Goal: Check status

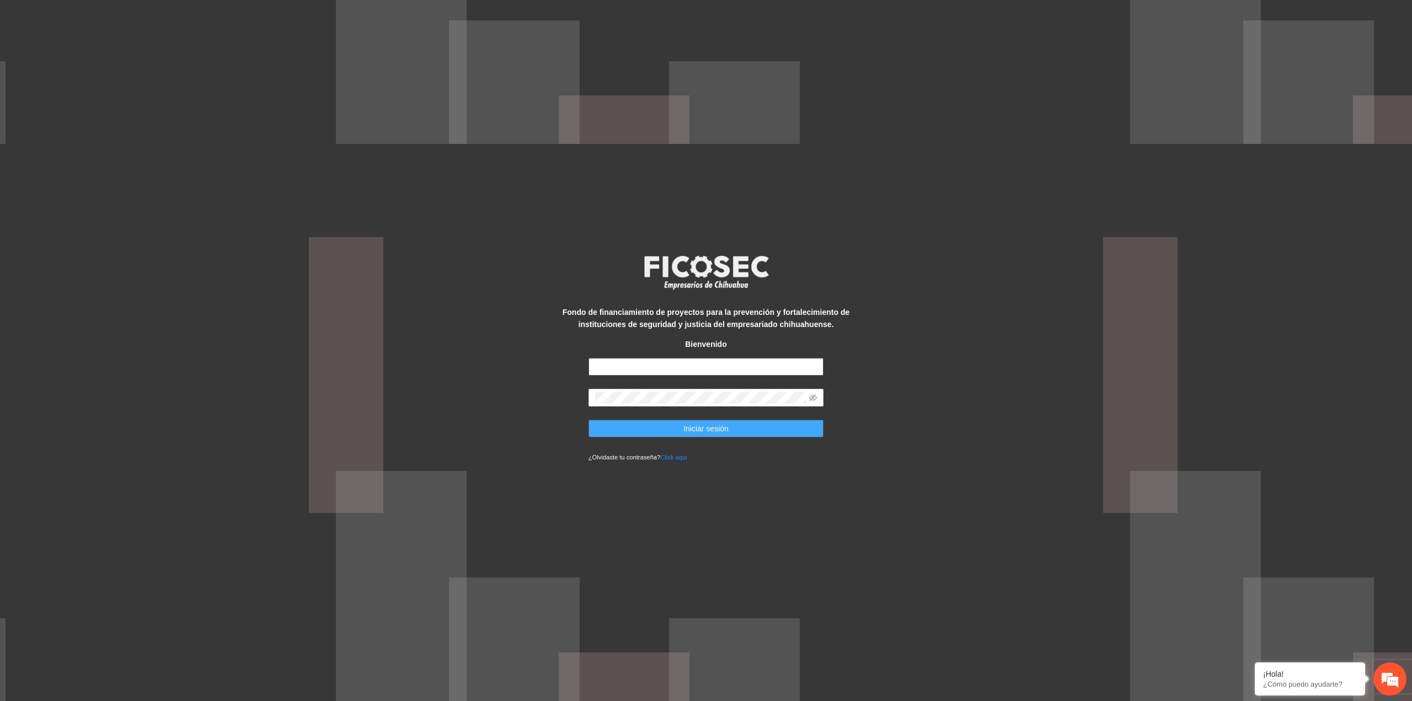
type input "**********"
click at [683, 436] on button "Iniciar sesión" at bounding box center [706, 429] width 236 height 18
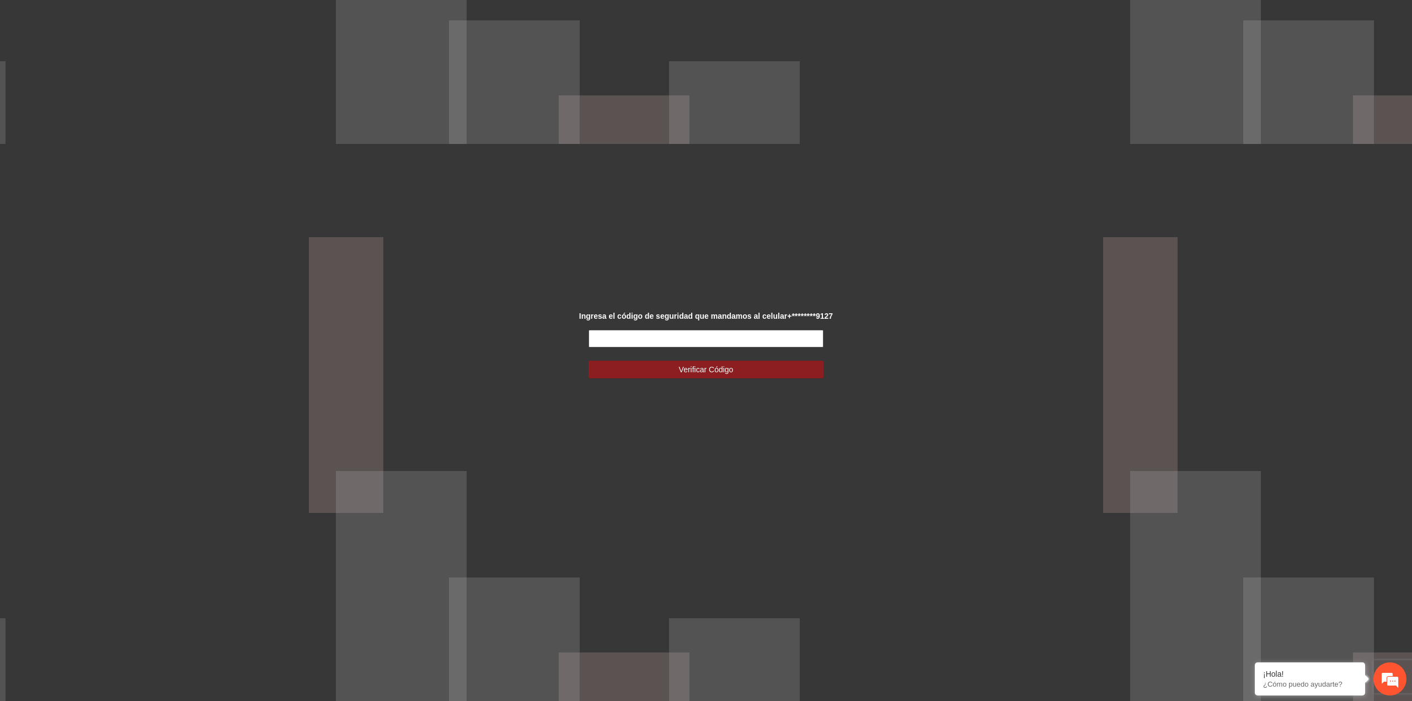
click at [698, 344] on input "text" at bounding box center [706, 339] width 236 height 18
type input "******"
click at [588, 361] on button "Verificar Código" at bounding box center [706, 370] width 236 height 18
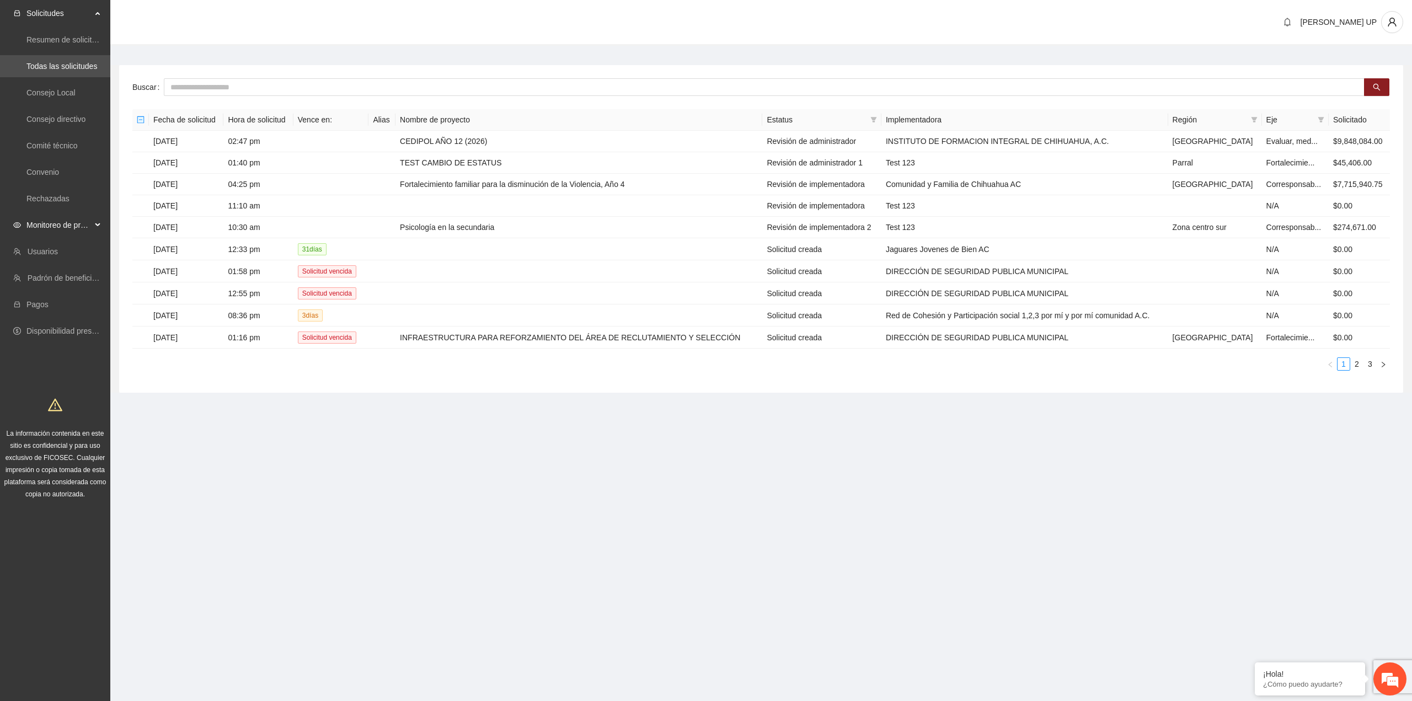
click at [77, 222] on span "Monitoreo de proyectos" at bounding box center [58, 225] width 65 height 22
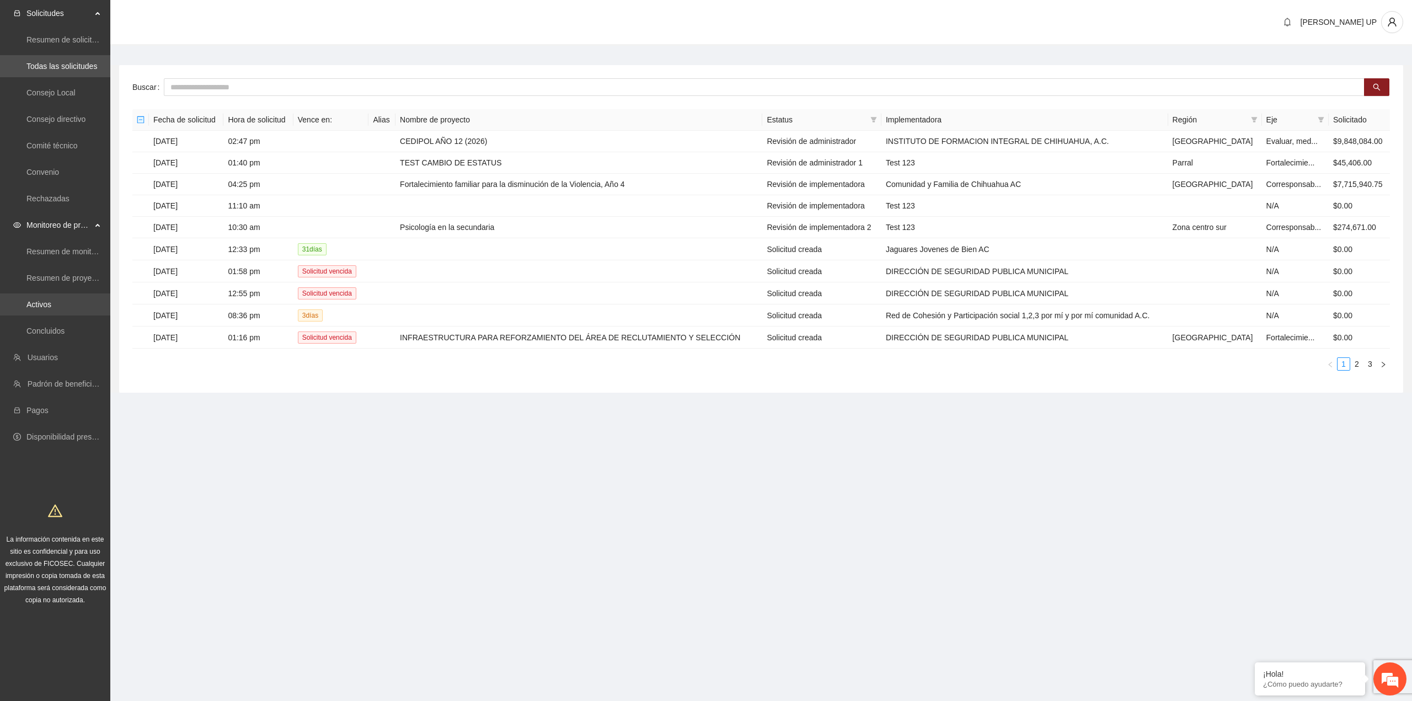
click at [51, 303] on link "Activos" at bounding box center [38, 304] width 25 height 9
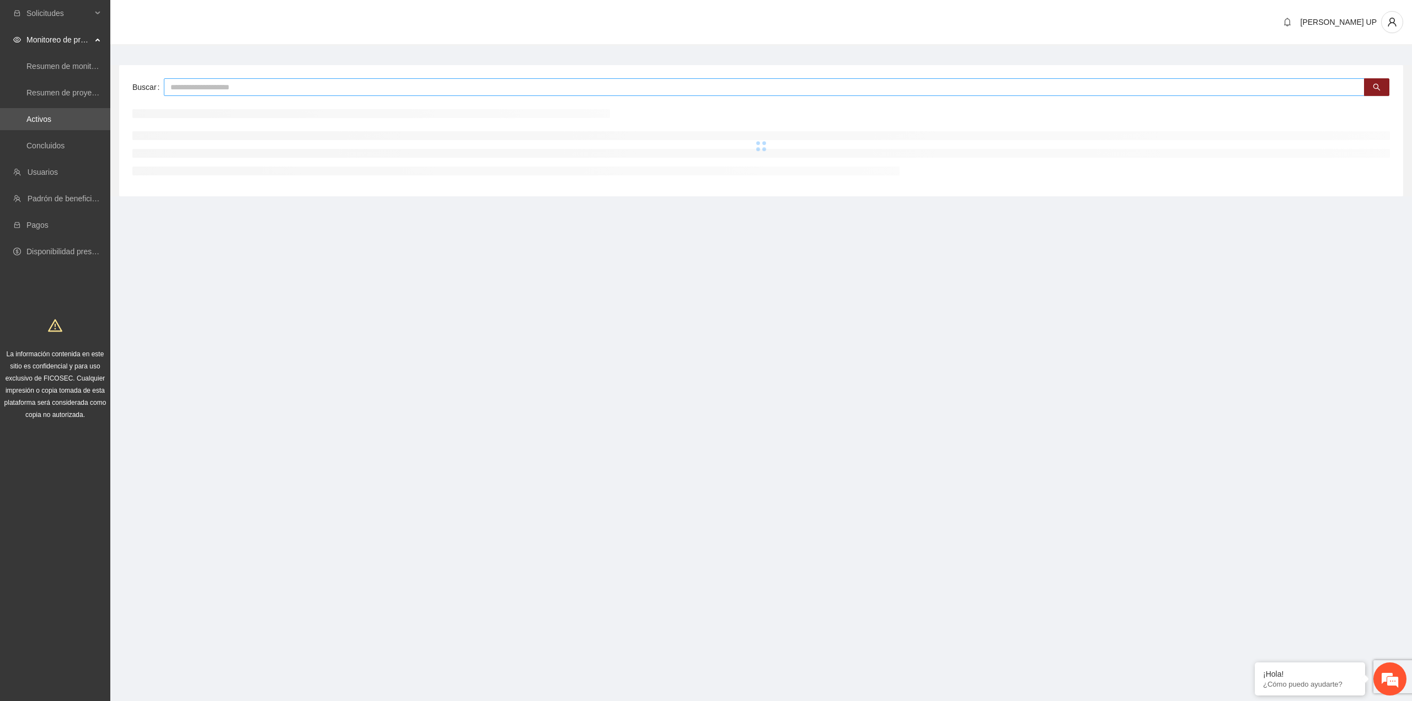
click at [210, 94] on input "text" at bounding box center [764, 87] width 1201 height 18
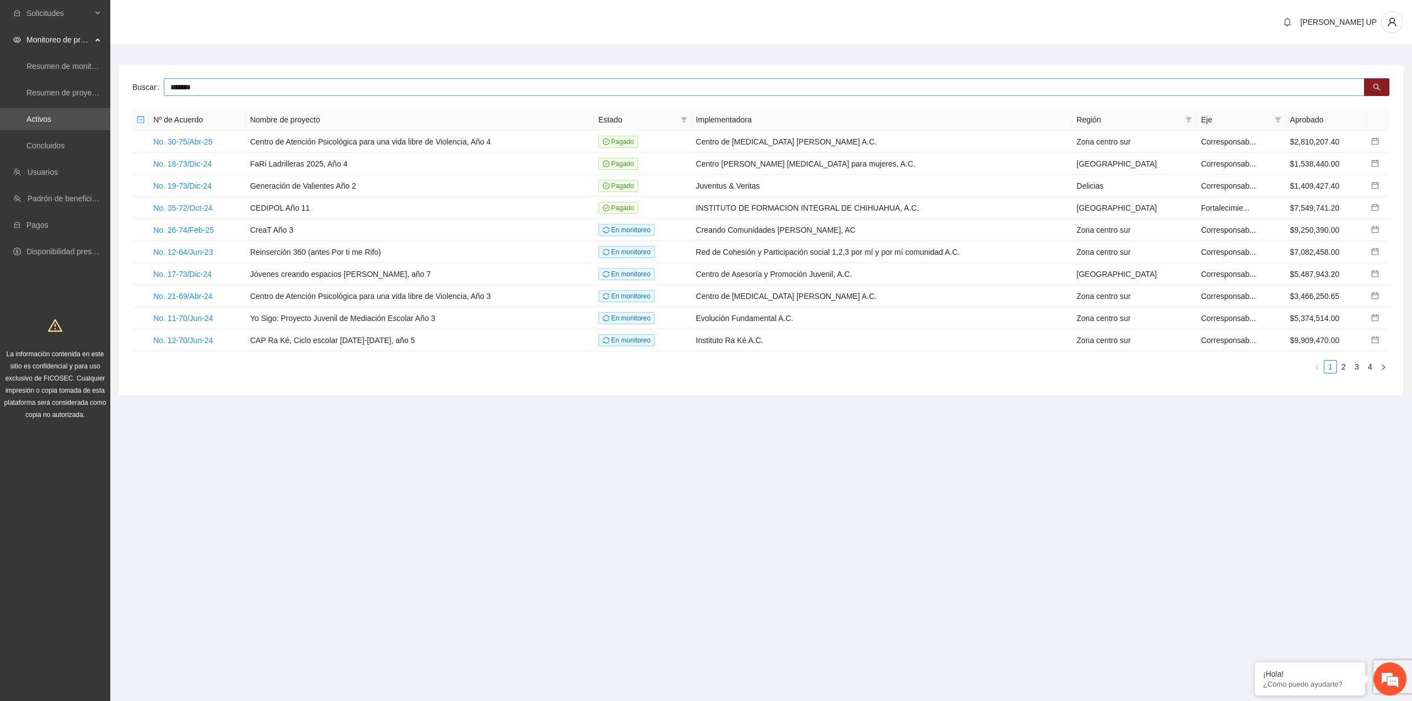
type input "*******"
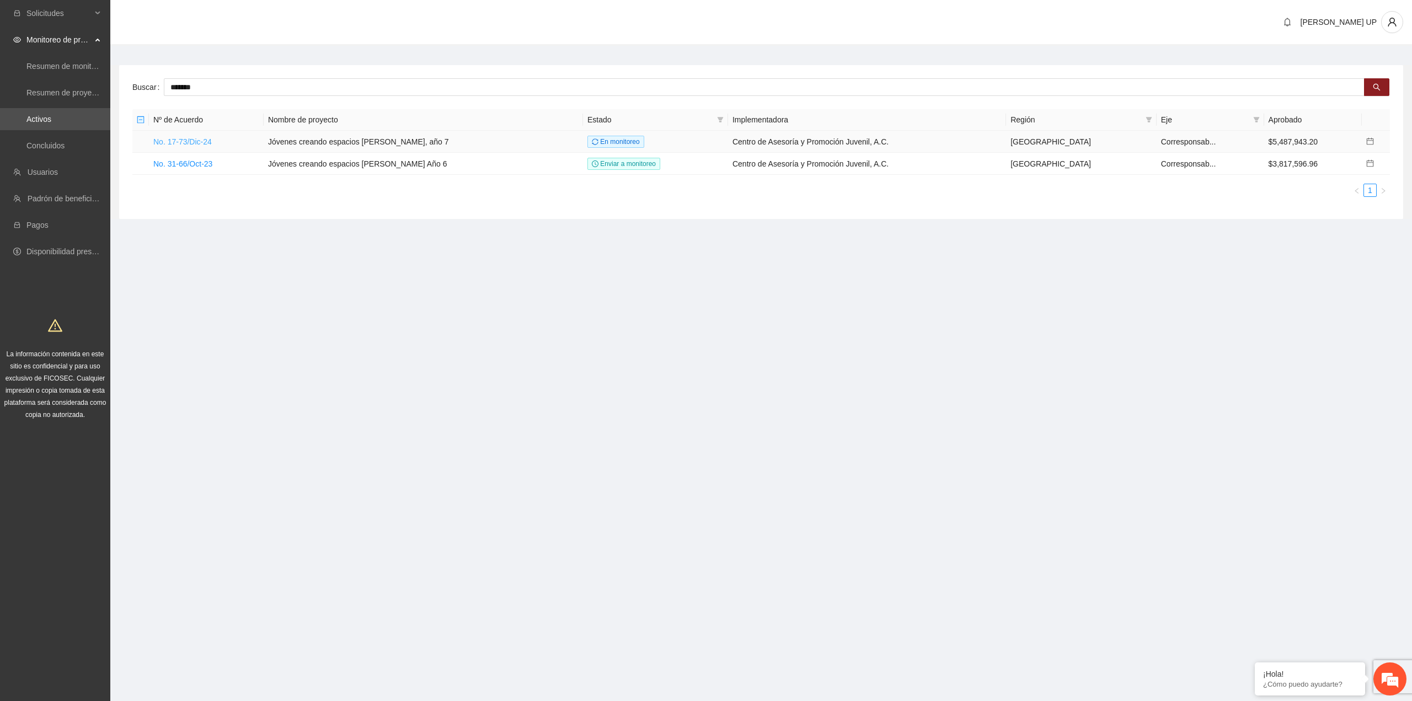
click at [202, 140] on link "No. 17-73/Dic-24" at bounding box center [182, 141] width 58 height 9
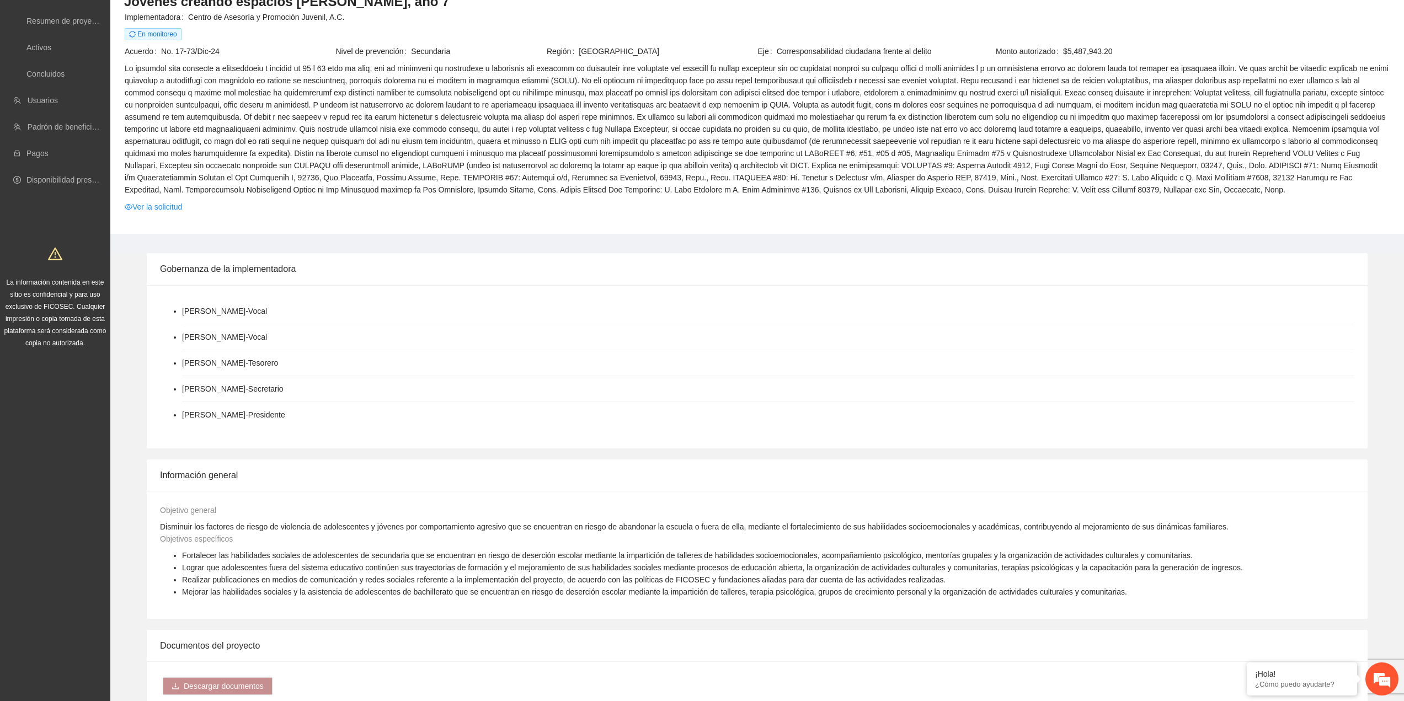
scroll to position [55, 0]
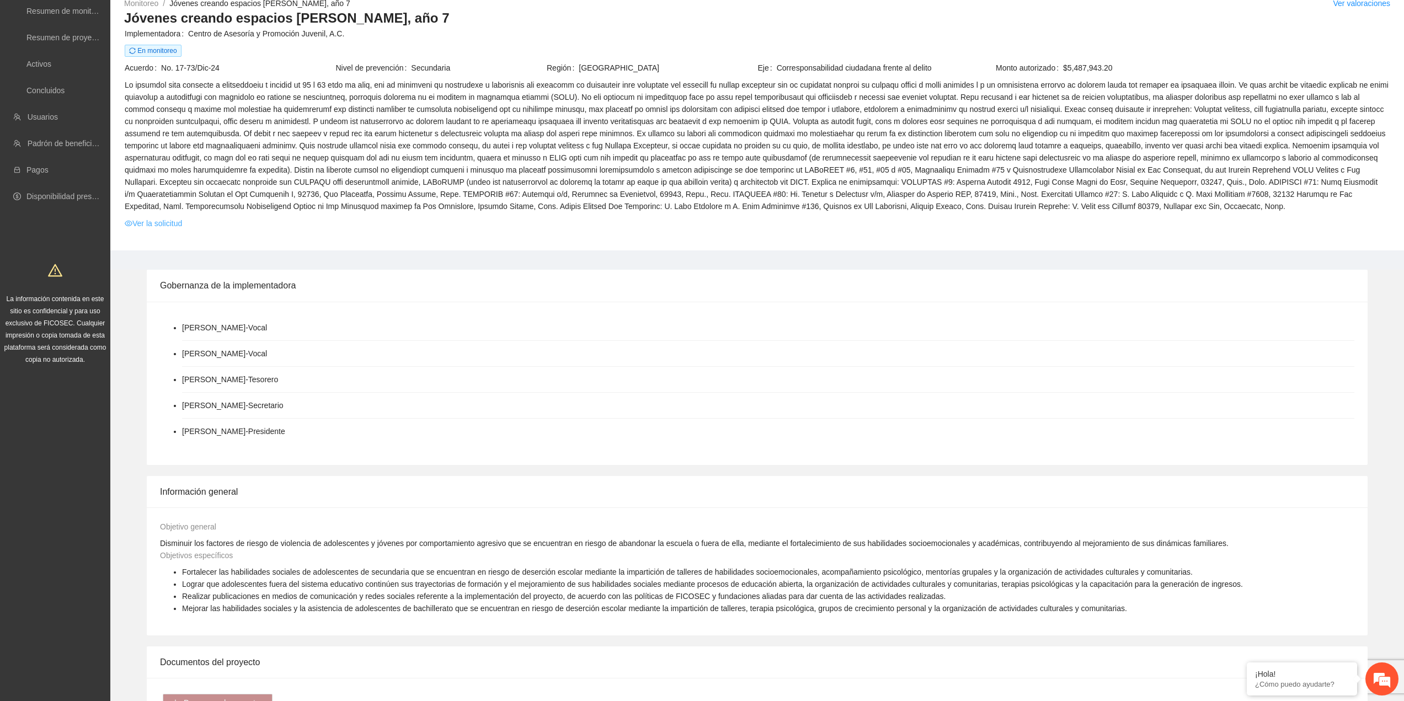
click at [179, 222] on link "Ver la solicitud" at bounding box center [153, 223] width 57 height 12
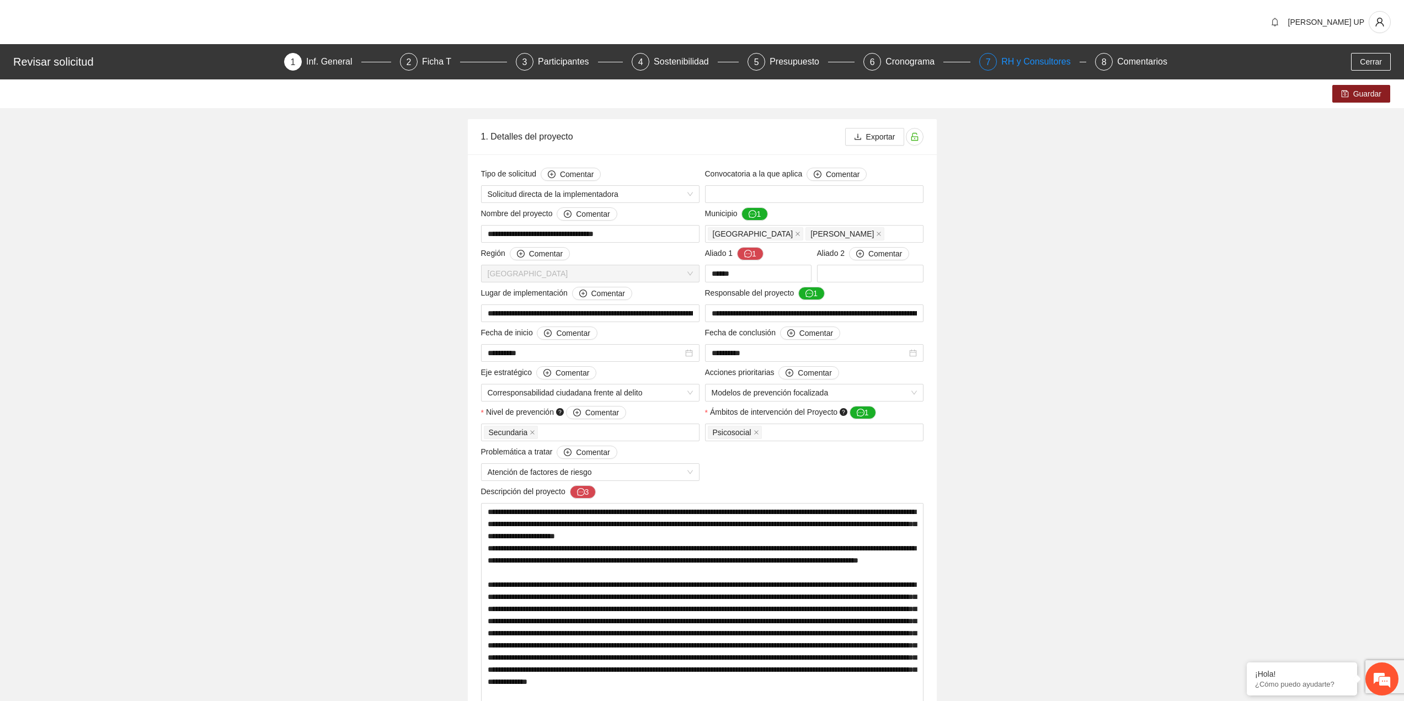
click at [991, 66] on div "7" at bounding box center [988, 62] width 18 height 18
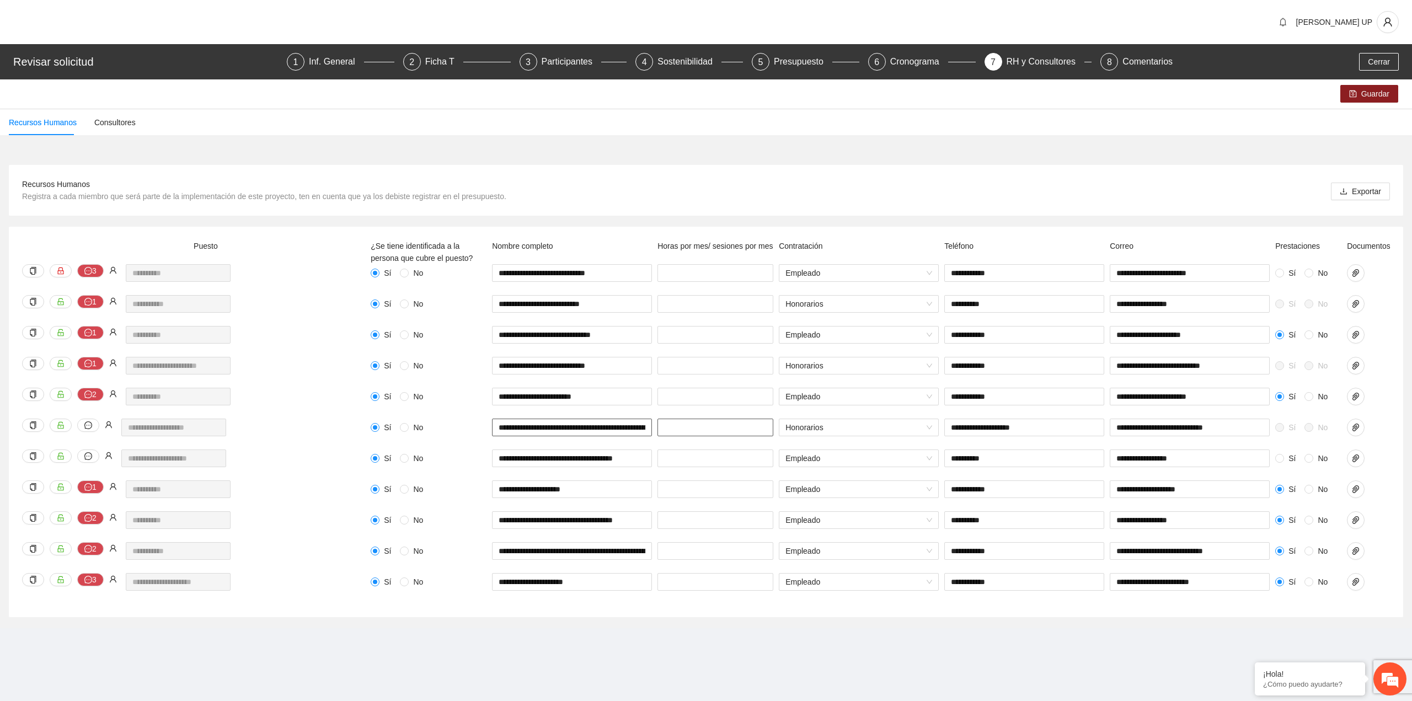
scroll to position [0, 66]
drag, startPoint x: 591, startPoint y: 427, endPoint x: 729, endPoint y: 432, distance: 138.0
click at [729, 432] on div "**********" at bounding box center [894, 434] width 1053 height 31
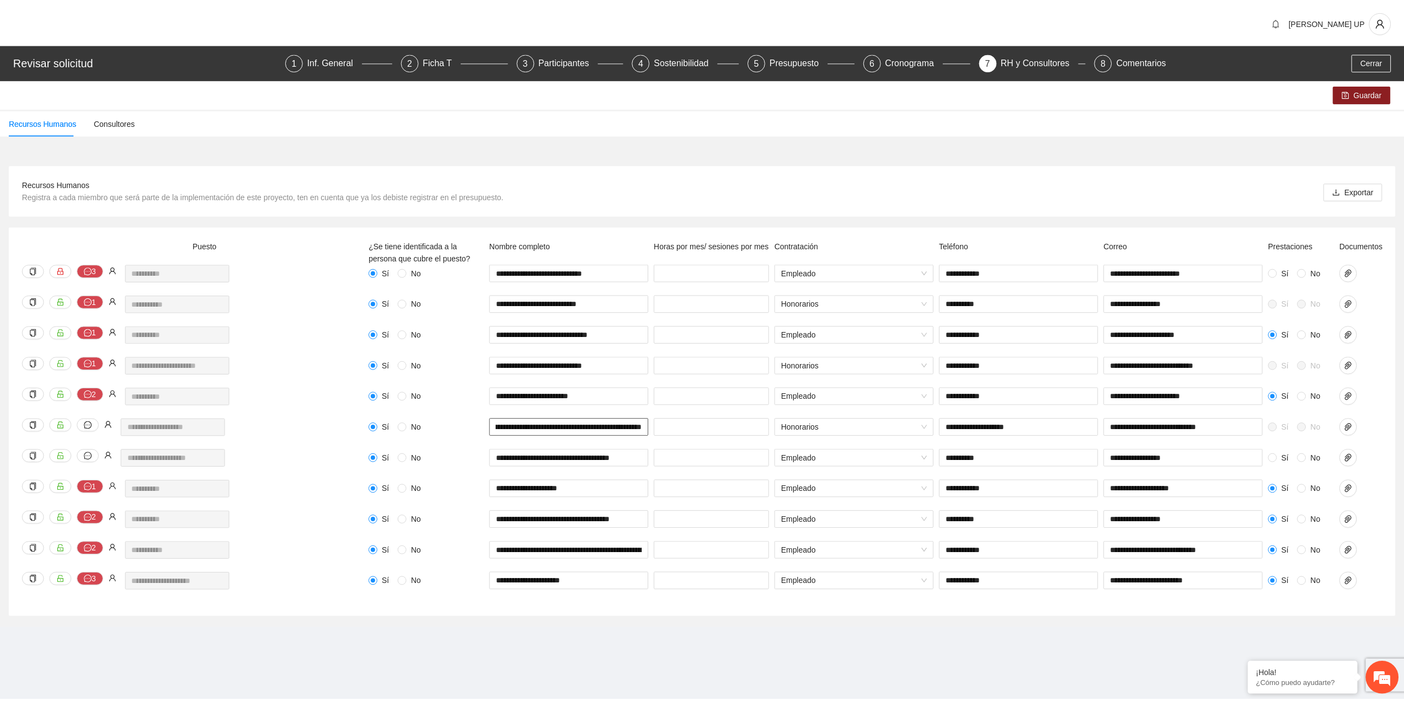
scroll to position [0, 0]
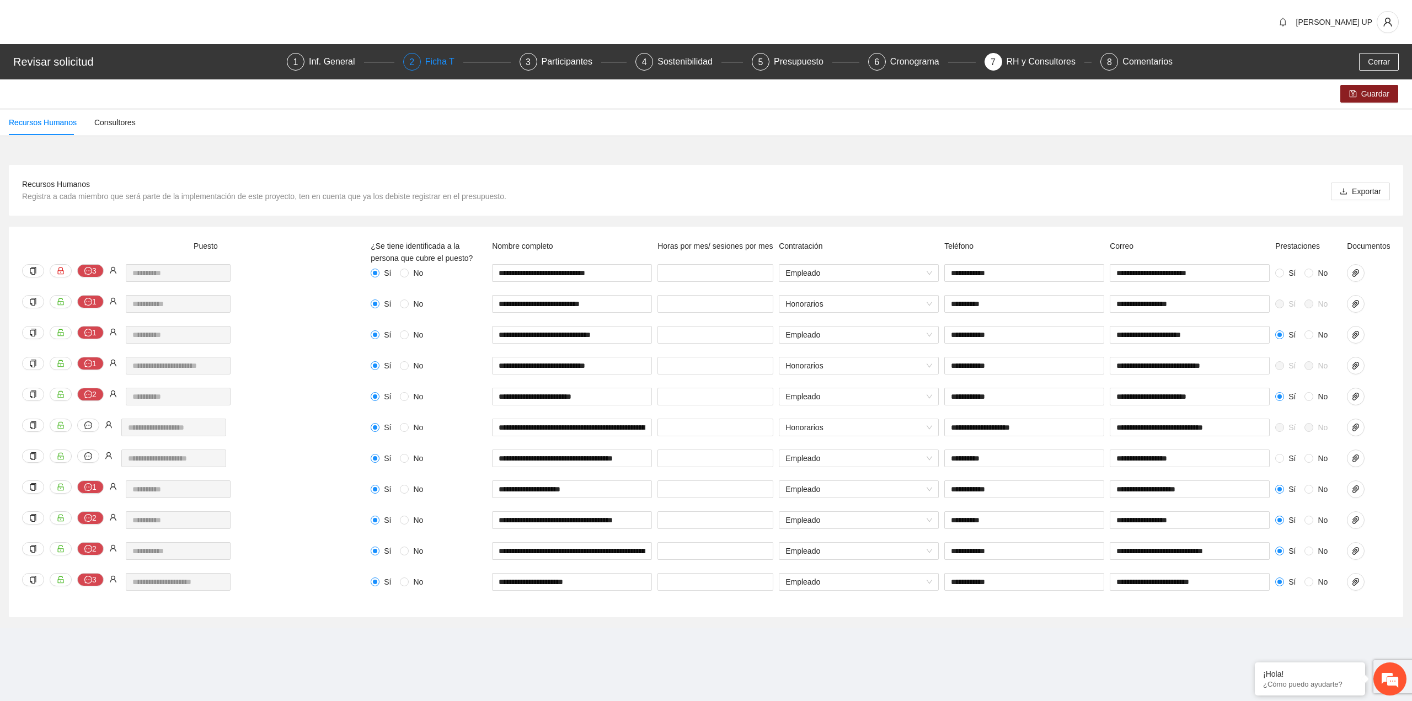
click at [448, 64] on div "Ficha T" at bounding box center [444, 62] width 38 height 18
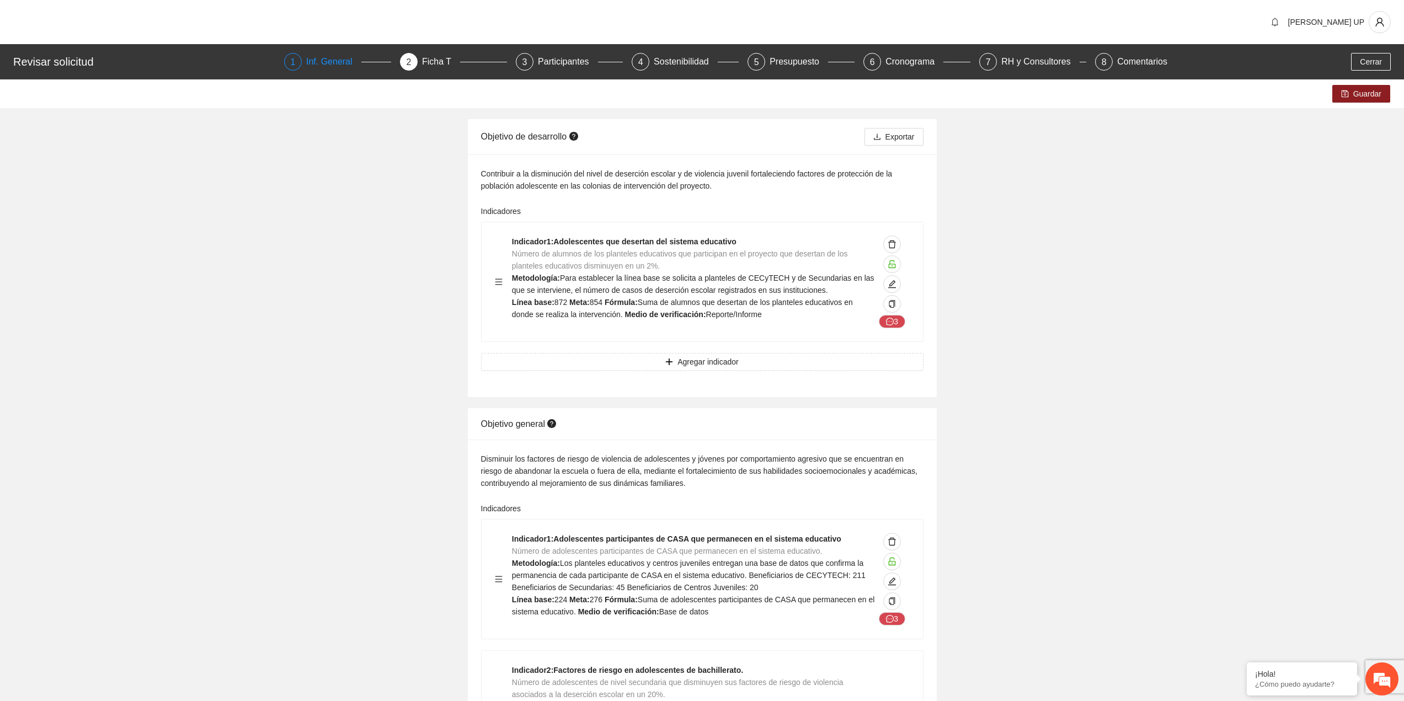
click at [344, 56] on div "Inf. General" at bounding box center [333, 62] width 55 height 18
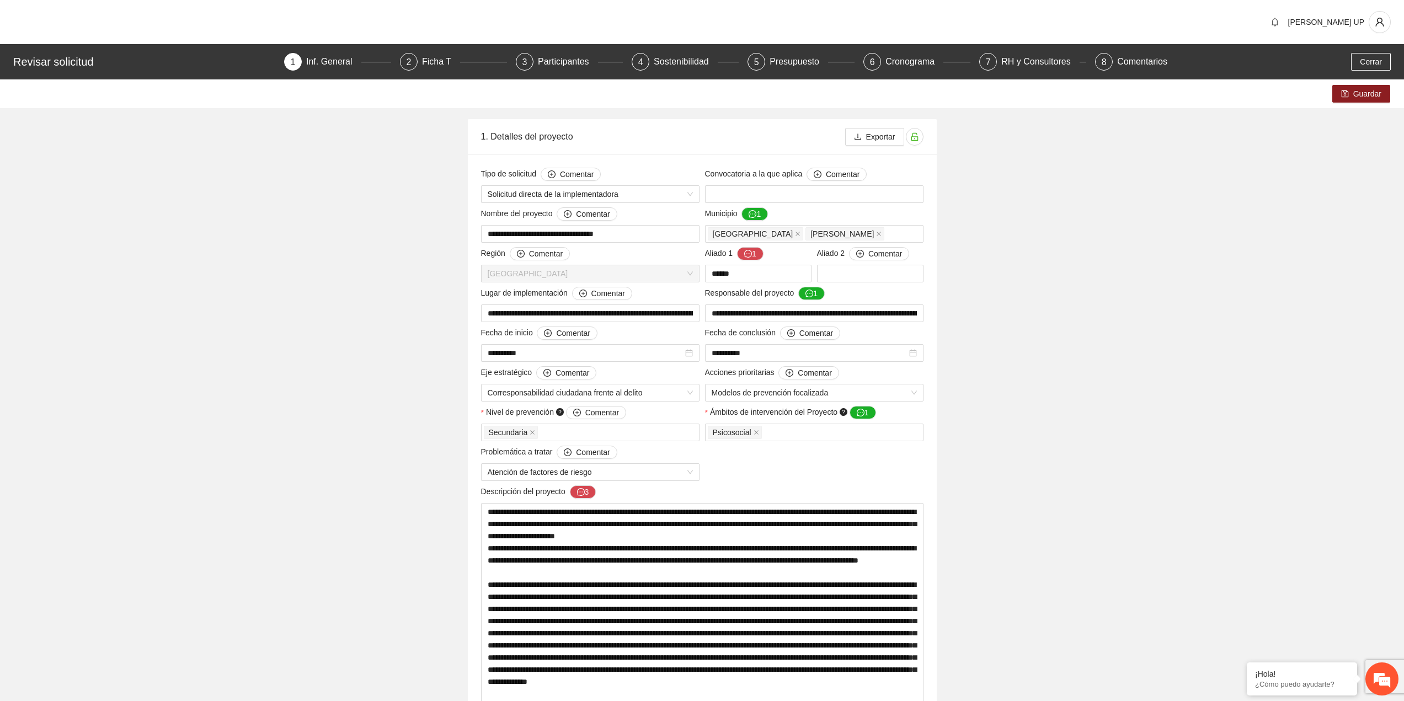
click at [1366, 71] on div "Revisar solicitud 1 Inf. General 2 Ficha T 3 Participantes 4 Sostenibilidad 5 P…" at bounding box center [702, 61] width 1404 height 35
click at [1366, 67] on span "Cerrar" at bounding box center [1371, 62] width 22 height 12
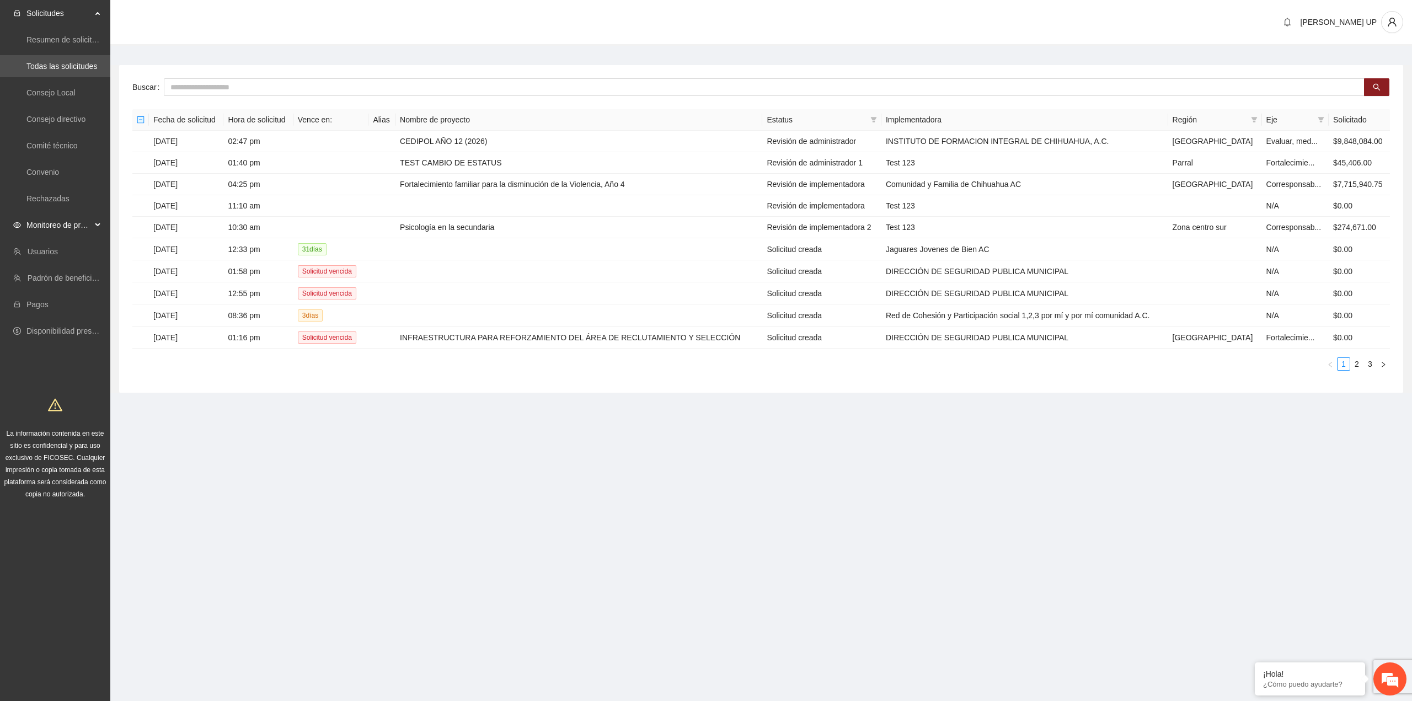
click at [55, 215] on span "Monitoreo de proyectos" at bounding box center [58, 225] width 65 height 22
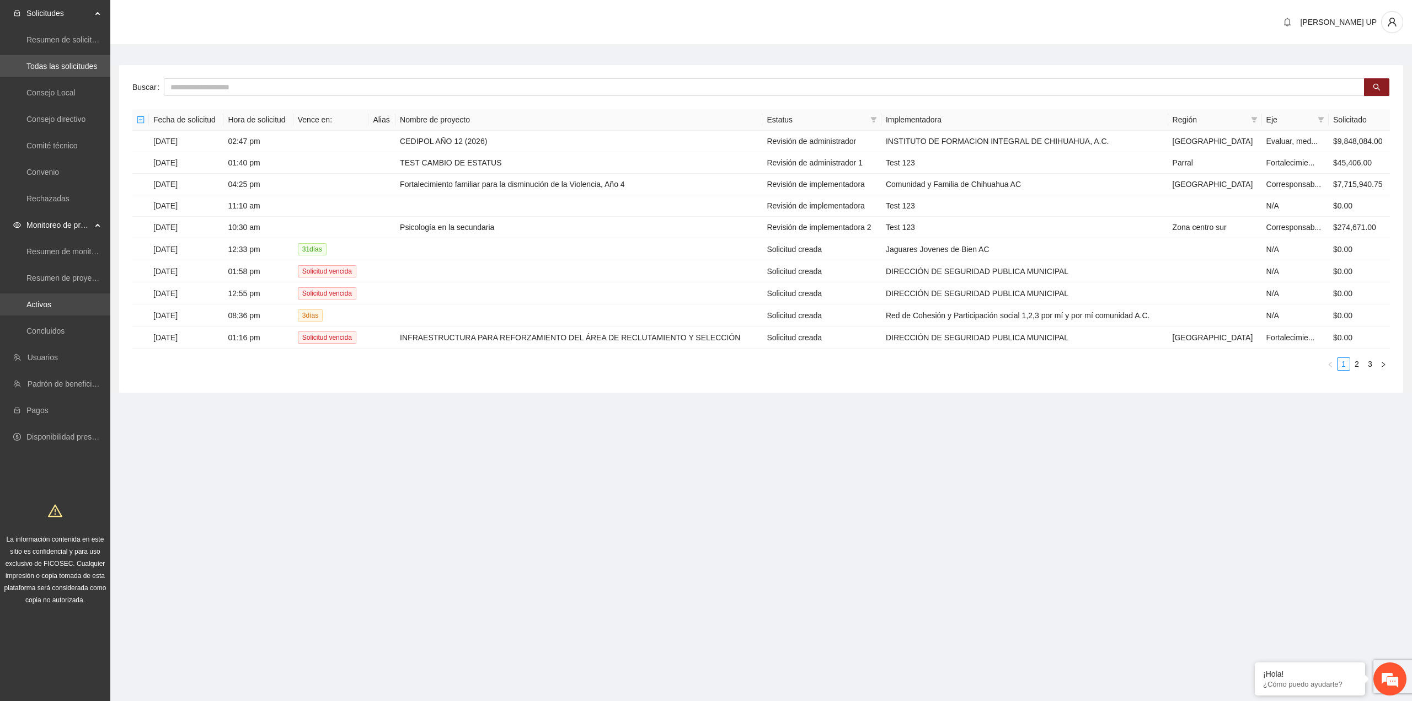
click at [49, 300] on link "Activos" at bounding box center [38, 304] width 25 height 9
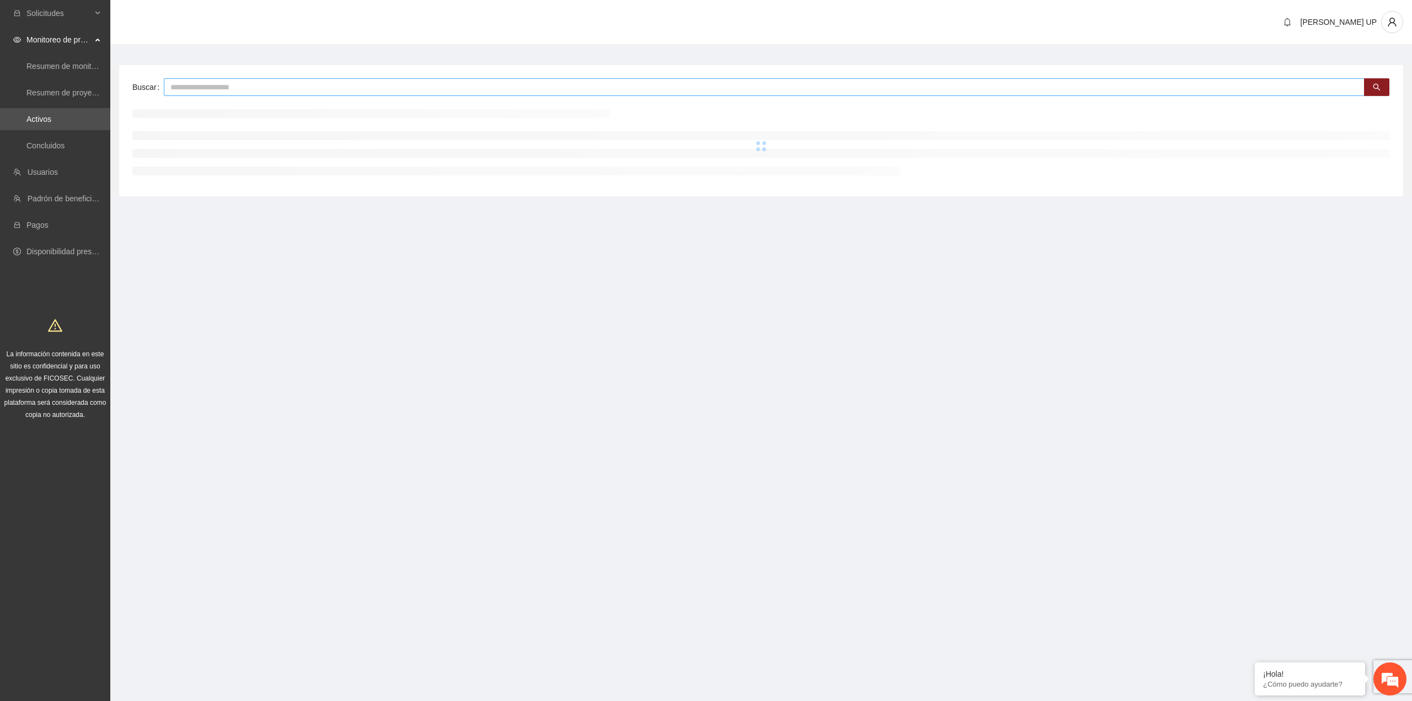
click at [206, 95] on input "text" at bounding box center [764, 87] width 1201 height 18
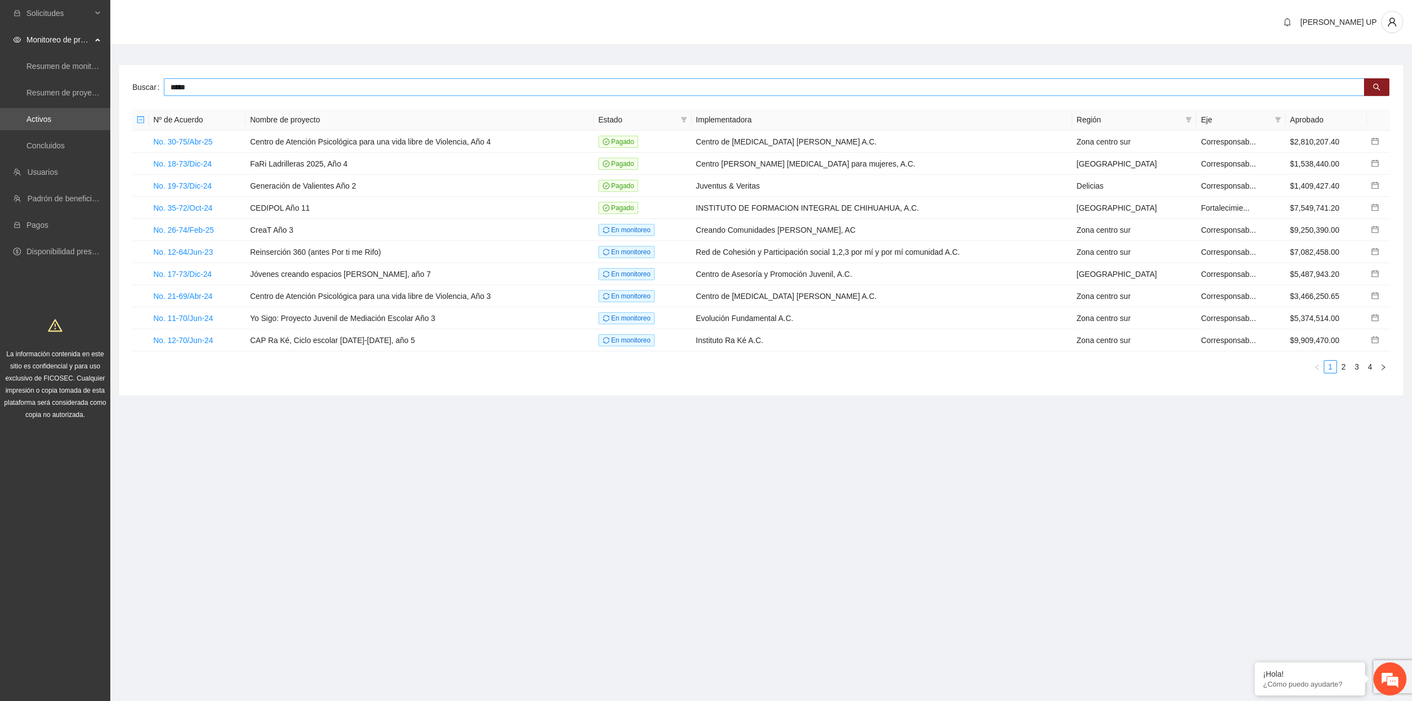
type input "*****"
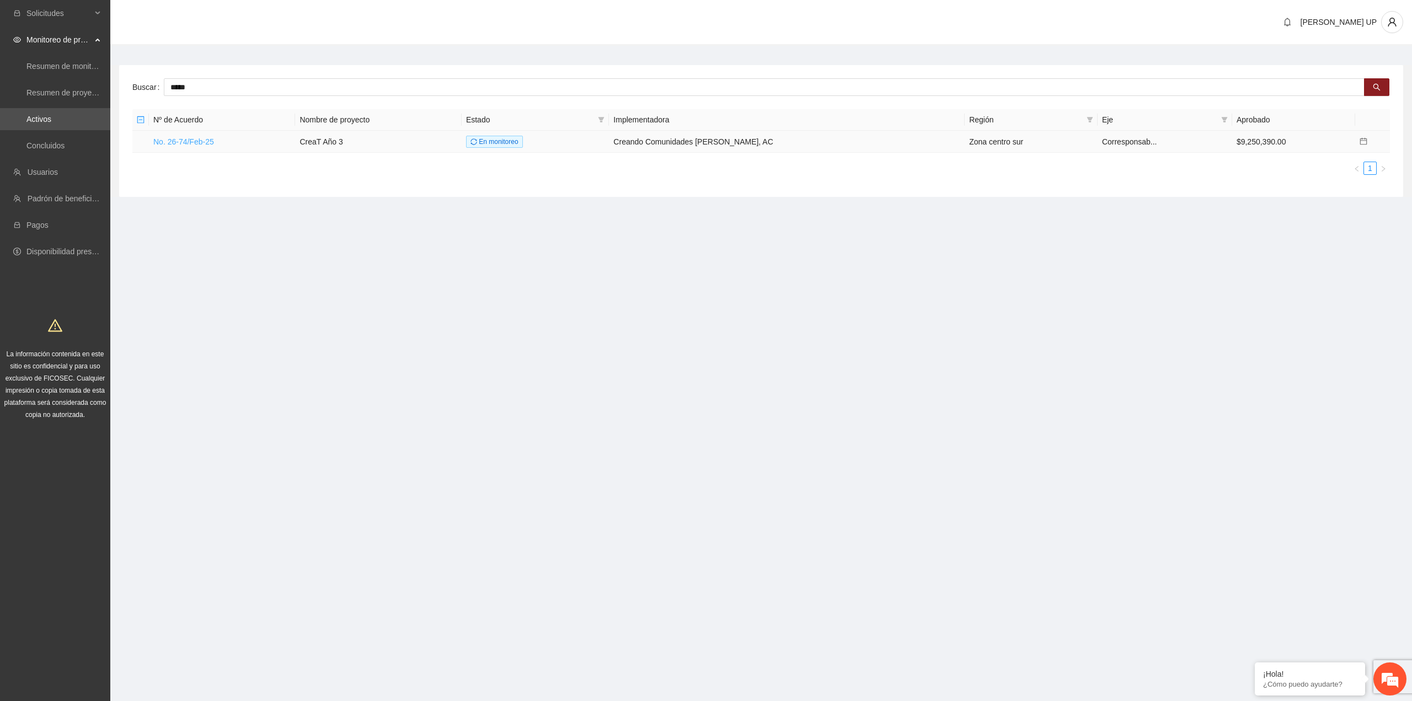
click at [178, 145] on link "No. 26-74/Feb-25" at bounding box center [183, 141] width 61 height 9
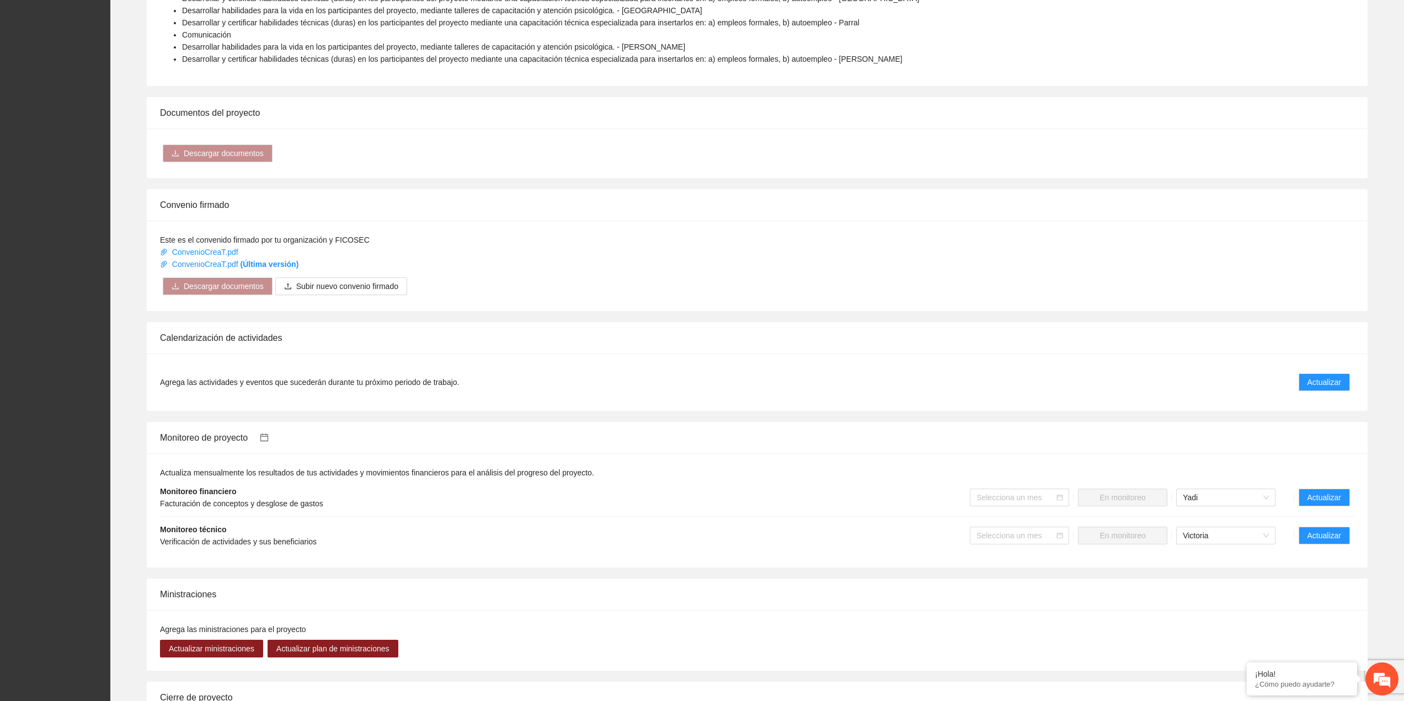
scroll to position [718, 0]
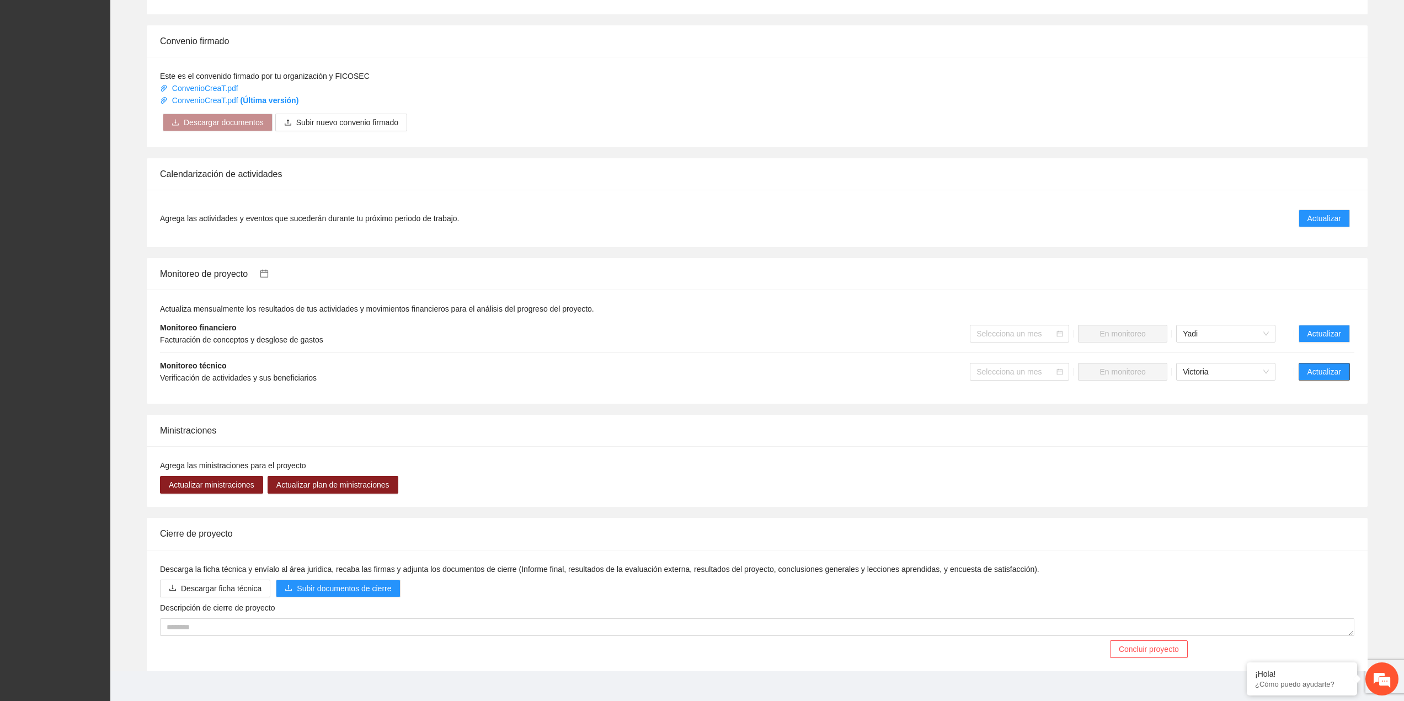
click at [1305, 363] on button "Actualizar" at bounding box center [1323, 372] width 51 height 18
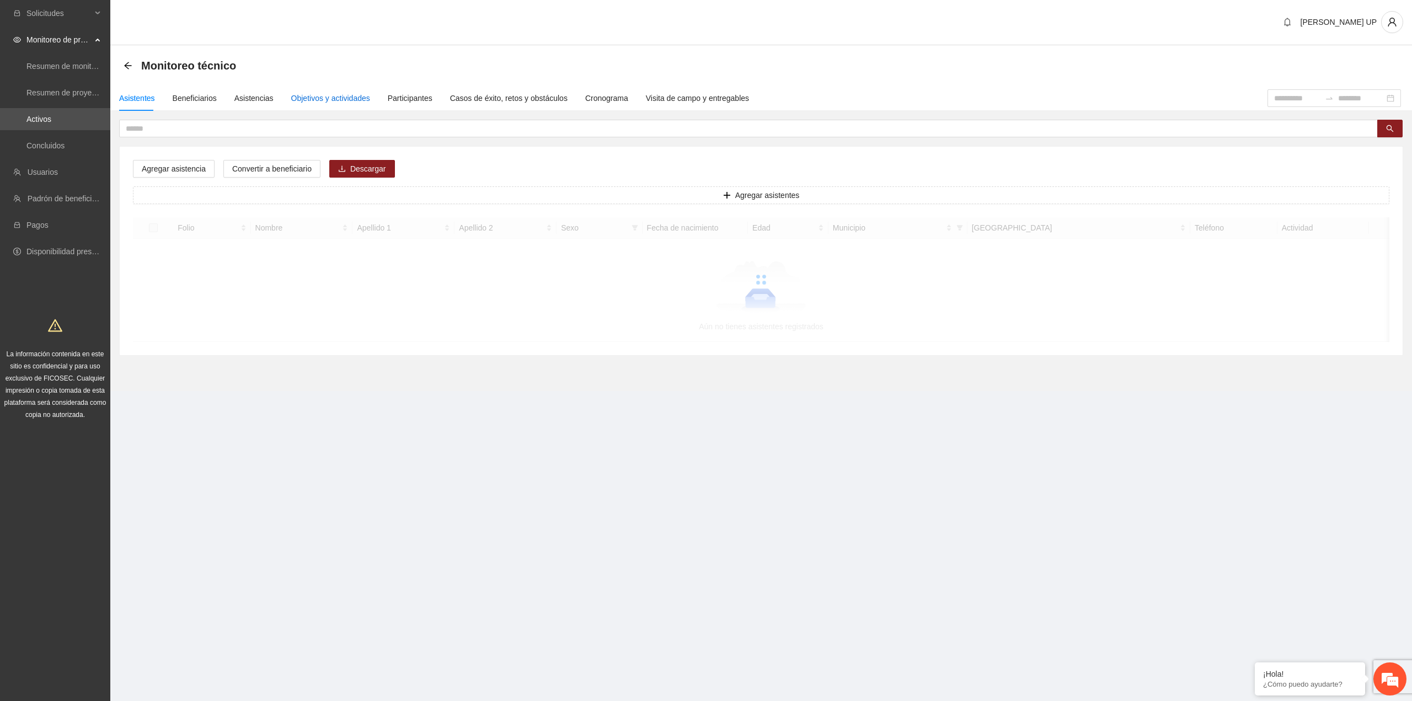
click at [357, 98] on div "Objetivos y actividades" at bounding box center [330, 98] width 79 height 12
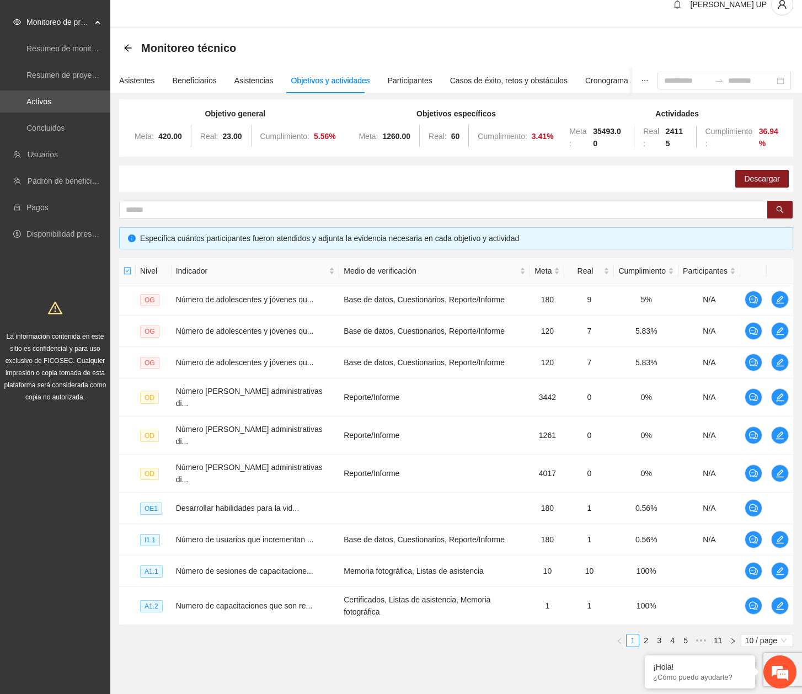
scroll to position [27, 0]
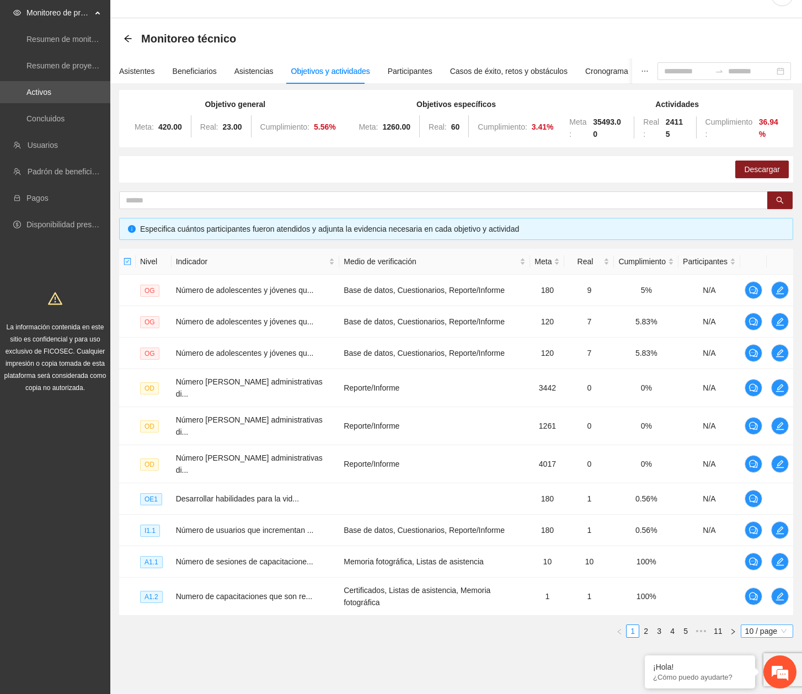
click at [740, 624] on ul "1 2 3 4 5 ••• 11 10 / page" at bounding box center [456, 630] width 674 height 13
click at [774, 625] on span "10 / page" at bounding box center [767, 631] width 44 height 12
click at [761, 698] on div "100 / page" at bounding box center [767, 704] width 40 height 12
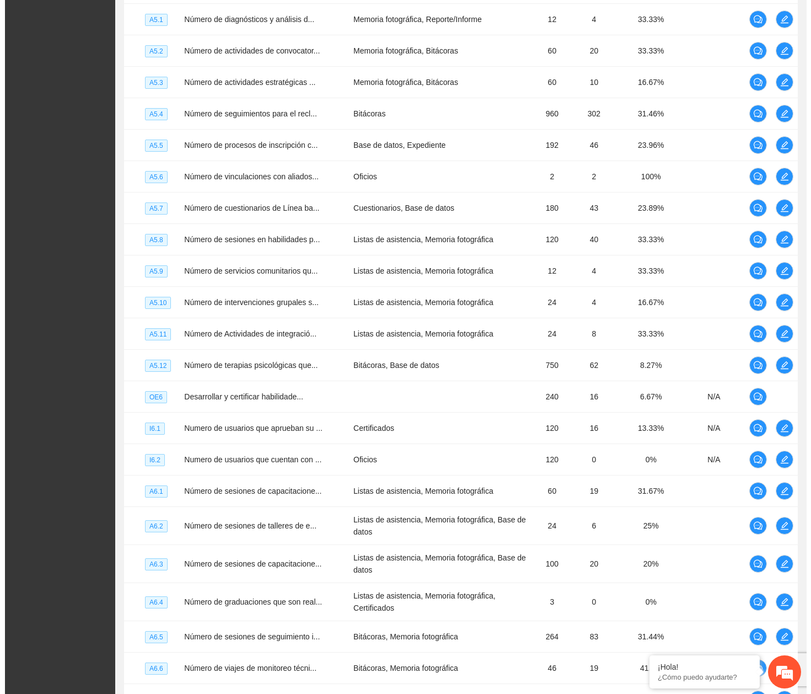
scroll to position [2856, 0]
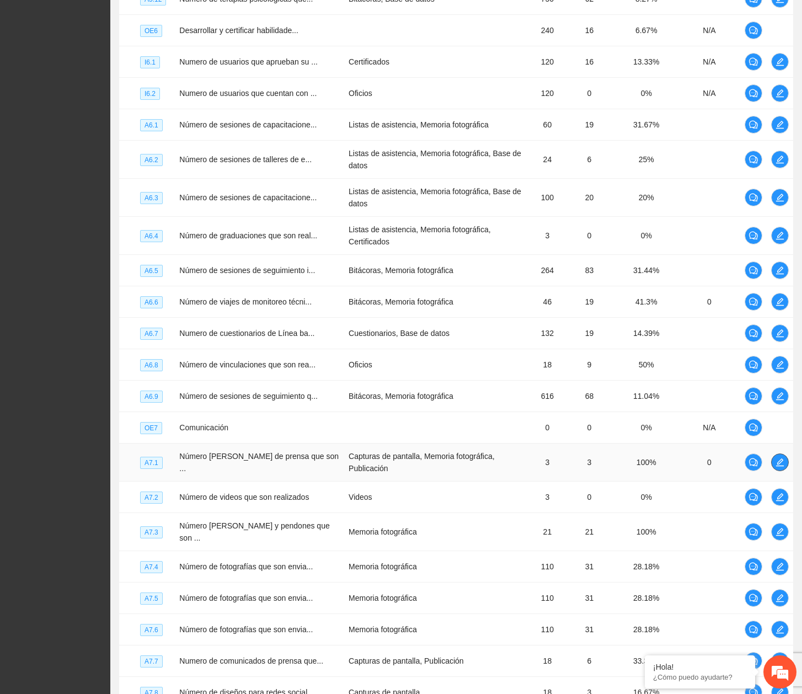
click at [782, 458] on icon "edit" at bounding box center [780, 462] width 8 height 8
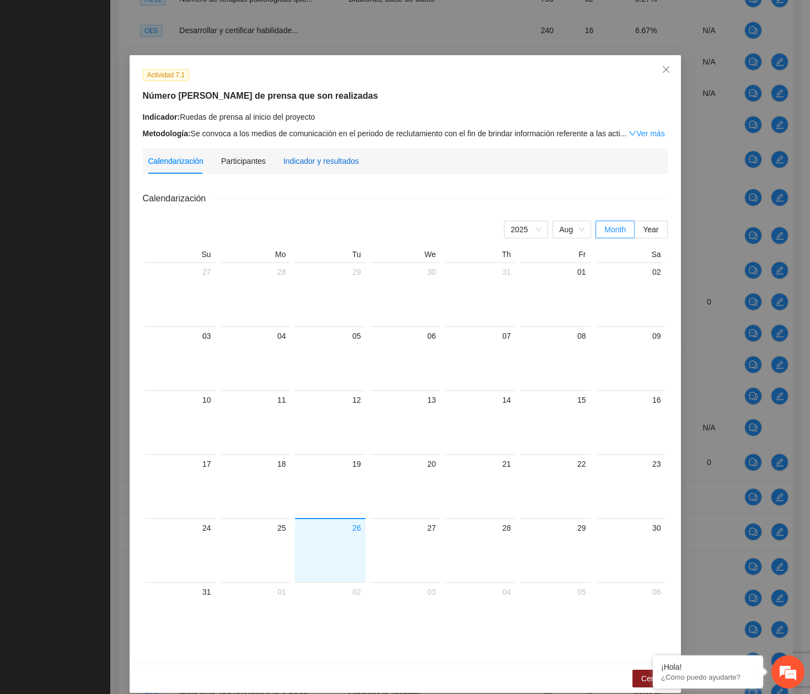
click at [308, 160] on div "Indicador y resultados" at bounding box center [321, 161] width 76 height 12
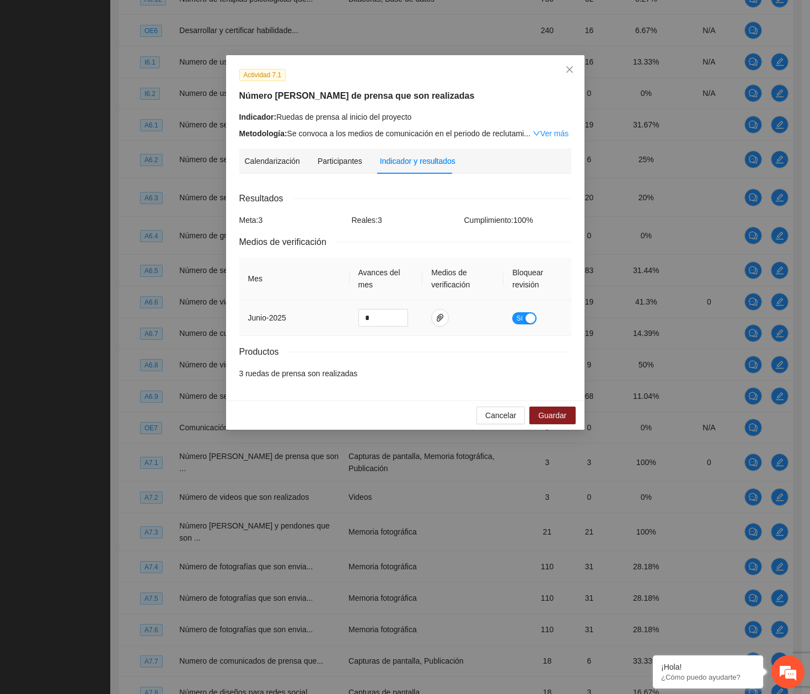
click at [448, 311] on td at bounding box center [462, 318] width 81 height 36
click at [437, 317] on icon "paper-clip" at bounding box center [440, 318] width 7 height 8
click at [415, 286] on link "A7.1-Ruedas-de-prensa.zip" at bounding box center [436, 285] width 145 height 12
click at [498, 421] on button "Cancelar" at bounding box center [501, 415] width 49 height 18
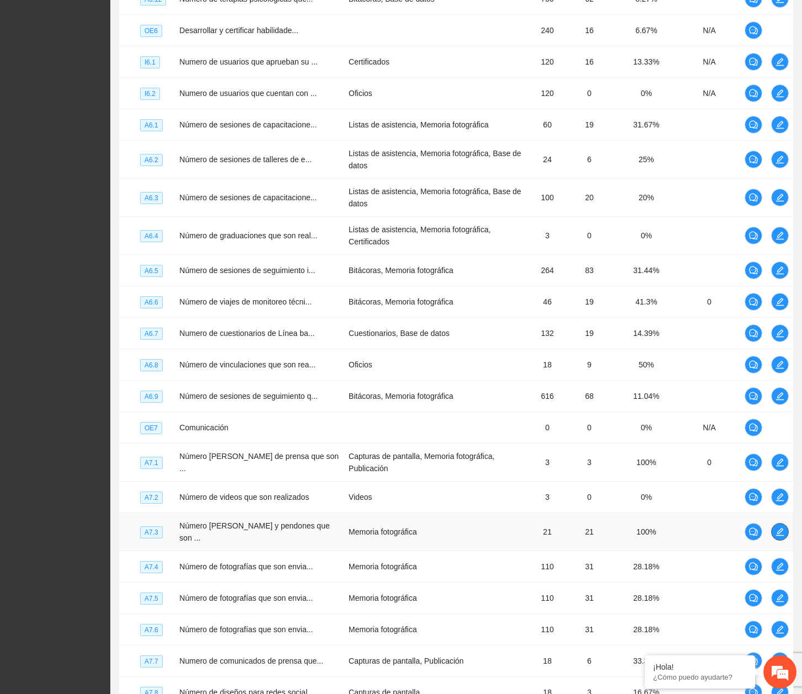
click at [774, 527] on span "edit" at bounding box center [780, 531] width 17 height 9
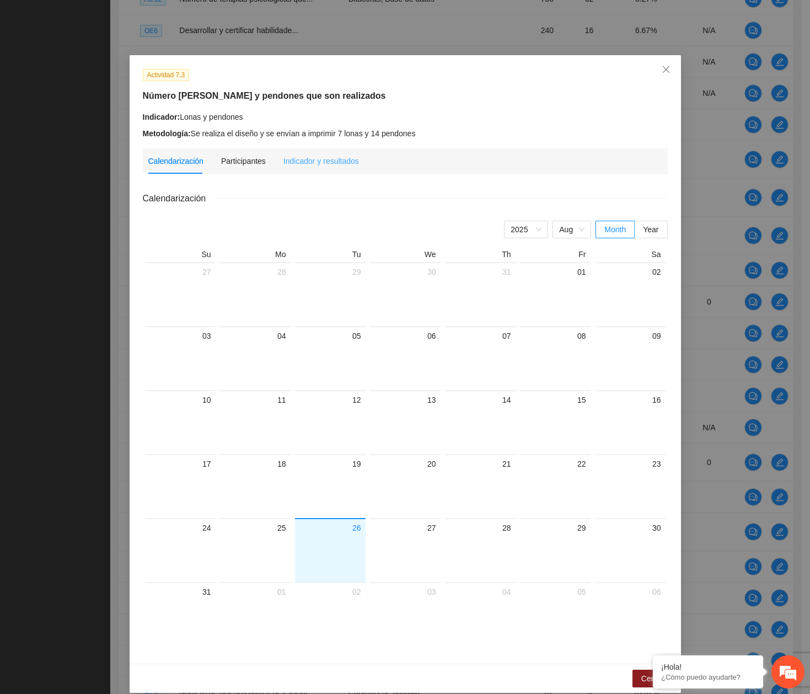
click at [313, 168] on div "Indicador y resultados" at bounding box center [321, 160] width 76 height 25
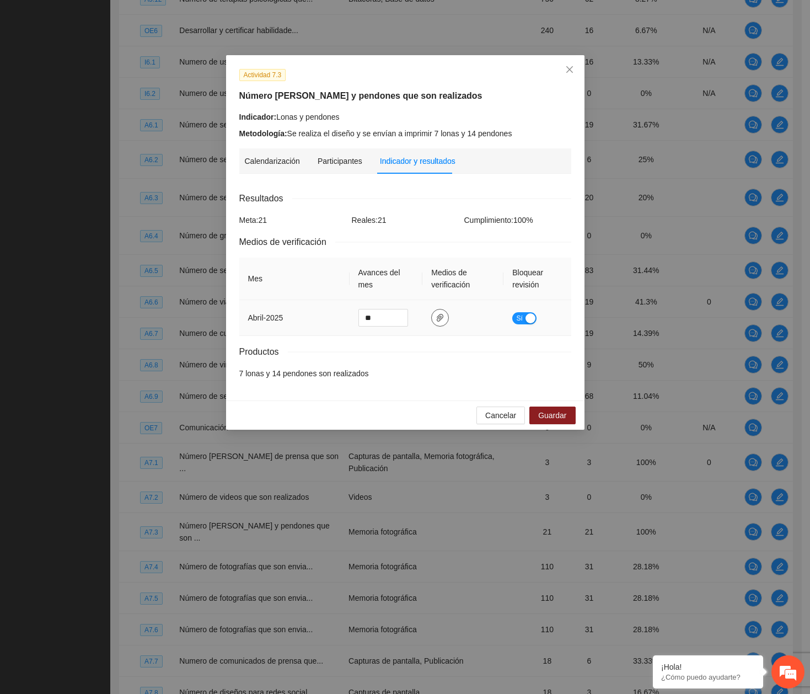
click at [446, 320] on span "paper-clip" at bounding box center [440, 317] width 17 height 9
click at [436, 290] on link "Abril-Diseno-de-lonas-pendones.pdf" at bounding box center [436, 285] width 145 height 12
click at [572, 69] on icon "close" at bounding box center [569, 69] width 9 height 9
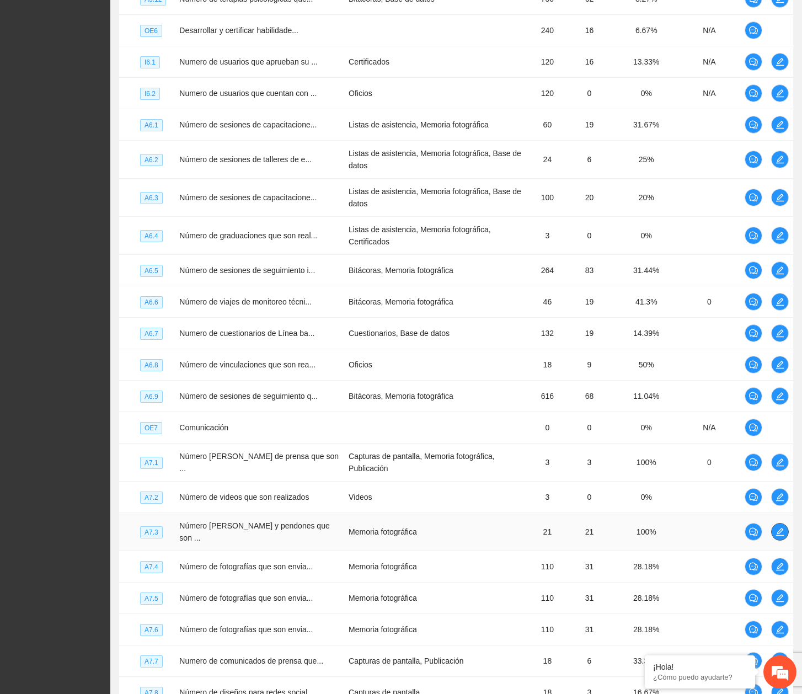
click at [776, 523] on button "button" at bounding box center [780, 532] width 18 height 18
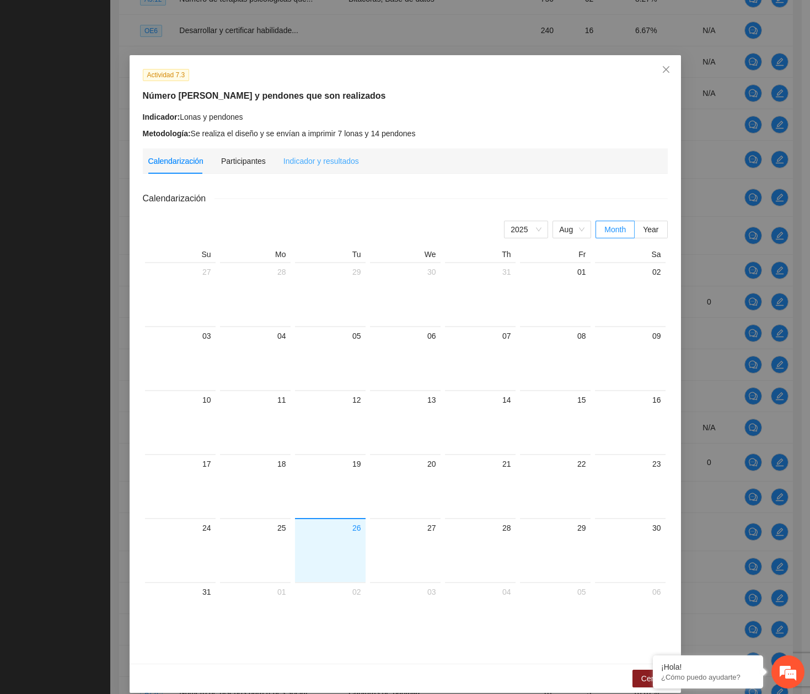
click at [348, 168] on div "Indicador y resultados" at bounding box center [321, 160] width 76 height 25
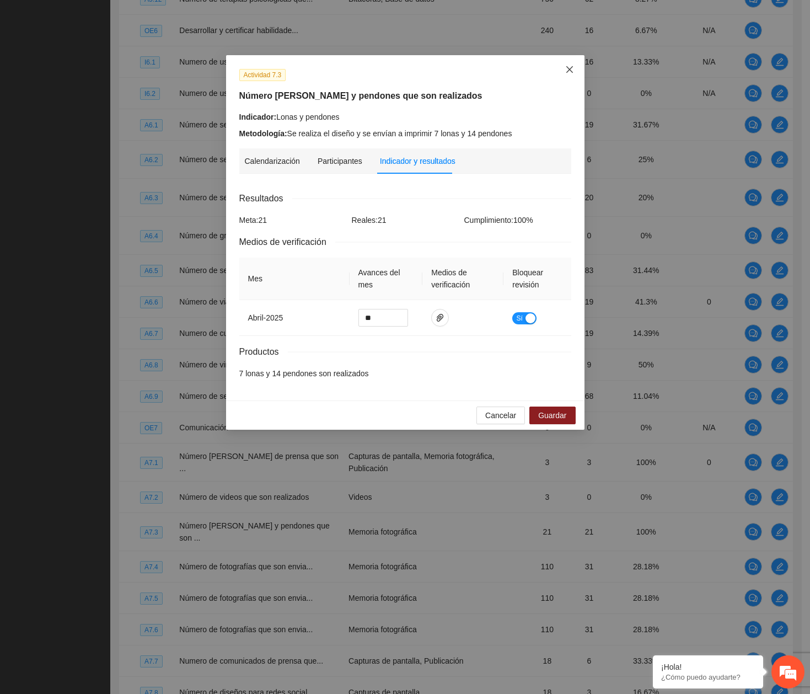
click at [576, 64] on span "Close" at bounding box center [570, 70] width 30 height 30
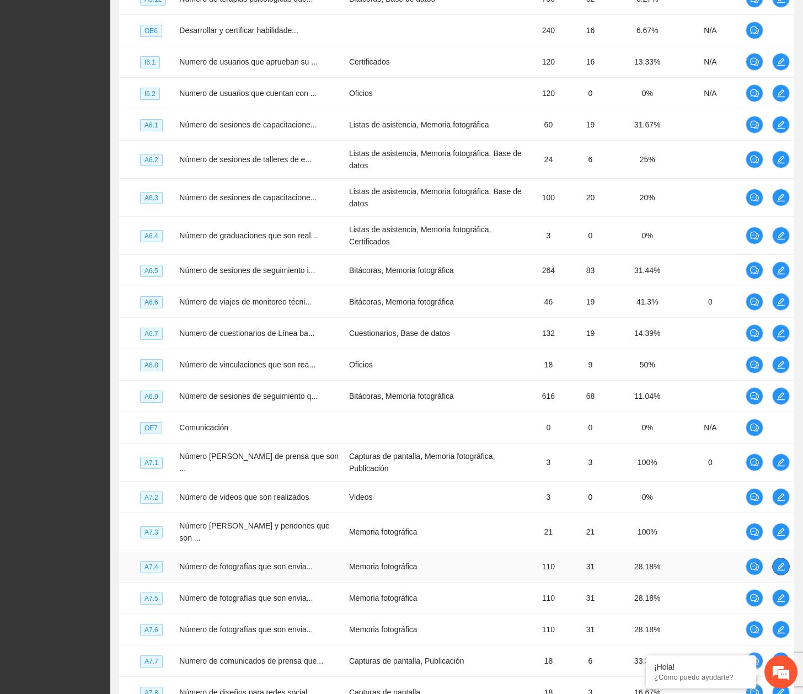
click at [774, 562] on span "edit" at bounding box center [781, 566] width 17 height 9
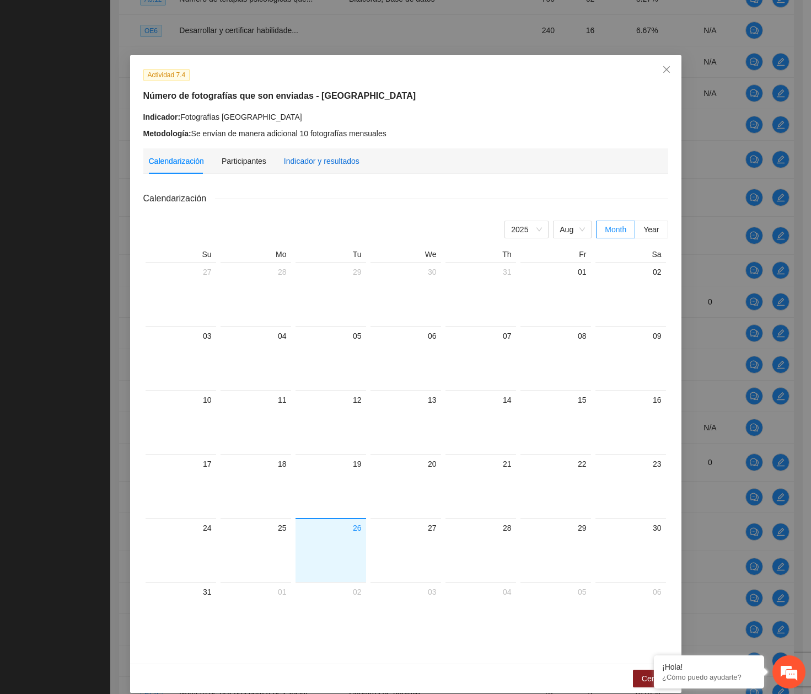
click at [340, 166] on div "Indicador y resultados" at bounding box center [322, 161] width 76 height 12
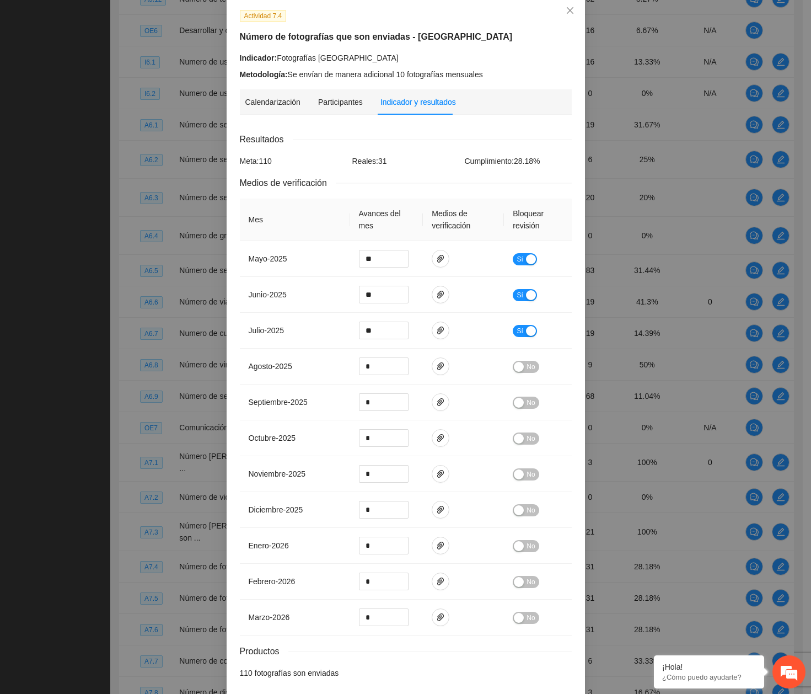
scroll to position [107, 0]
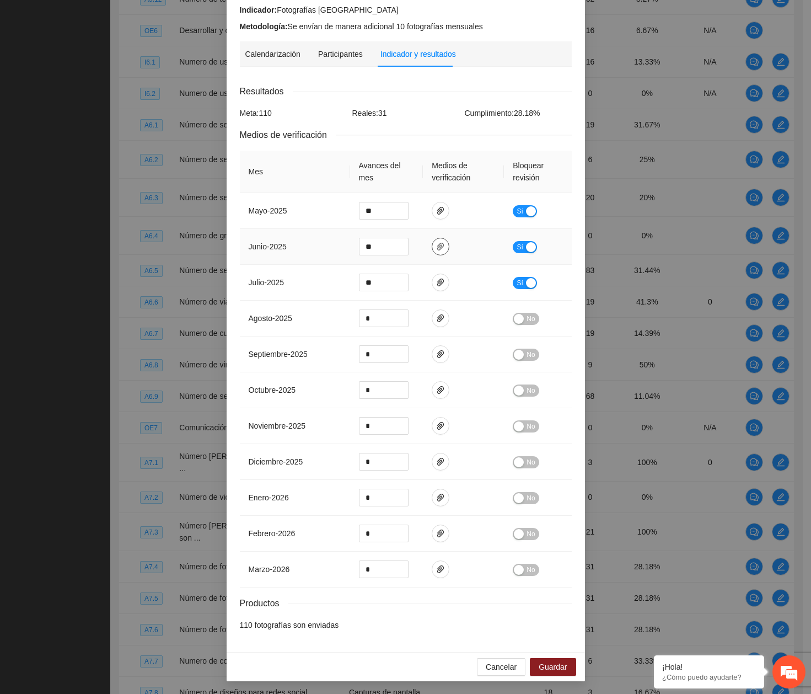
click at [436, 246] on icon "paper-clip" at bounding box center [440, 246] width 9 height 9
click at [433, 218] on link "Chihuahua_Fotografias_junio.zip" at bounding box center [433, 214] width 145 height 12
click at [437, 282] on icon "paper-clip" at bounding box center [440, 283] width 7 height 8
click at [421, 252] on link "Chihuahua_Fotografias_julio.zip" at bounding box center [433, 250] width 145 height 12
click at [496, 655] on div "Cancelar Guardar" at bounding box center [406, 666] width 359 height 29
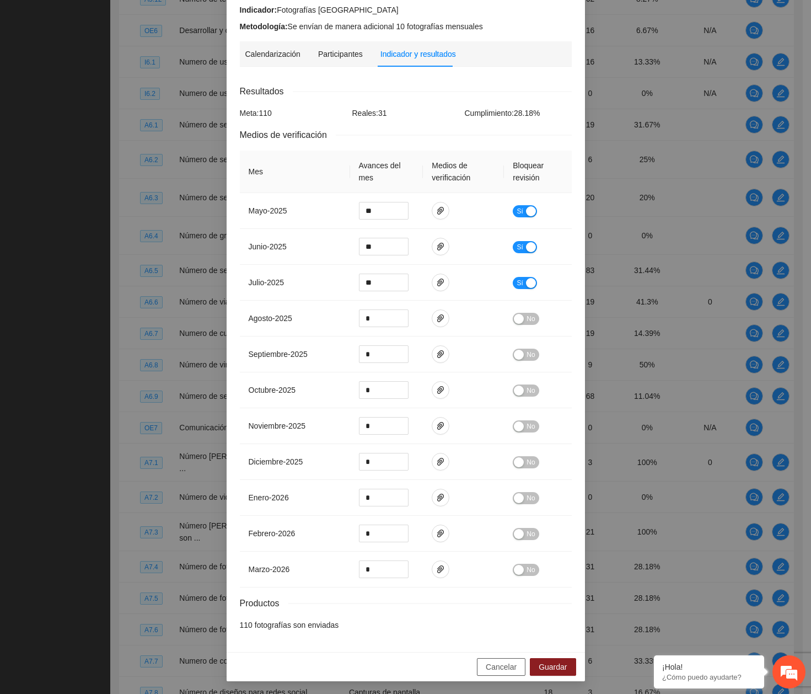
click at [494, 662] on span "Cancelar" at bounding box center [501, 667] width 31 height 12
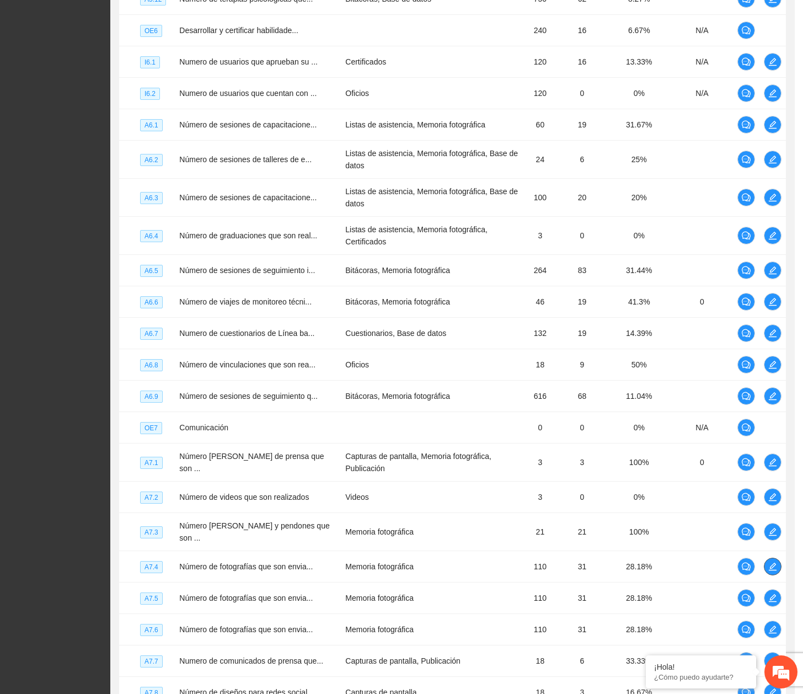
scroll to position [0, 0]
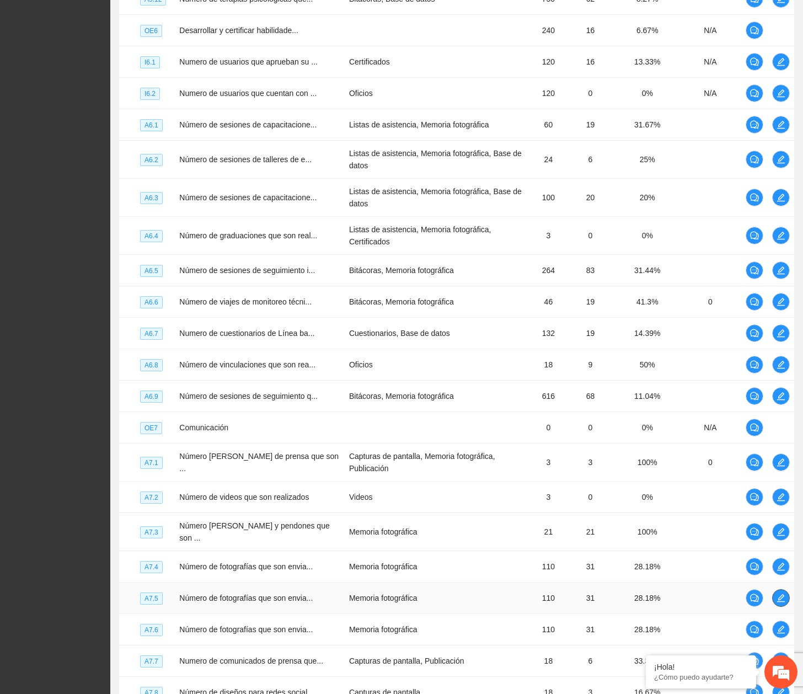
click at [788, 593] on span "edit" at bounding box center [781, 597] width 17 height 9
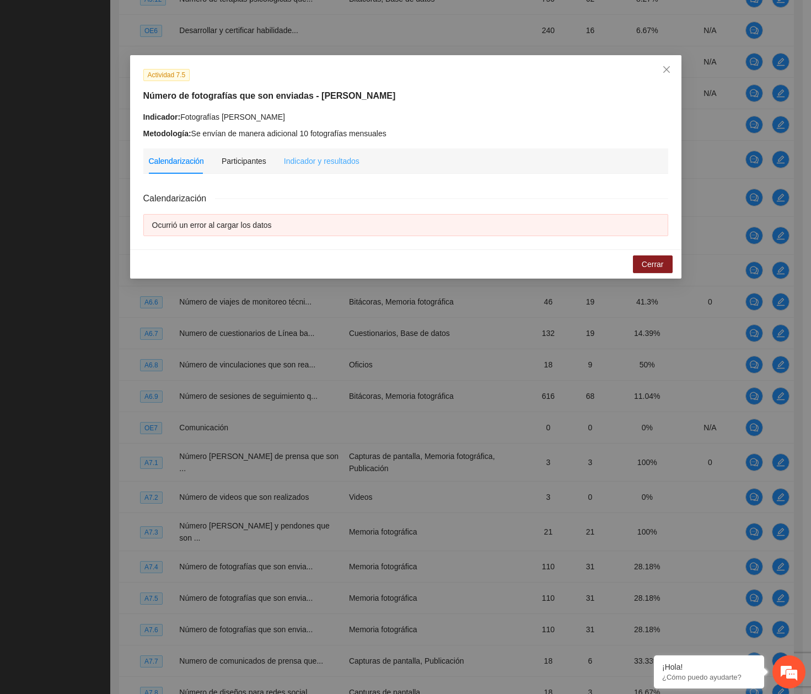
click at [335, 169] on div "Indicador y resultados" at bounding box center [322, 160] width 76 height 25
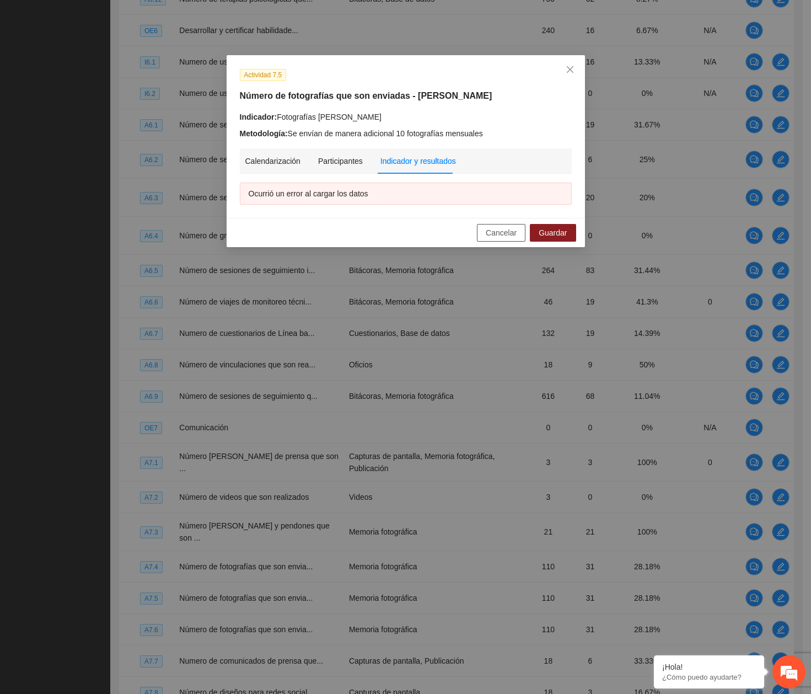
click at [504, 237] on span "Cancelar" at bounding box center [501, 233] width 31 height 12
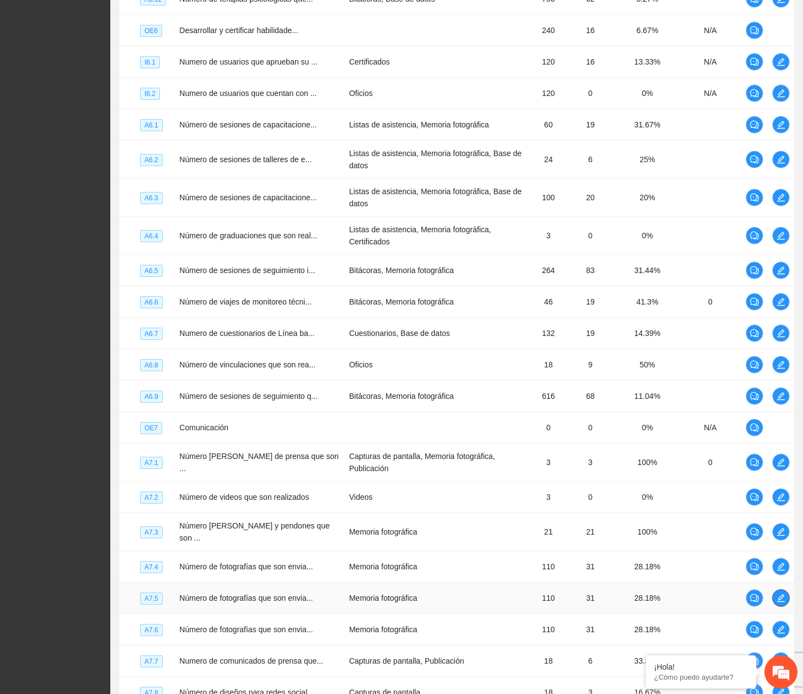
click at [780, 589] on button "button" at bounding box center [781, 598] width 18 height 18
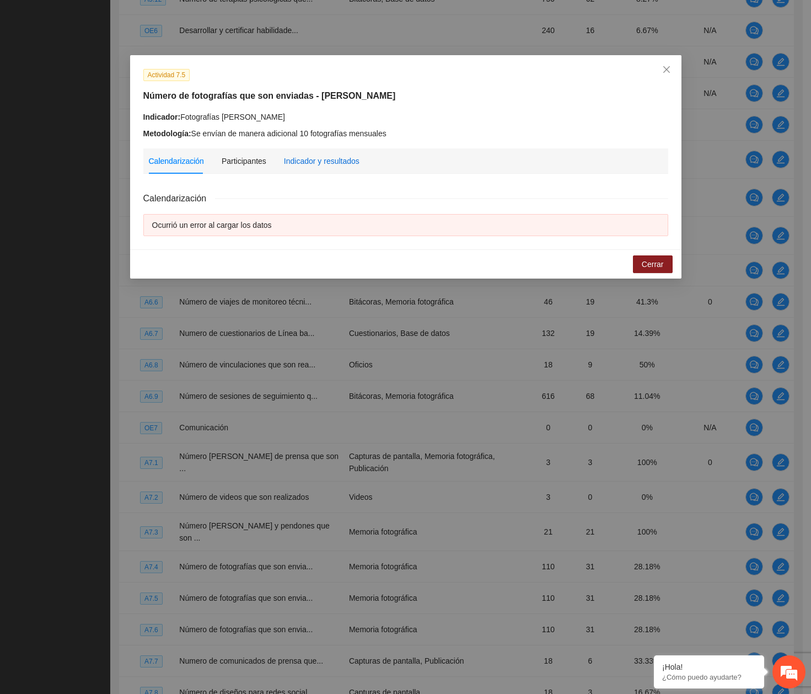
click at [308, 159] on div "Indicador y resultados" at bounding box center [322, 161] width 76 height 12
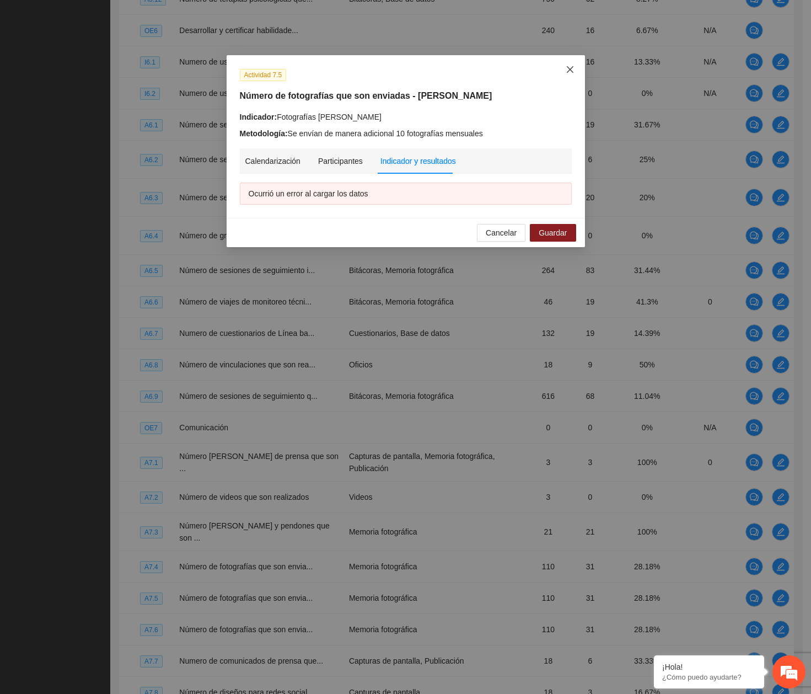
click at [569, 73] on icon "close" at bounding box center [570, 69] width 9 height 9
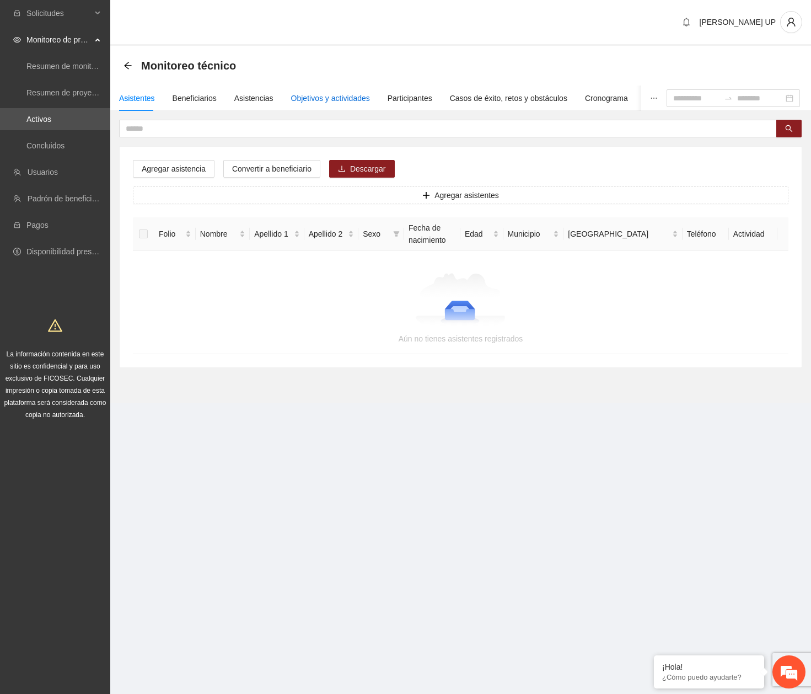
click at [333, 100] on div "Objetivos y actividades" at bounding box center [330, 98] width 79 height 12
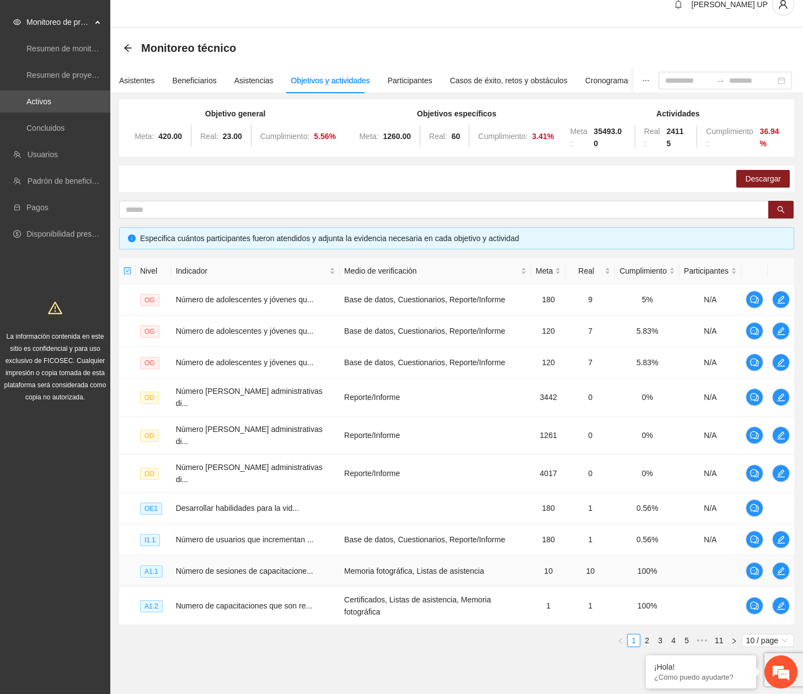
scroll to position [27, 0]
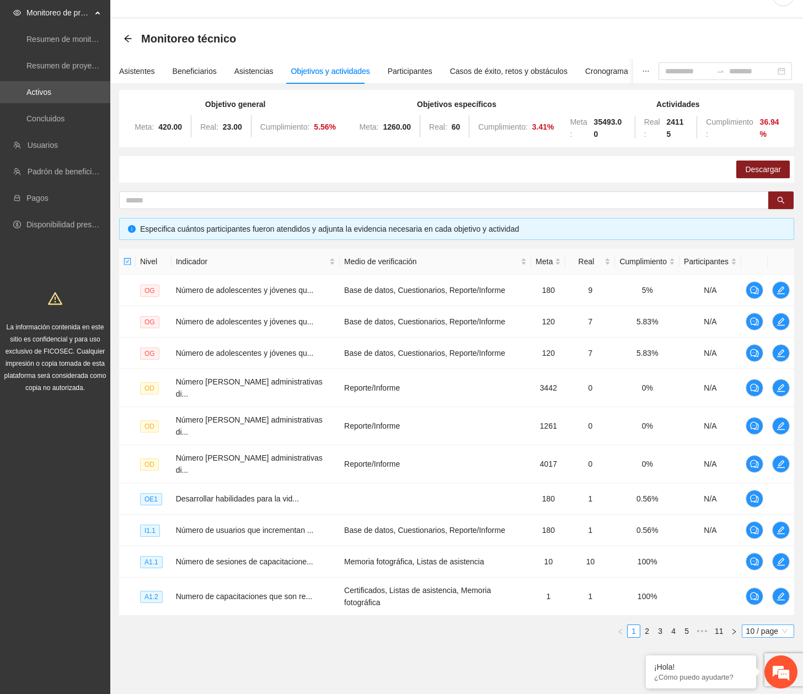
click at [755, 625] on span "10 / page" at bounding box center [768, 631] width 44 height 12
click at [760, 693] on div "100 / page" at bounding box center [768, 704] width 40 height 12
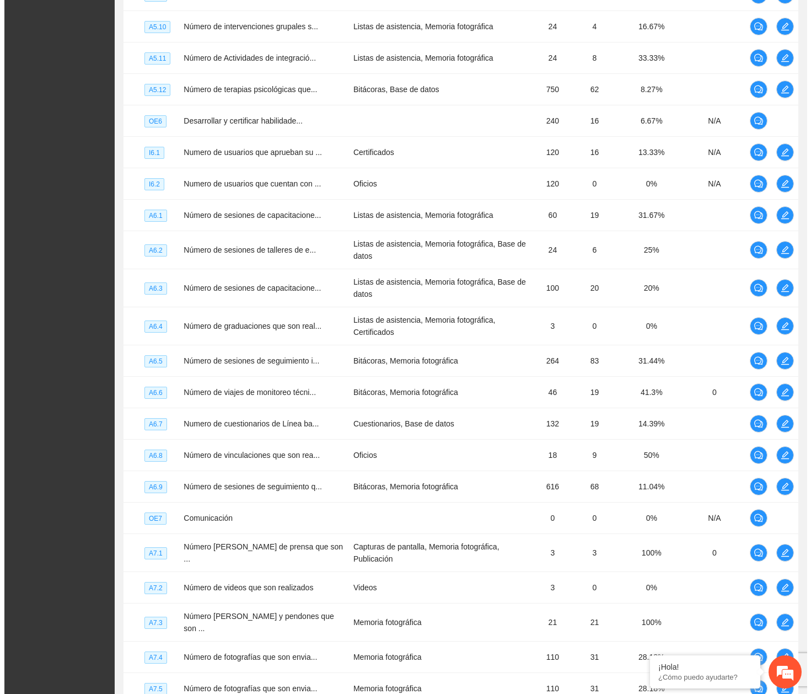
scroll to position [2856, 0]
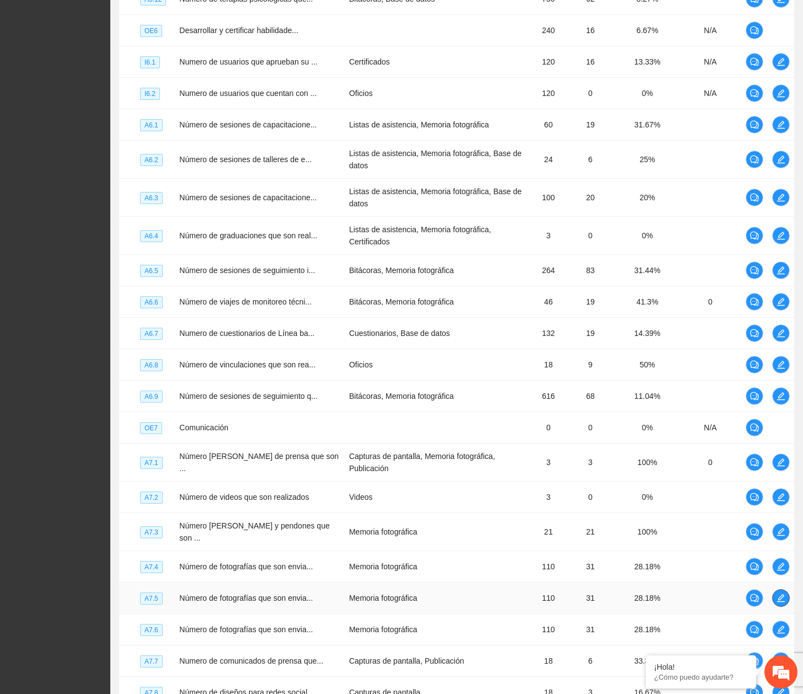
click at [773, 593] on span "edit" at bounding box center [781, 597] width 17 height 9
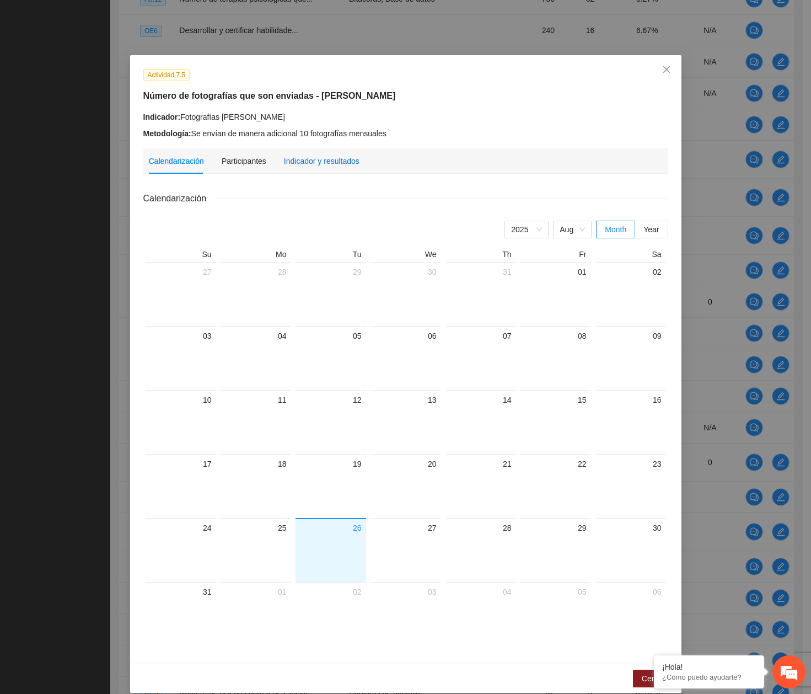
click at [284, 158] on div "Indicador y resultados" at bounding box center [322, 161] width 76 height 12
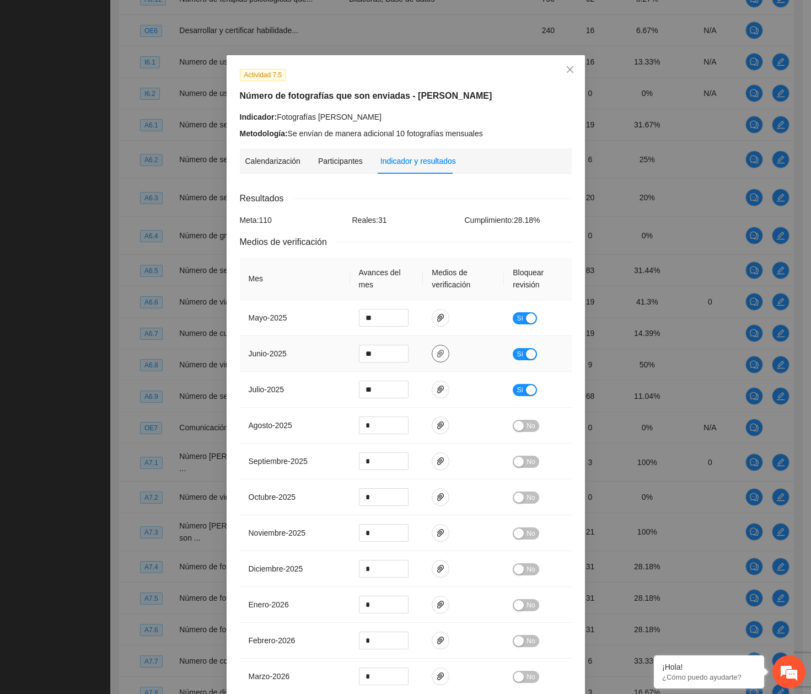
click at [436, 351] on icon "paper-clip" at bounding box center [440, 353] width 9 height 9
click at [392, 326] on link "Cuauhtemoc_Fotografias_junio.zip" at bounding box center [433, 321] width 145 height 12
click at [440, 390] on icon "paper-clip" at bounding box center [440, 389] width 9 height 9
click at [402, 357] on link "Cuauhtemoc_Fotografias_julio.zip" at bounding box center [433, 357] width 145 height 12
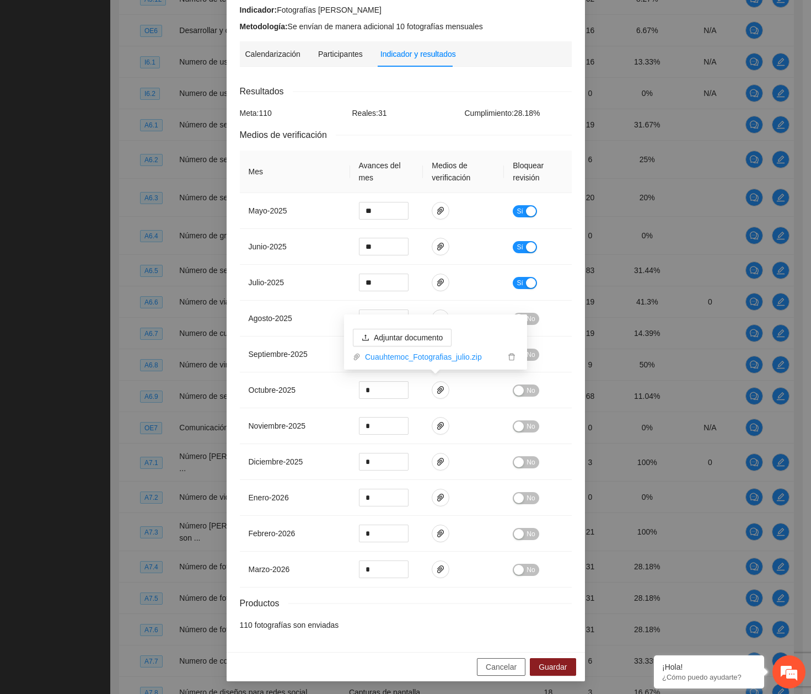
click at [508, 661] on span "Cancelar" at bounding box center [501, 667] width 31 height 12
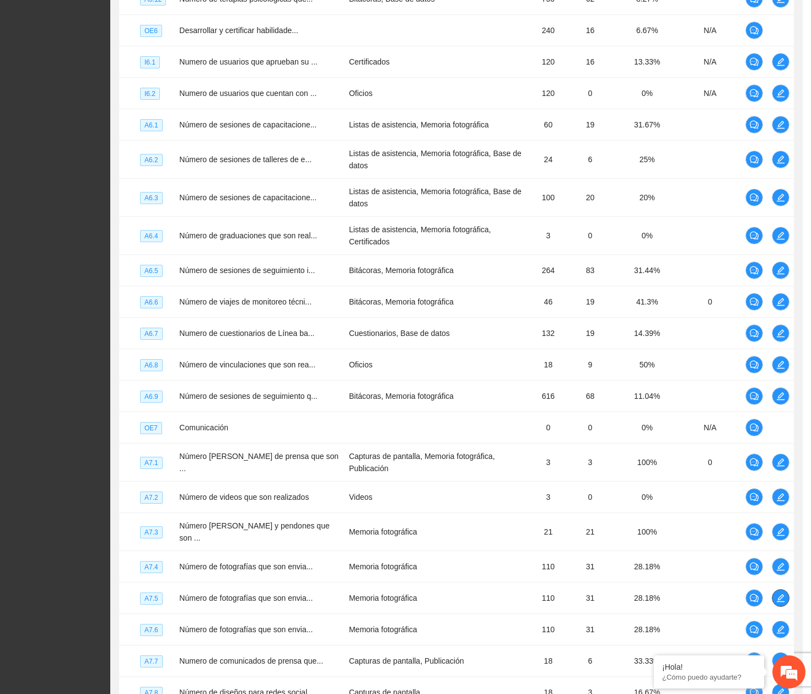
scroll to position [0, 0]
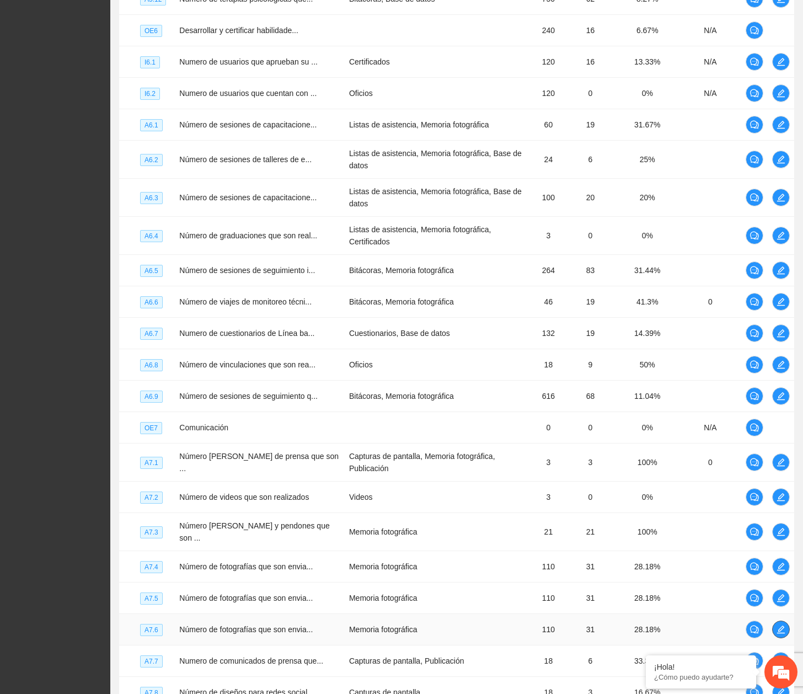
click at [778, 625] on icon "edit" at bounding box center [781, 629] width 9 height 9
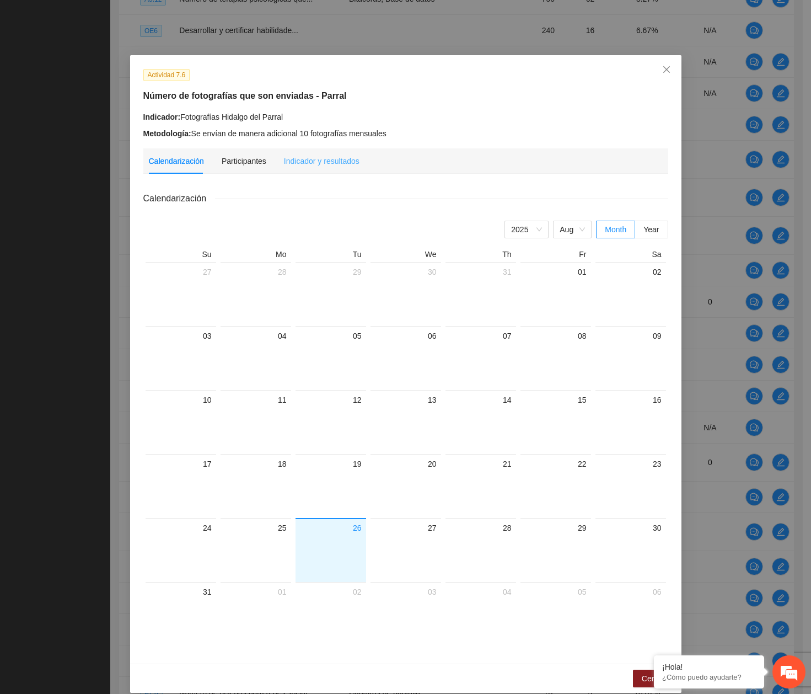
click at [337, 167] on div "Indicador y resultados" at bounding box center [322, 160] width 76 height 25
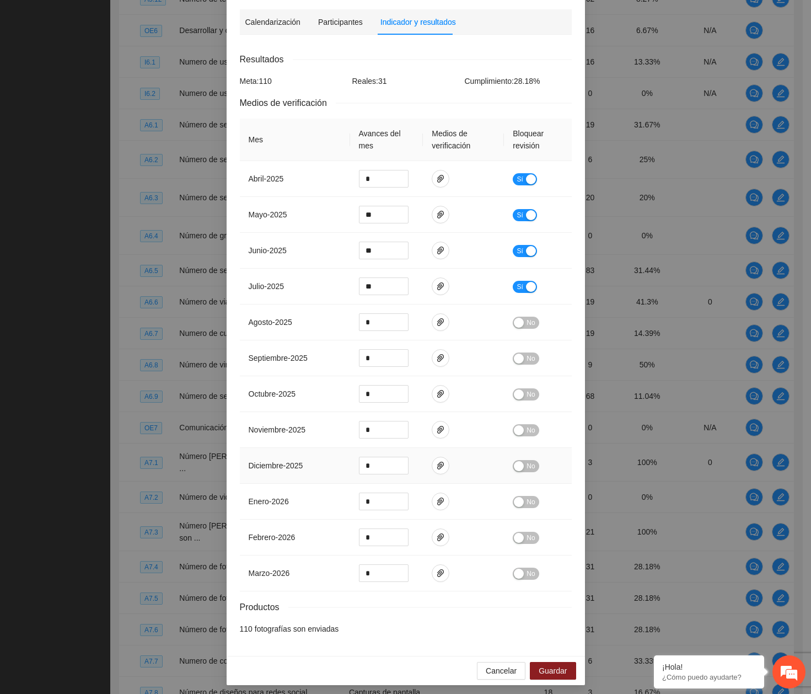
scroll to position [143, 0]
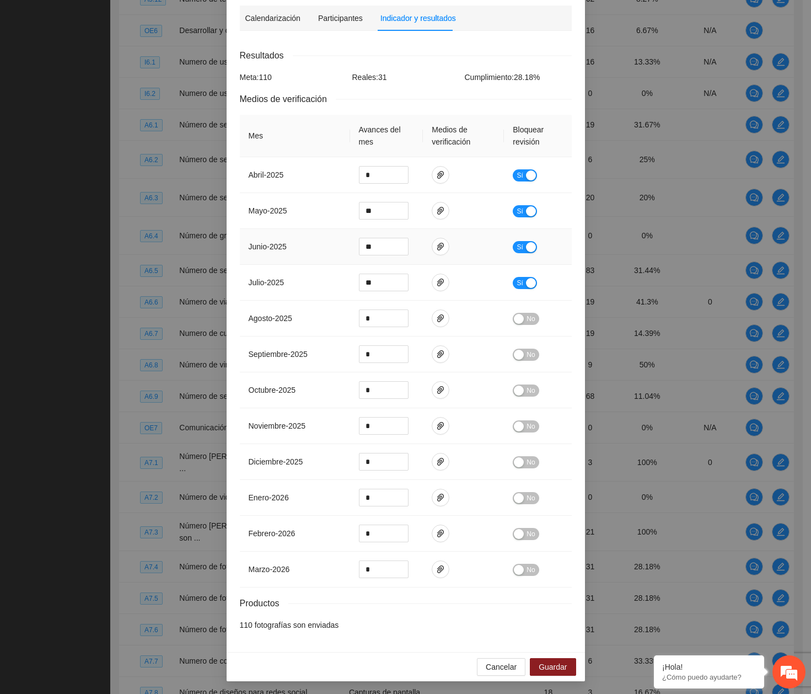
click at [434, 232] on td at bounding box center [463, 247] width 81 height 36
click at [436, 243] on icon "paper-clip" at bounding box center [440, 246] width 9 height 9
click at [406, 219] on link "Parral_Fotografias_junio.zip" at bounding box center [433, 214] width 145 height 12
click at [438, 280] on icon "paper-clip" at bounding box center [440, 282] width 9 height 9
drag, startPoint x: 410, startPoint y: 248, endPoint x: 416, endPoint y: 250, distance: 6.3
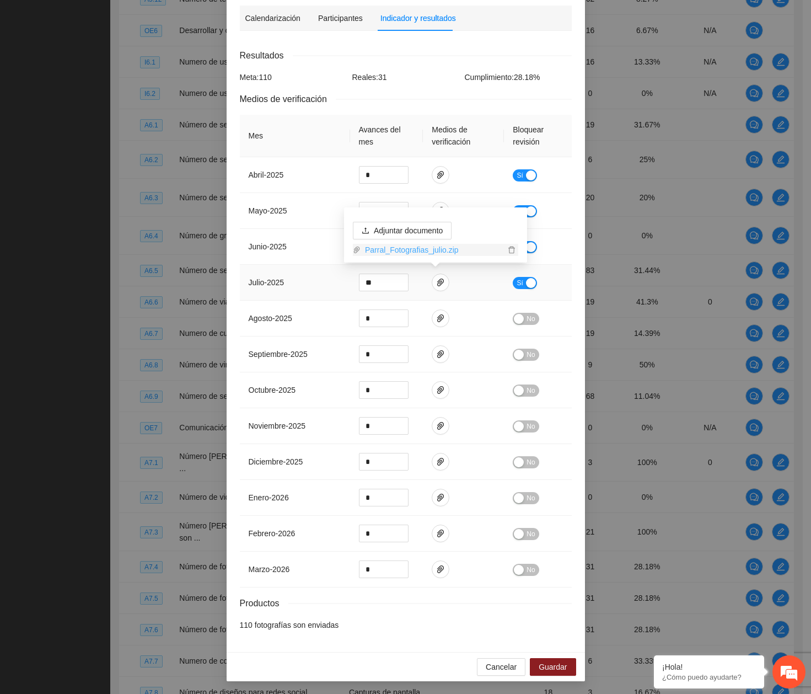
click at [410, 248] on link "Parral_Fotografias_julio.zip" at bounding box center [433, 250] width 145 height 12
click at [528, 82] on div "Cumplimiento: 28.18 %" at bounding box center [518, 77] width 113 height 12
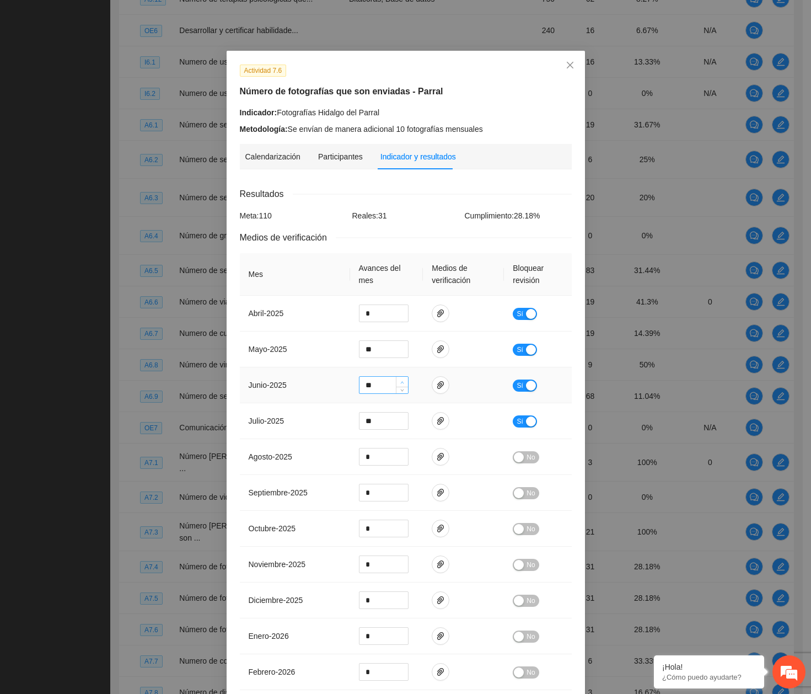
scroll to position [0, 0]
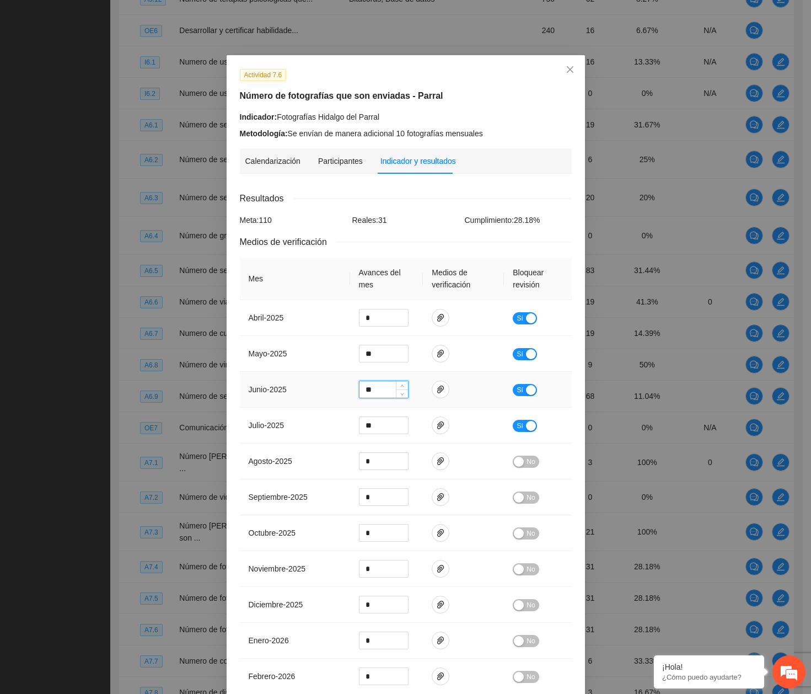
drag, startPoint x: 384, startPoint y: 390, endPoint x: 353, endPoint y: 390, distance: 31.4
click at [353, 390] on td "**" at bounding box center [386, 390] width 73 height 36
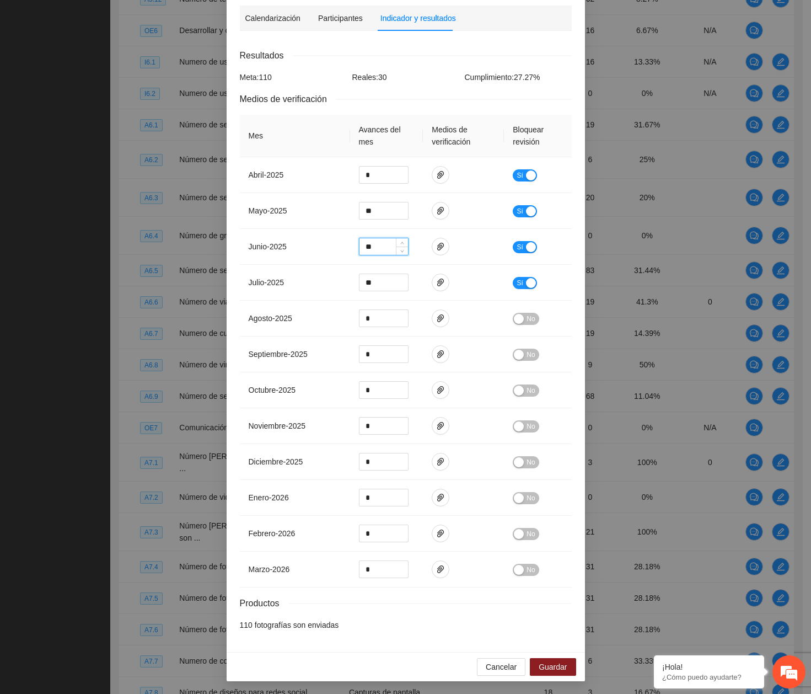
type input "**"
click at [528, 657] on div "Cancelar Guardar" at bounding box center [406, 666] width 359 height 29
click at [530, 661] on button "Guardar" at bounding box center [553, 667] width 46 height 18
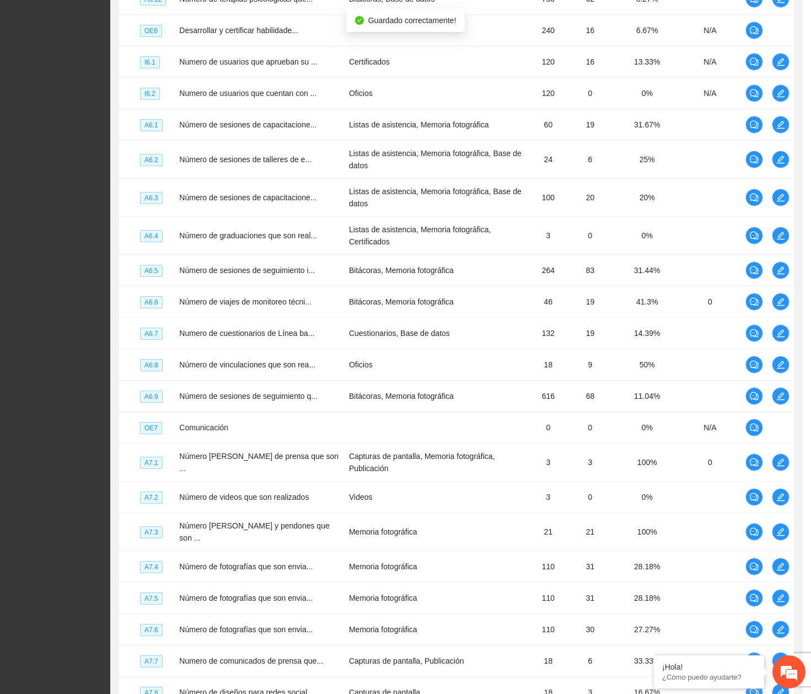
scroll to position [88, 0]
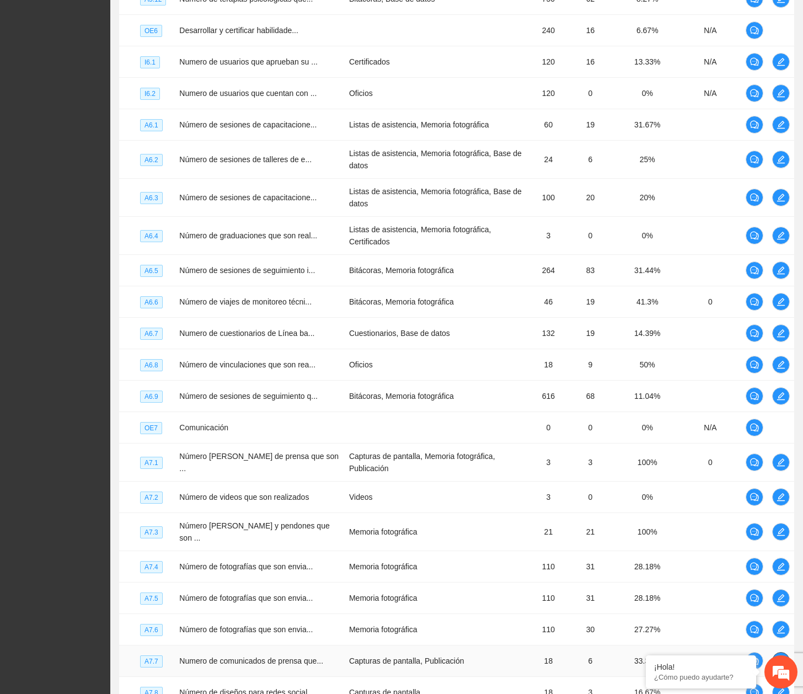
click at [778, 657] on icon "edit" at bounding box center [781, 661] width 8 height 8
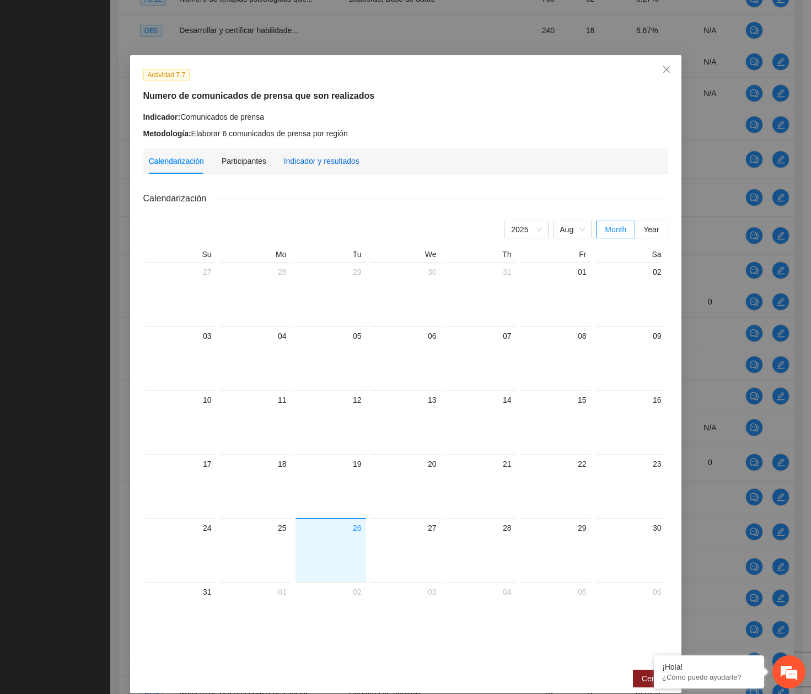
click at [317, 162] on div "Indicador y resultados" at bounding box center [322, 161] width 76 height 12
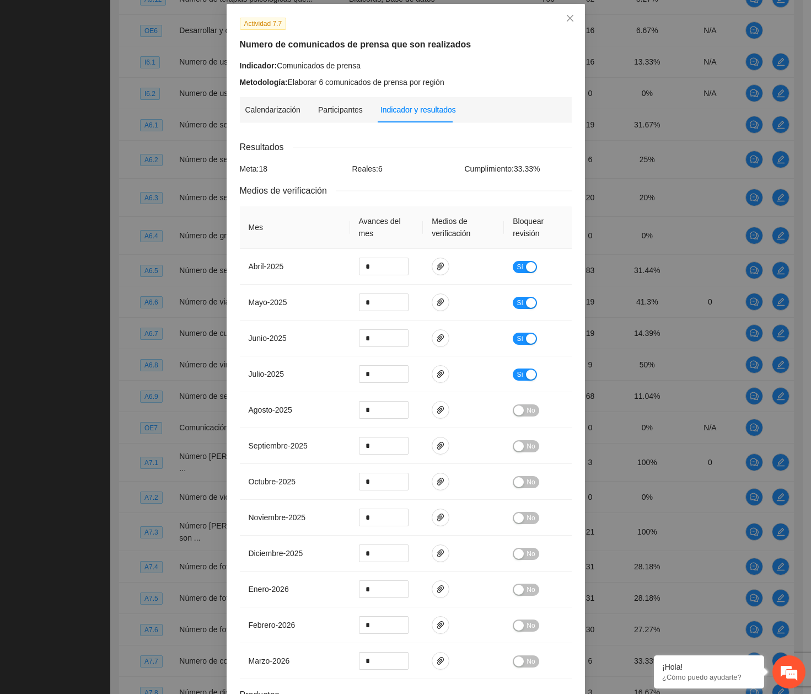
scroll to position [143, 0]
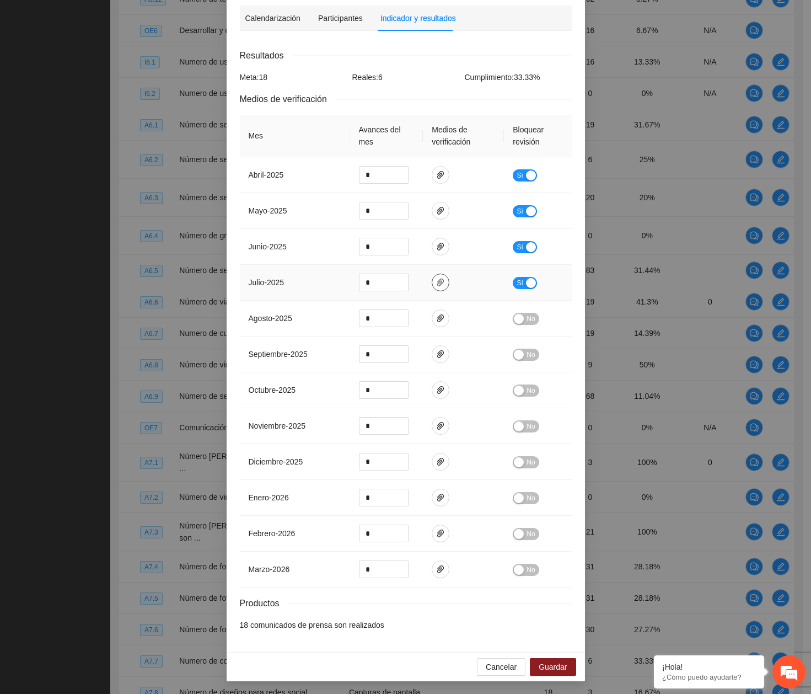
click at [440, 279] on icon "paper-clip" at bounding box center [440, 282] width 9 height 9
click at [393, 254] on link "A7.7-Comunicados-de-prensa.zip" at bounding box center [433, 250] width 145 height 12
click at [498, 668] on span "Cancelar" at bounding box center [501, 667] width 31 height 12
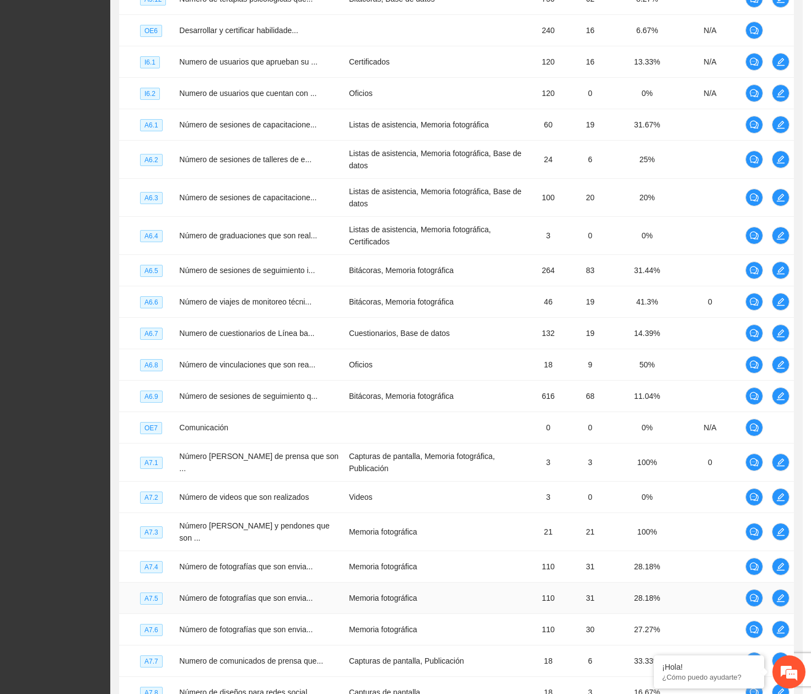
scroll to position [88, 0]
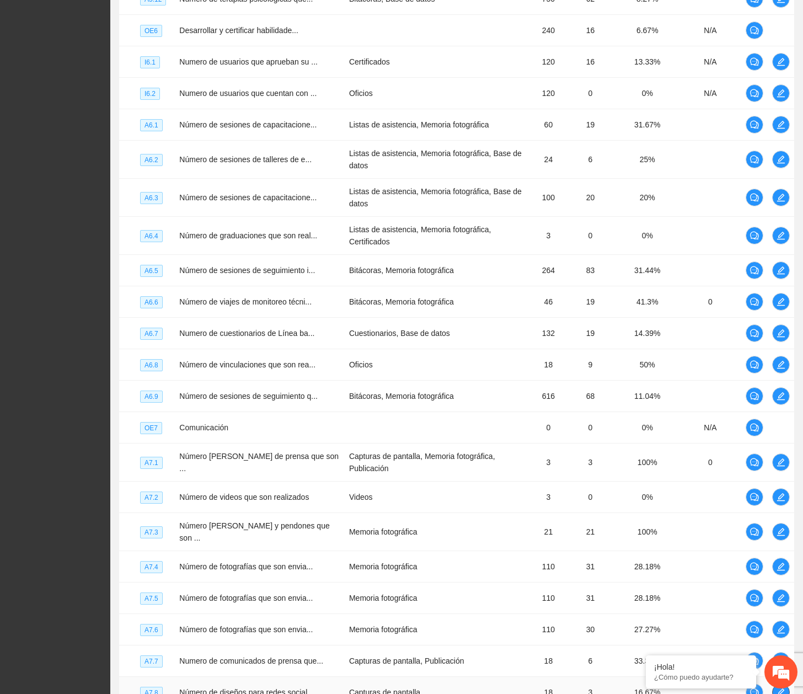
click at [777, 683] on button "button" at bounding box center [781, 692] width 18 height 18
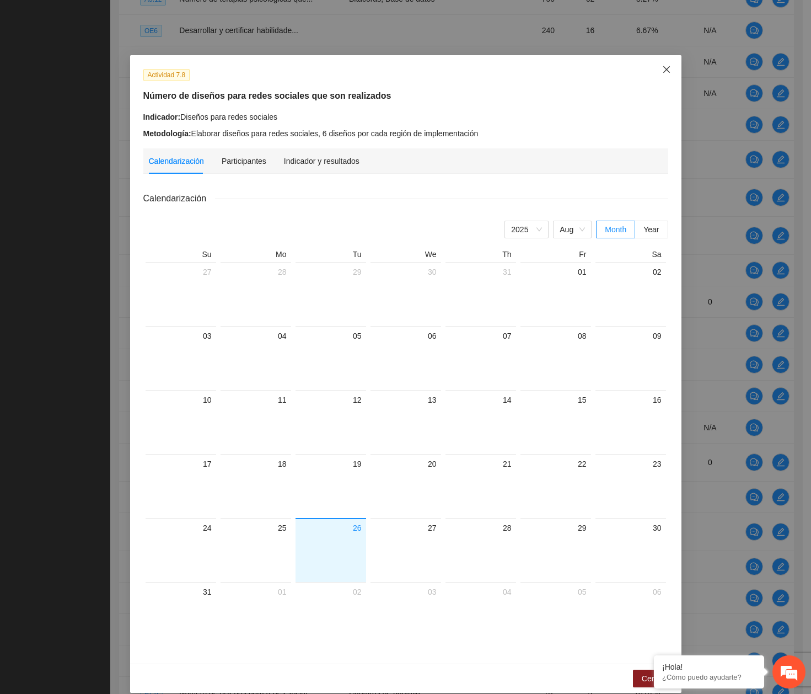
drag, startPoint x: 666, startPoint y: 63, endPoint x: 718, endPoint y: 186, distance: 133.8
click at [666, 63] on span "Close" at bounding box center [667, 70] width 30 height 30
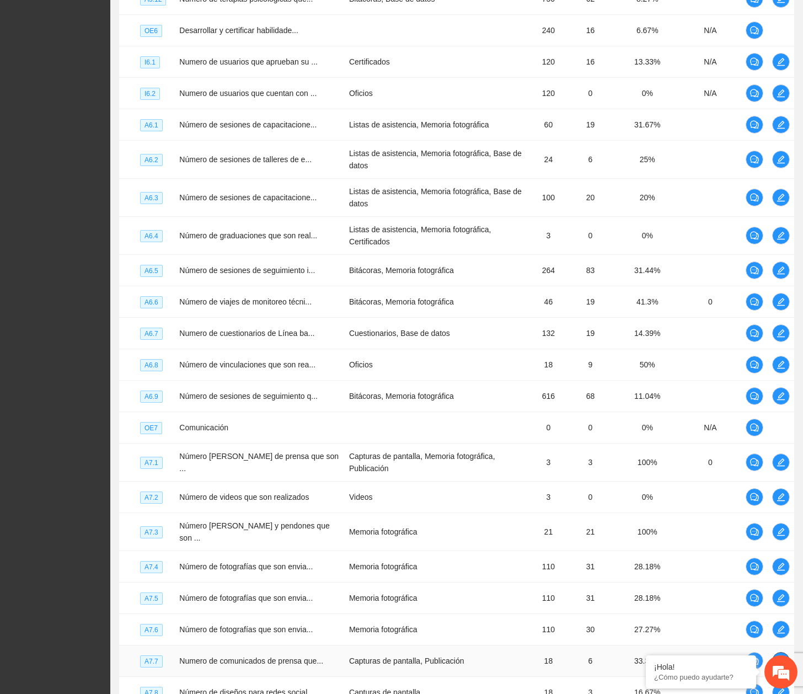
click at [783, 656] on icon "edit" at bounding box center [781, 660] width 9 height 9
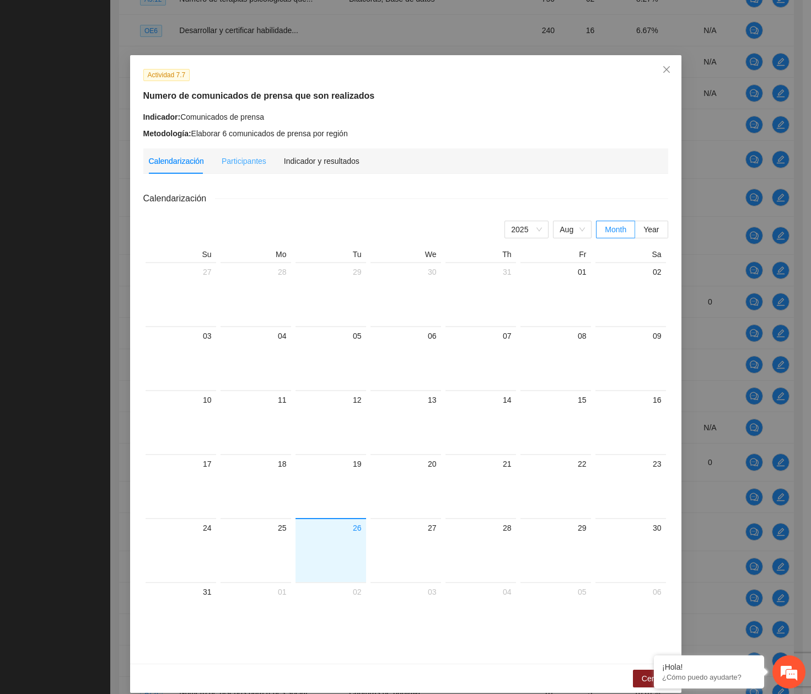
click at [320, 170] on div "Indicador y resultados" at bounding box center [322, 160] width 76 height 25
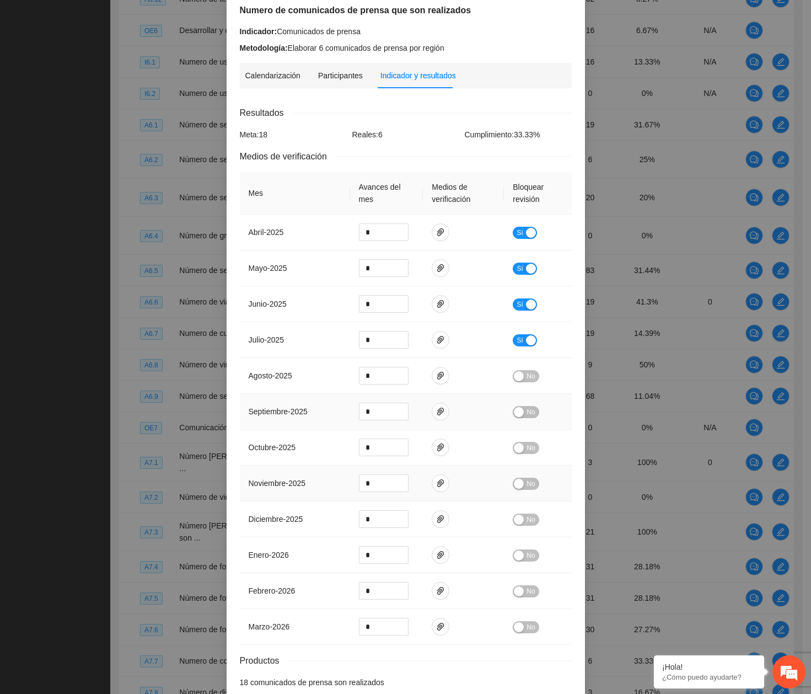
scroll to position [143, 0]
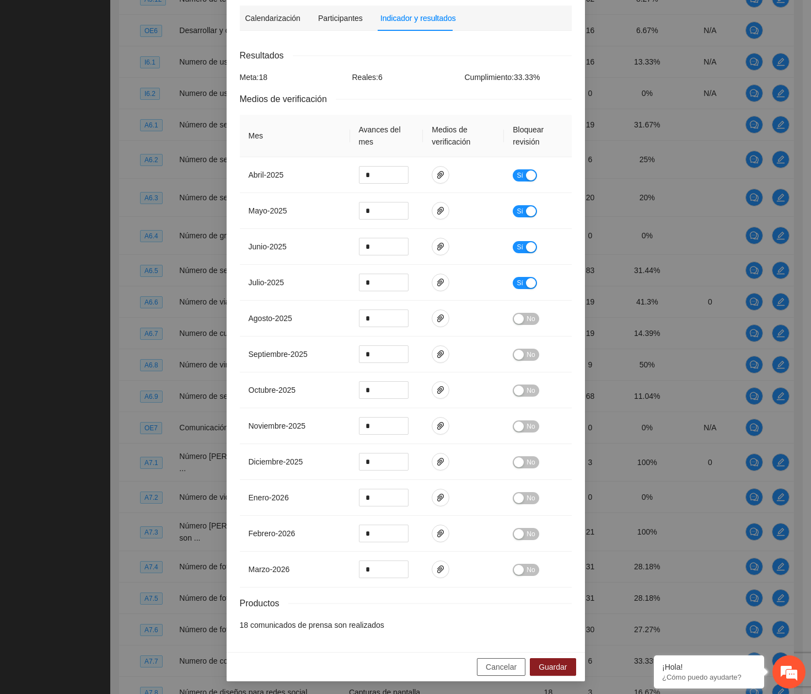
click at [484, 665] on button "Cancelar" at bounding box center [501, 667] width 49 height 18
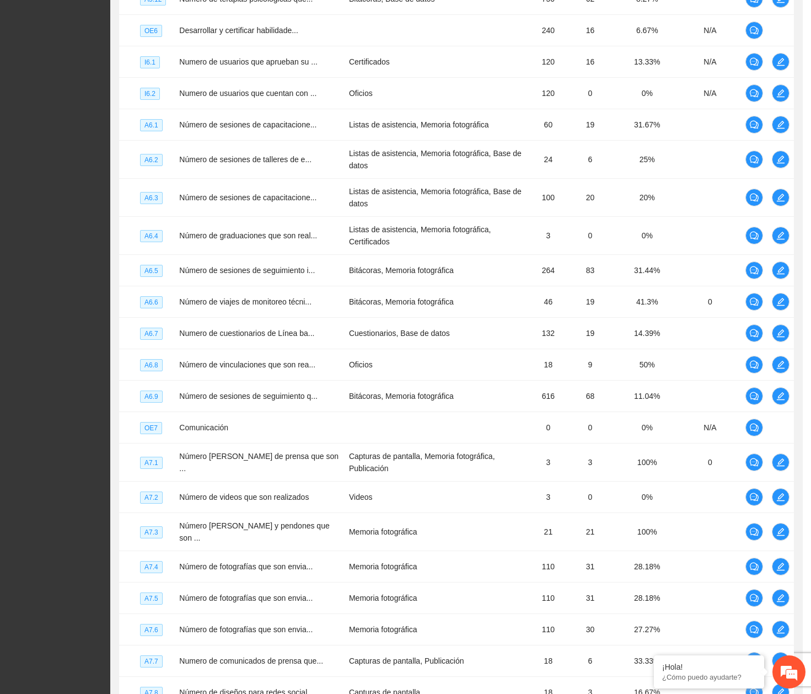
scroll to position [88, 0]
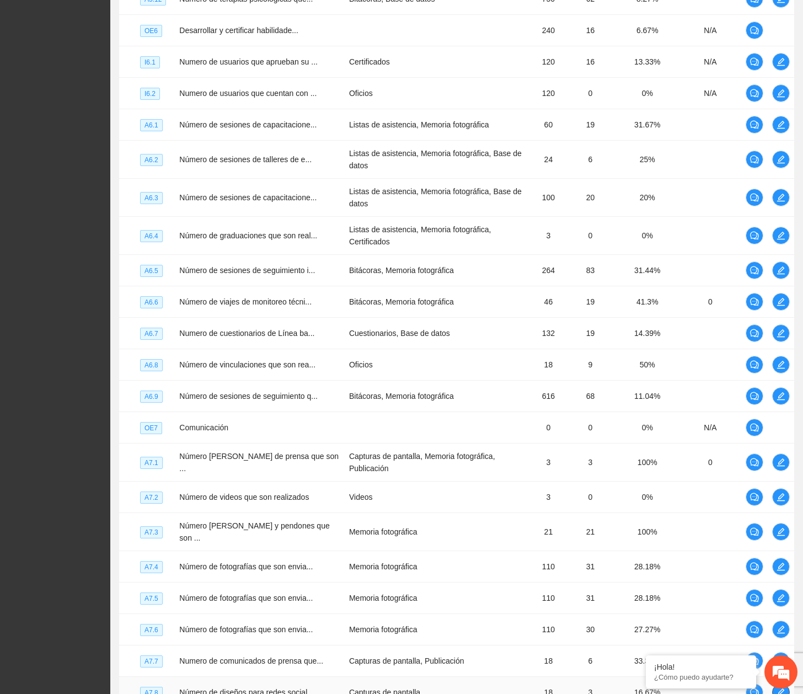
click at [775, 683] on button "button" at bounding box center [781, 692] width 18 height 18
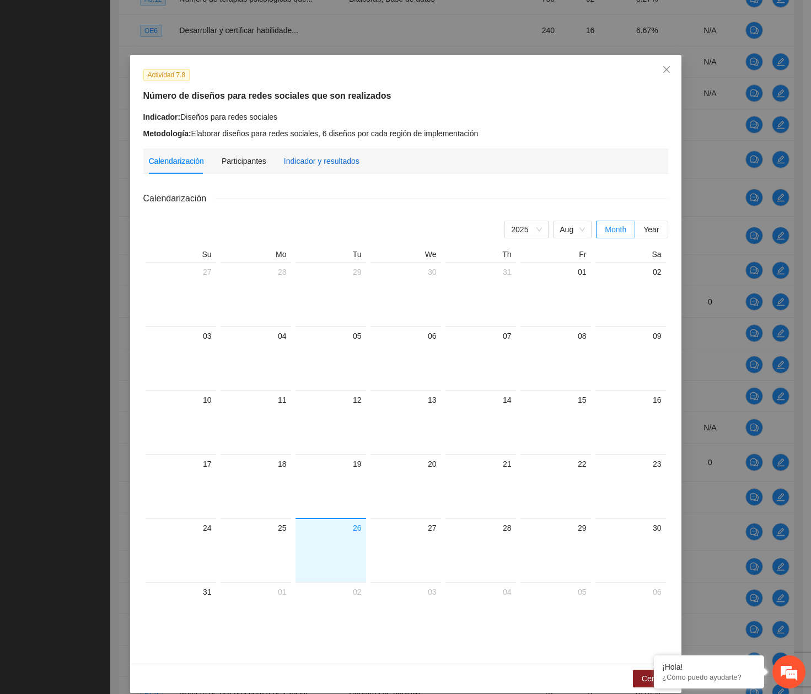
click at [345, 155] on div "Indicador y resultados" at bounding box center [322, 161] width 76 height 12
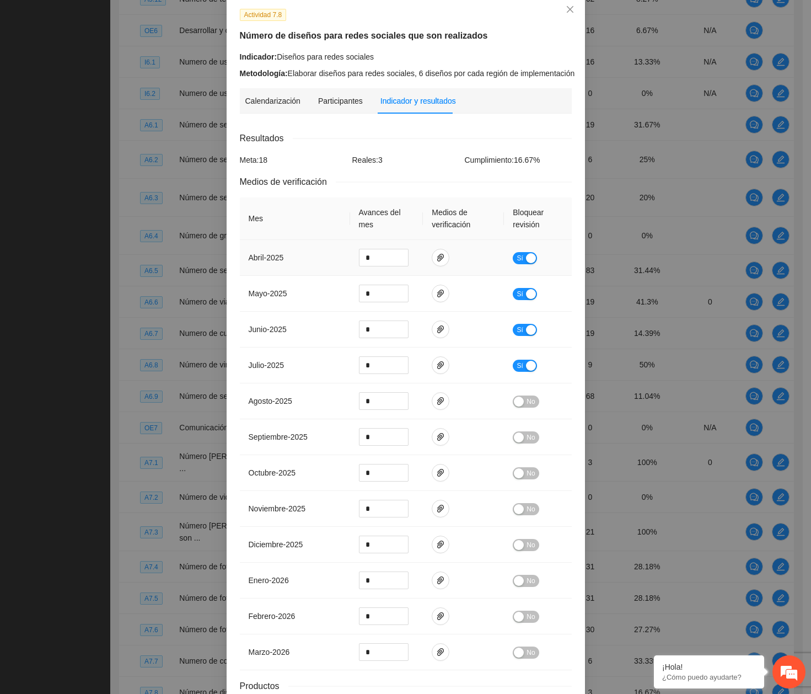
scroll to position [143, 0]
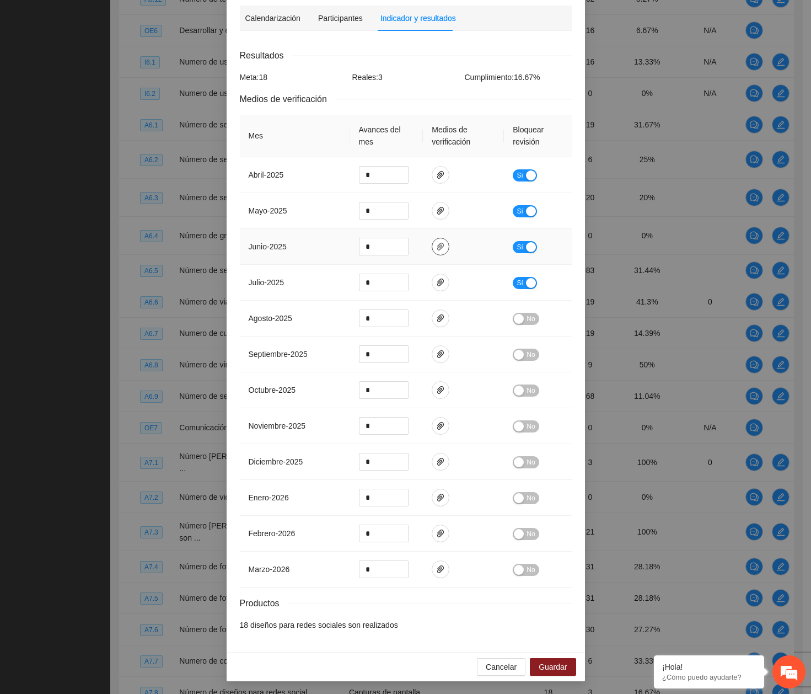
click at [432, 248] on span "paper-clip" at bounding box center [440, 246] width 17 height 9
click at [409, 212] on link "Junio-diseno-de-redes.pdf" at bounding box center [433, 214] width 145 height 12
click at [496, 665] on span "Cancelar" at bounding box center [501, 667] width 31 height 12
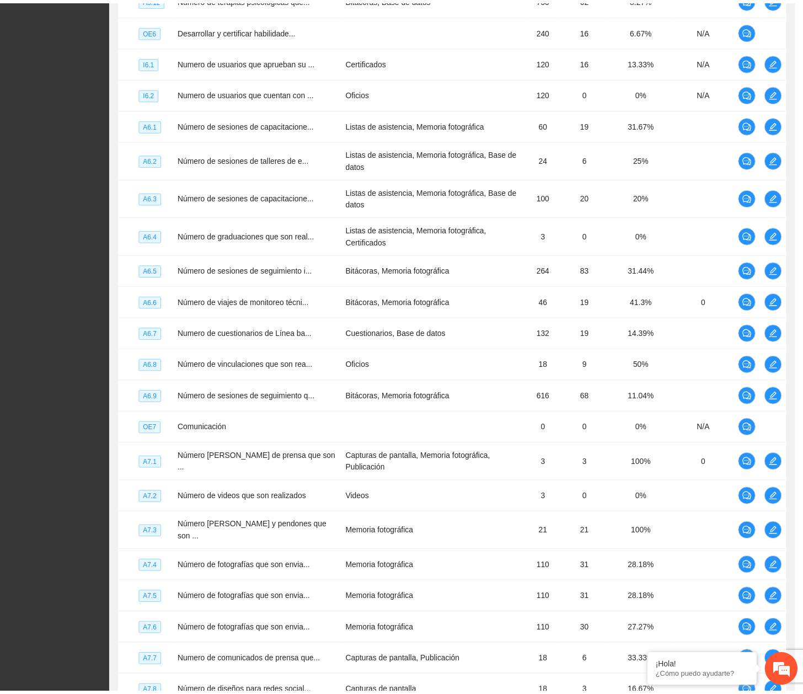
scroll to position [88, 0]
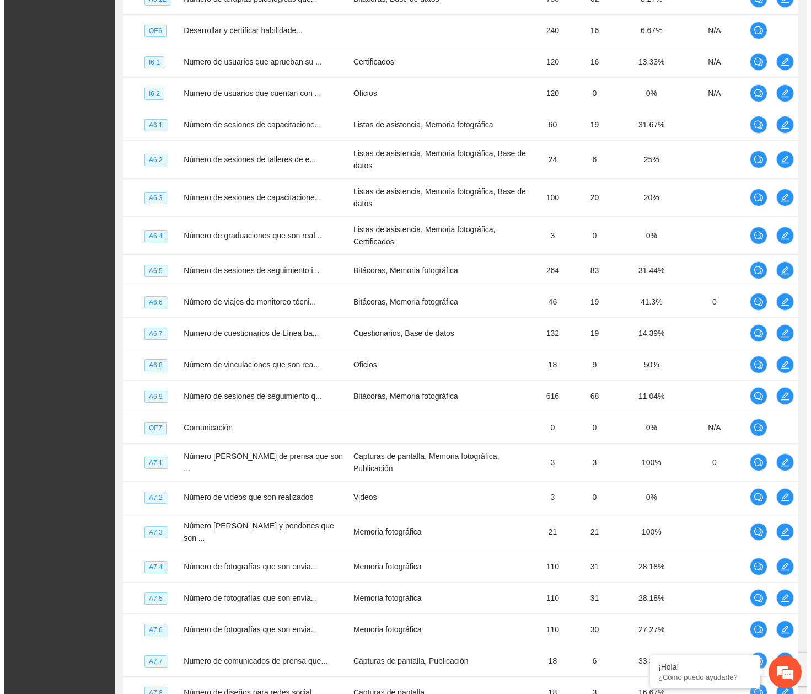
scroll to position [0, 0]
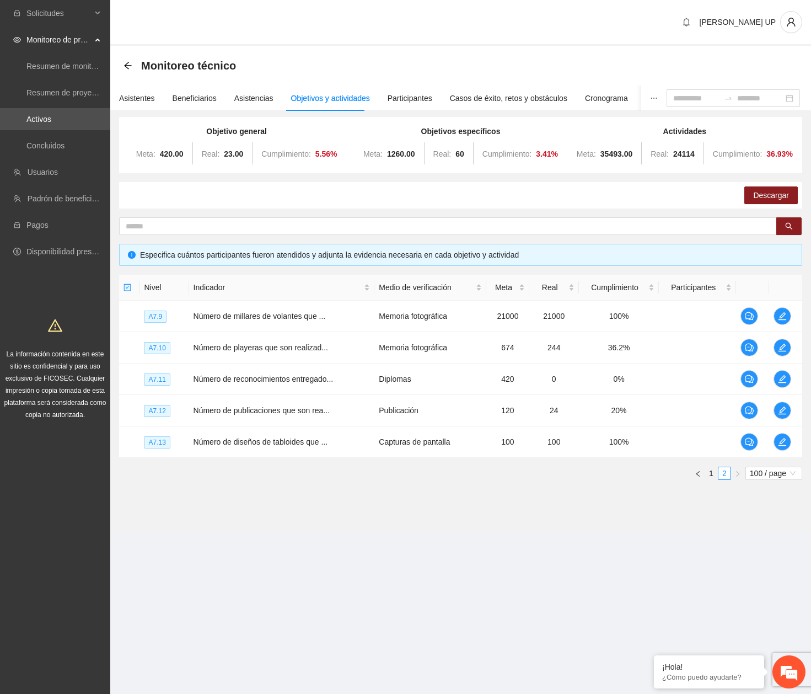
click at [724, 197] on div "Descargar" at bounding box center [460, 195] width 683 height 26
click at [790, 314] on span "edit" at bounding box center [782, 316] width 17 height 9
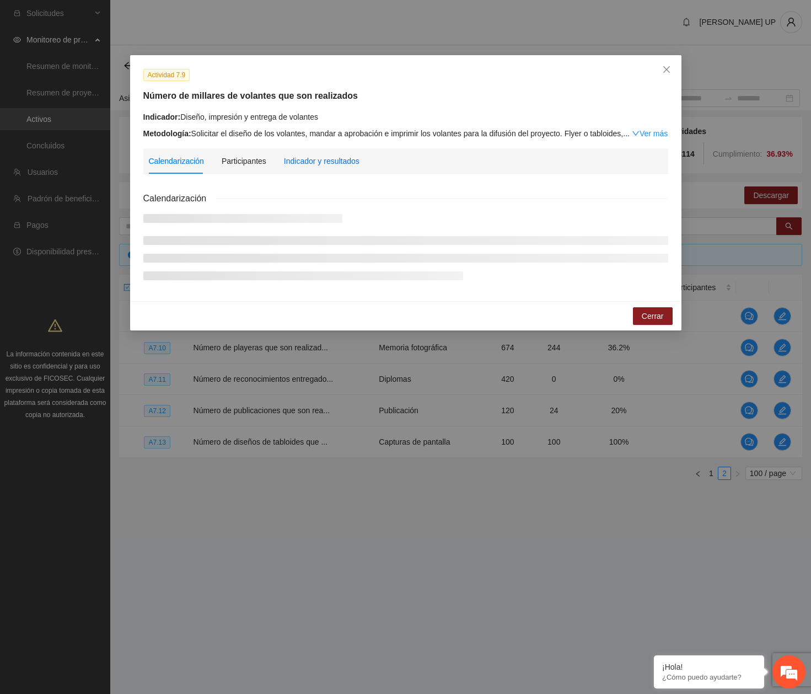
click at [322, 160] on div "Indicador y resultados" at bounding box center [322, 161] width 76 height 12
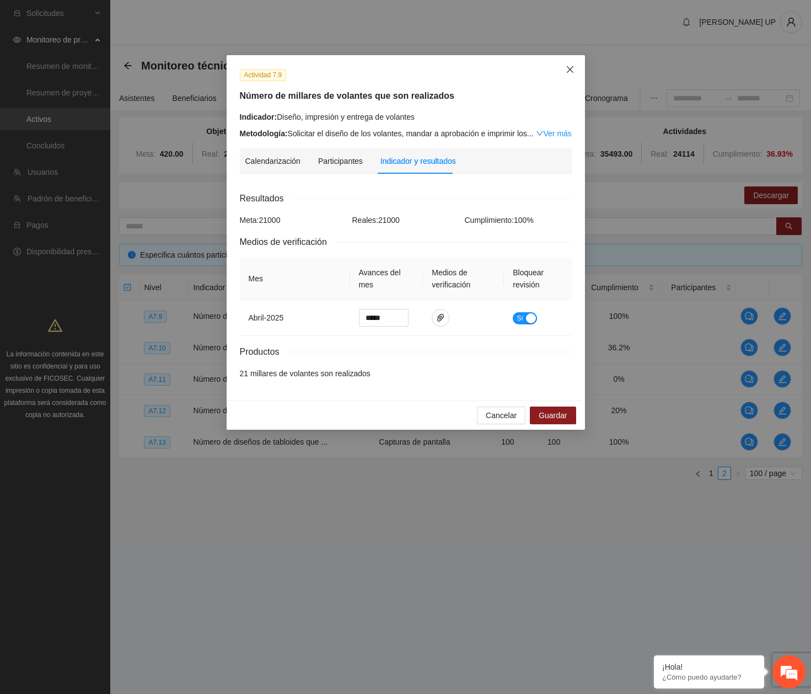
click at [569, 72] on icon "close" at bounding box center [570, 69] width 9 height 9
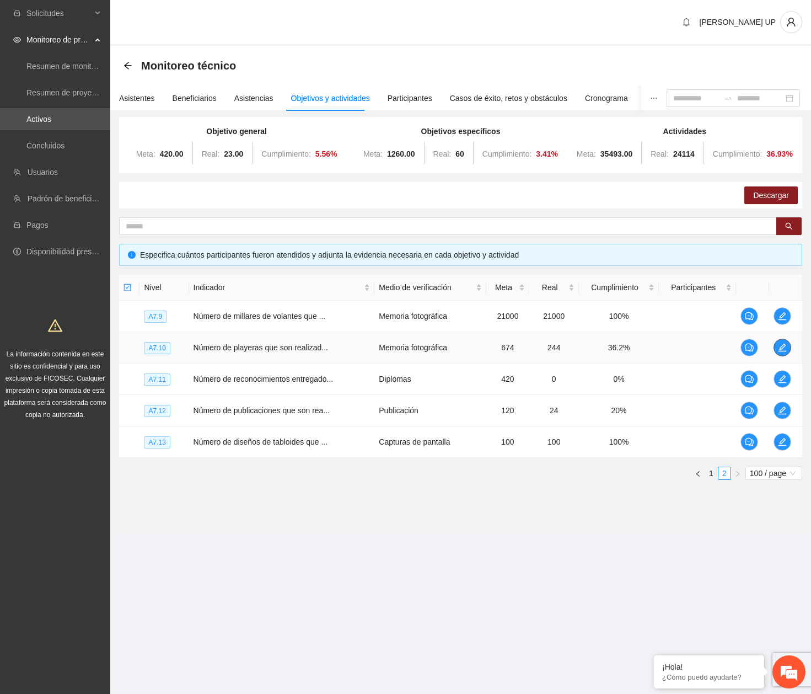
click at [789, 349] on span "edit" at bounding box center [782, 347] width 17 height 9
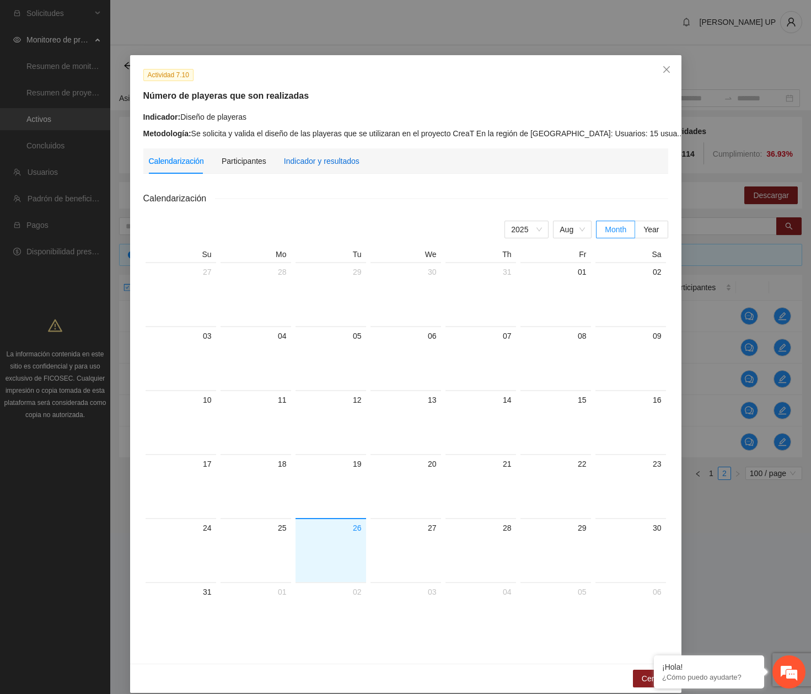
click at [290, 161] on div "Indicador y resultados" at bounding box center [322, 161] width 76 height 12
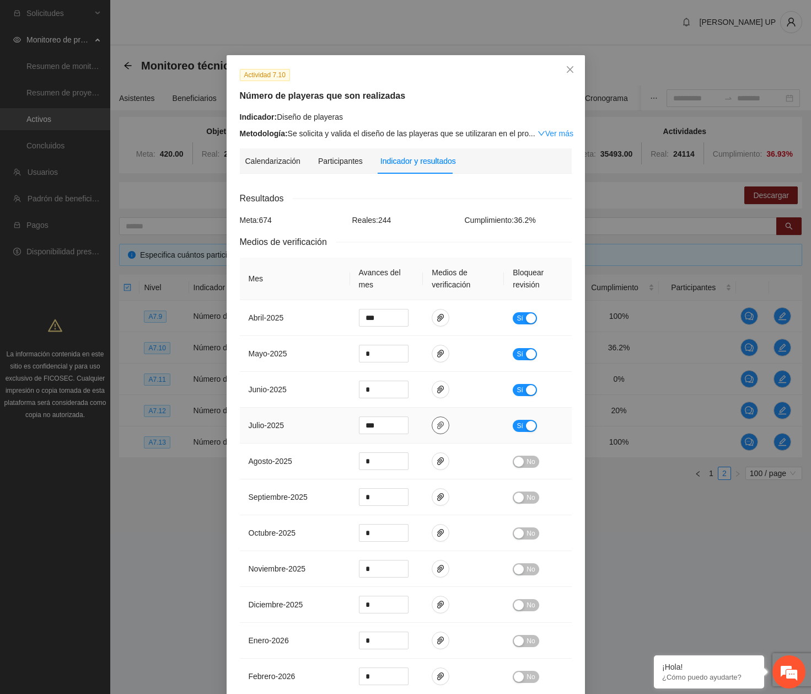
click at [437, 422] on icon "paper-clip" at bounding box center [440, 425] width 9 height 9
click at [397, 390] on link "Diseno-de-playeras.pdf" at bounding box center [433, 393] width 145 height 12
click at [561, 74] on span "Close" at bounding box center [570, 70] width 30 height 30
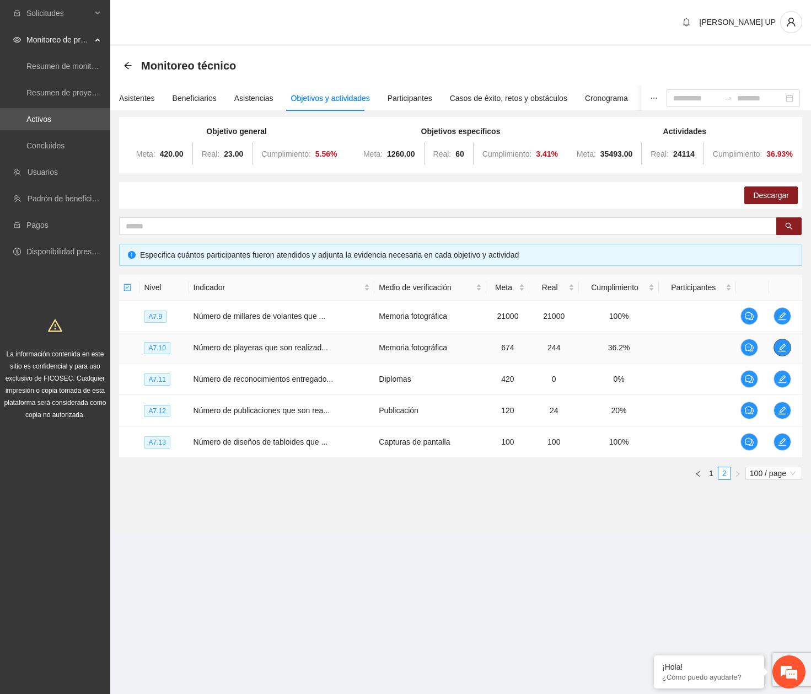
click at [781, 343] on button "button" at bounding box center [783, 348] width 18 height 18
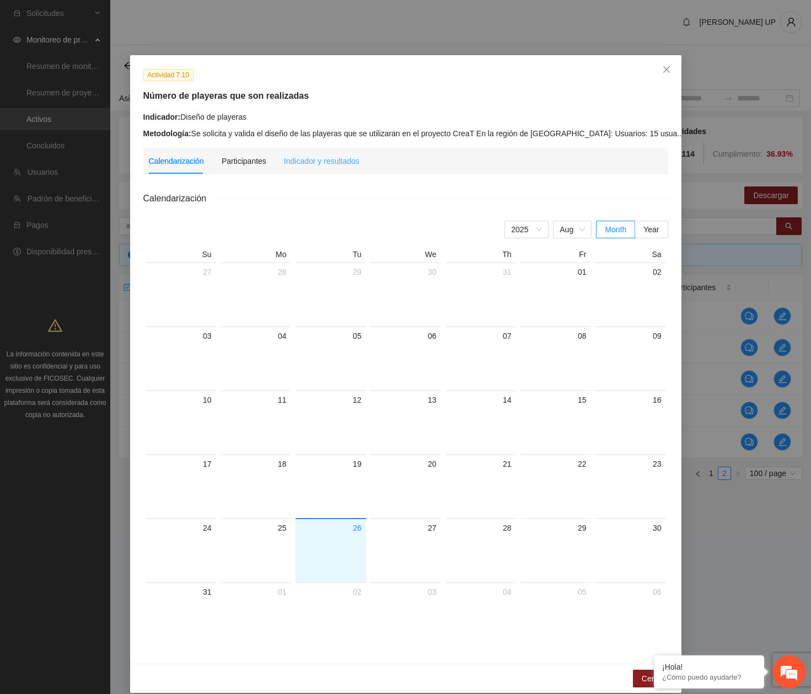
click at [296, 171] on div "Indicador y resultados" at bounding box center [322, 160] width 76 height 25
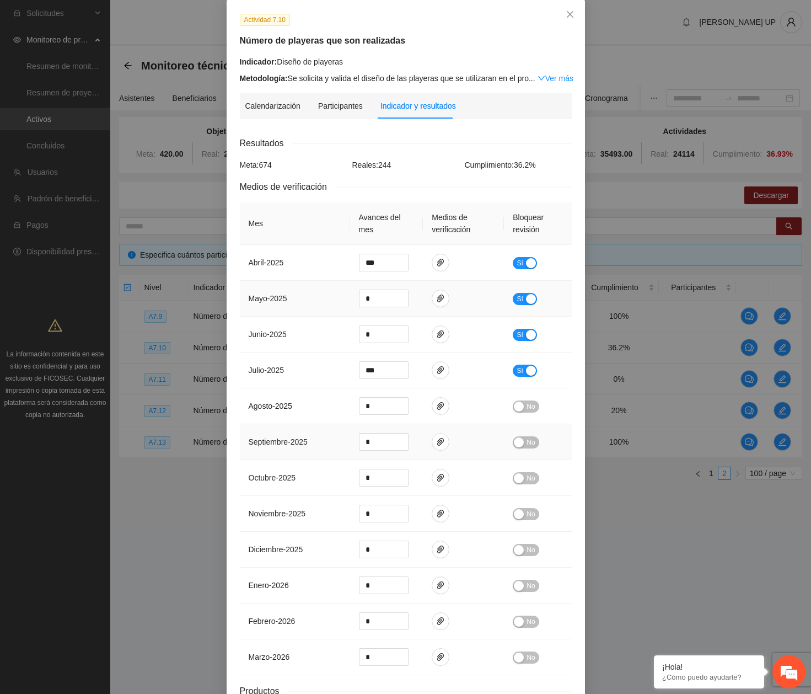
scroll to position [143, 0]
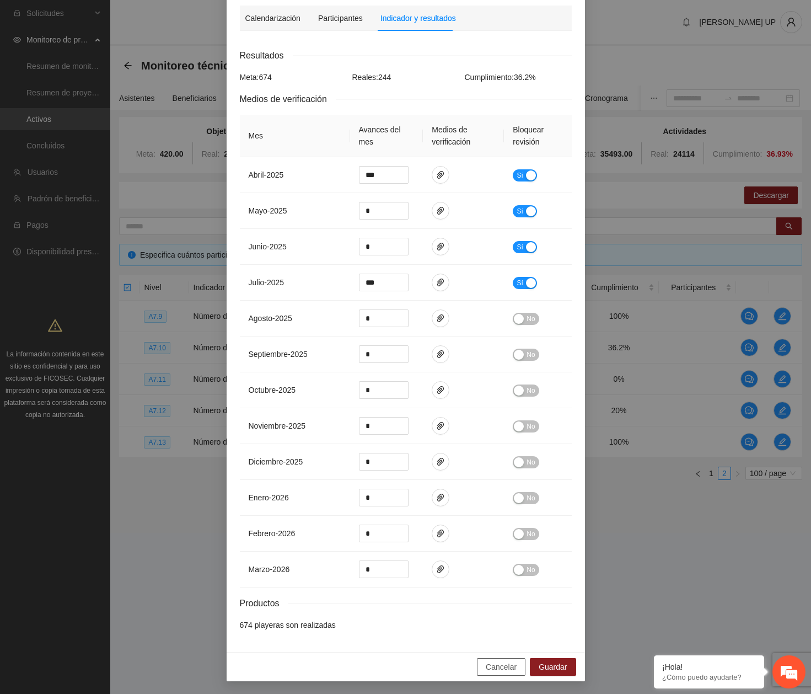
click at [505, 670] on span "Cancelar" at bounding box center [501, 667] width 31 height 12
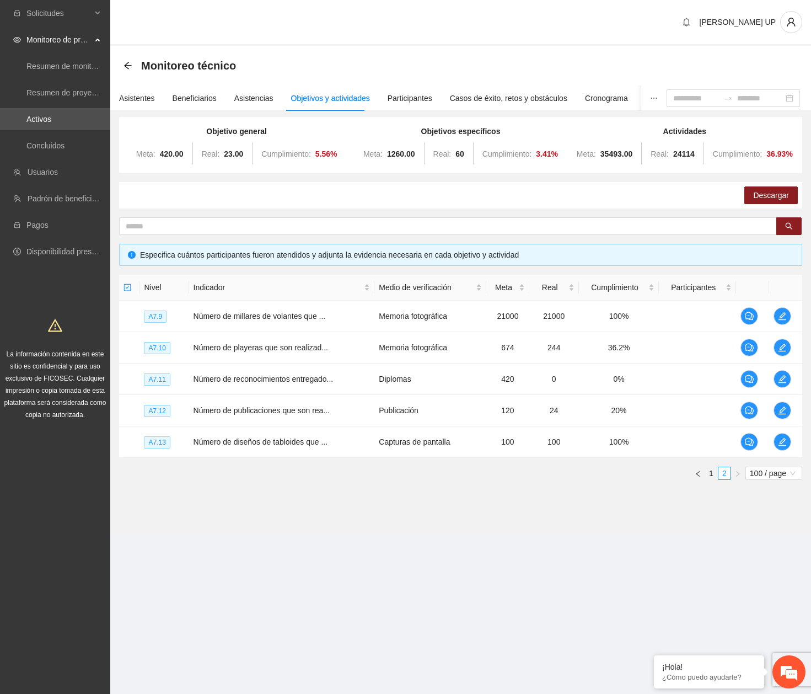
scroll to position [88, 0]
click at [772, 350] on td at bounding box center [785, 347] width 33 height 31
click at [775, 348] on span "edit" at bounding box center [782, 347] width 17 height 9
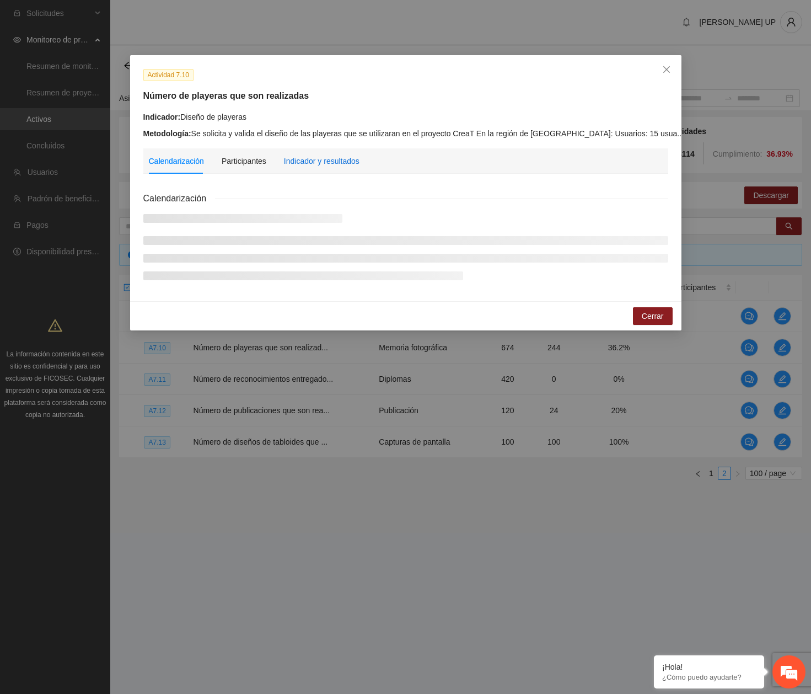
click at [328, 165] on div "Indicador y resultados" at bounding box center [322, 161] width 76 height 12
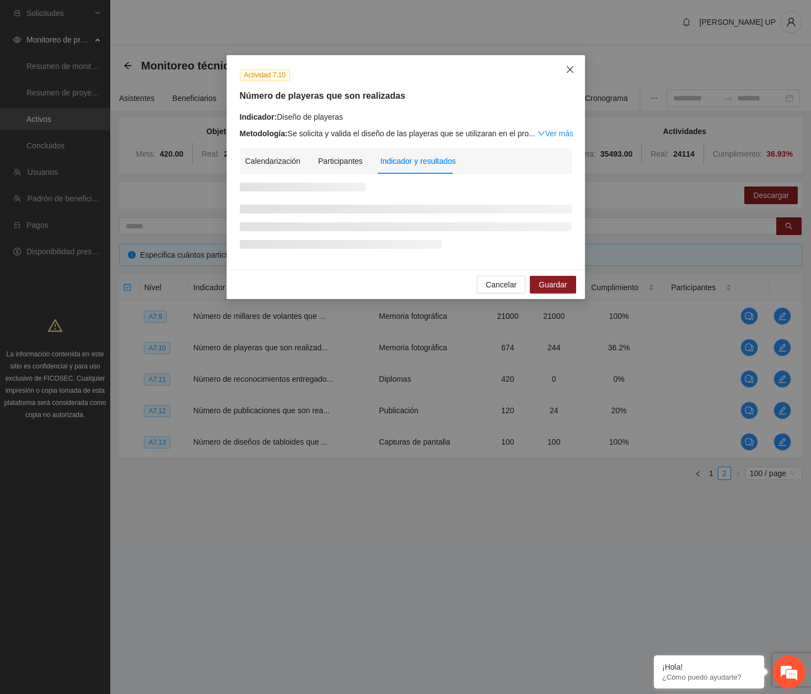
click at [570, 72] on icon "close" at bounding box center [570, 69] width 9 height 9
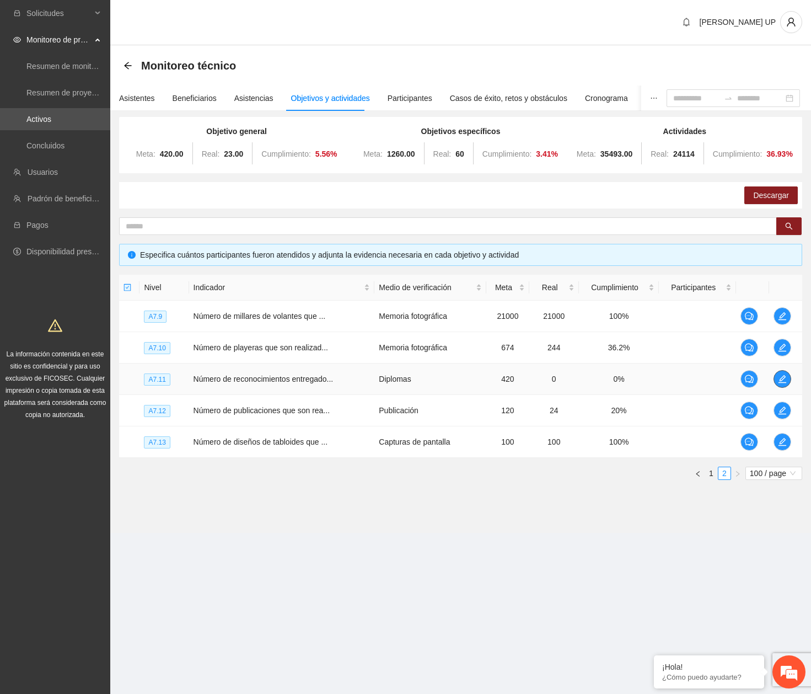
click at [783, 376] on icon "edit" at bounding box center [782, 378] width 9 height 9
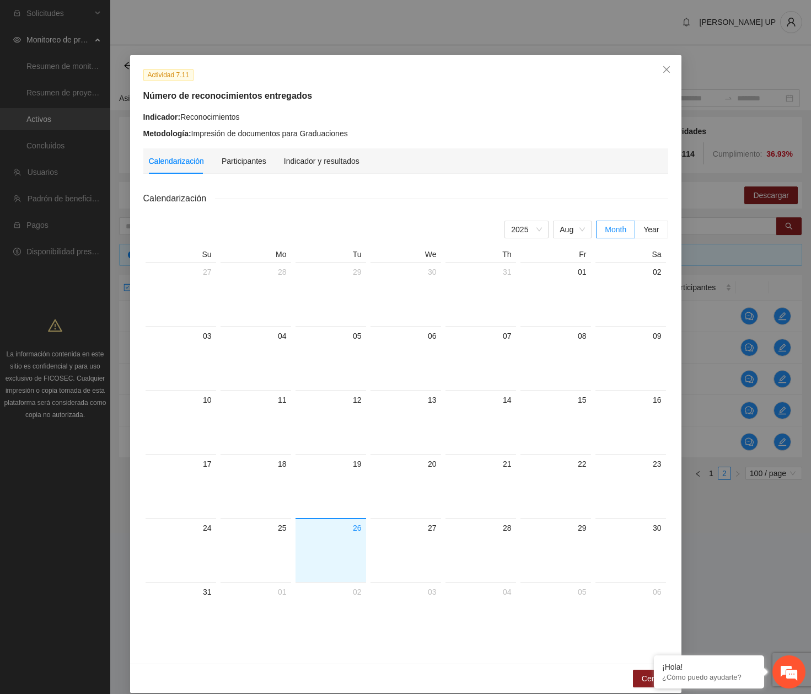
click at [357, 160] on div "Calendarización Participantes Indicador y resultados" at bounding box center [406, 160] width 514 height 25
click at [356, 159] on div "Calendarización Participantes Indicador y resultados" at bounding box center [406, 160] width 514 height 25
click at [352, 159] on div "Calendarización Participantes Indicador y resultados" at bounding box center [406, 160] width 514 height 25
click at [349, 160] on div "Indicador y resultados" at bounding box center [322, 161] width 76 height 12
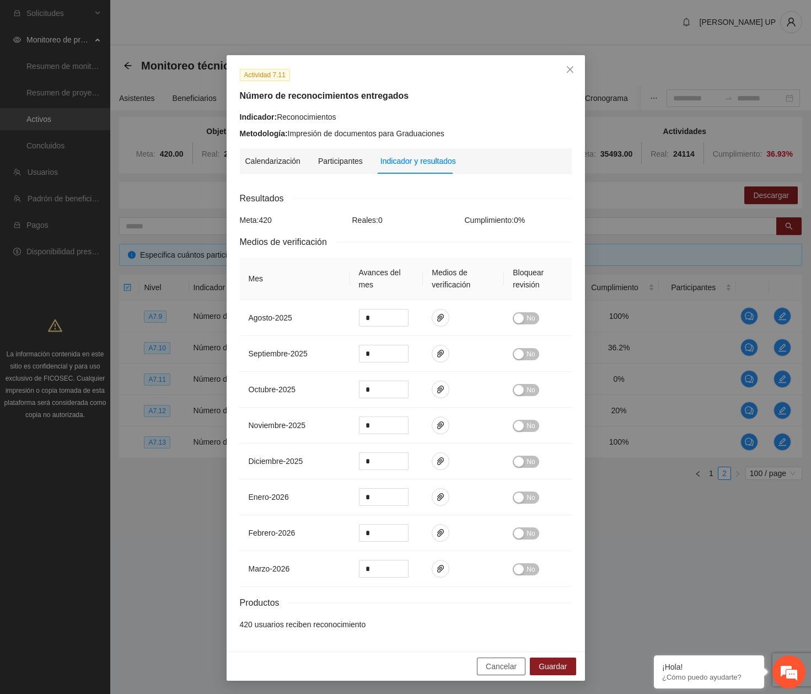
click at [516, 657] on div "Cancelar Guardar" at bounding box center [406, 665] width 359 height 29
click at [512, 663] on span "Cancelar" at bounding box center [501, 666] width 31 height 12
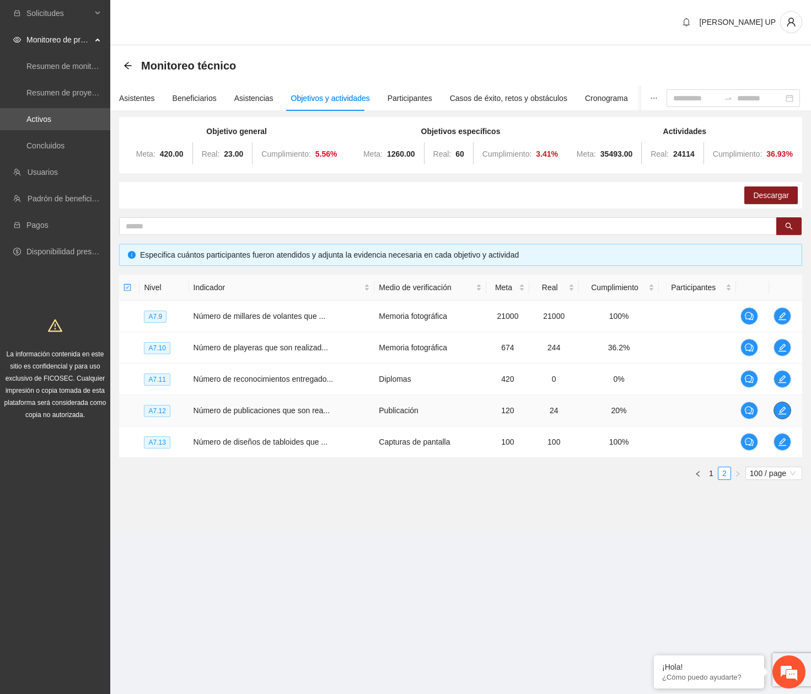
click at [789, 407] on span "edit" at bounding box center [782, 410] width 17 height 9
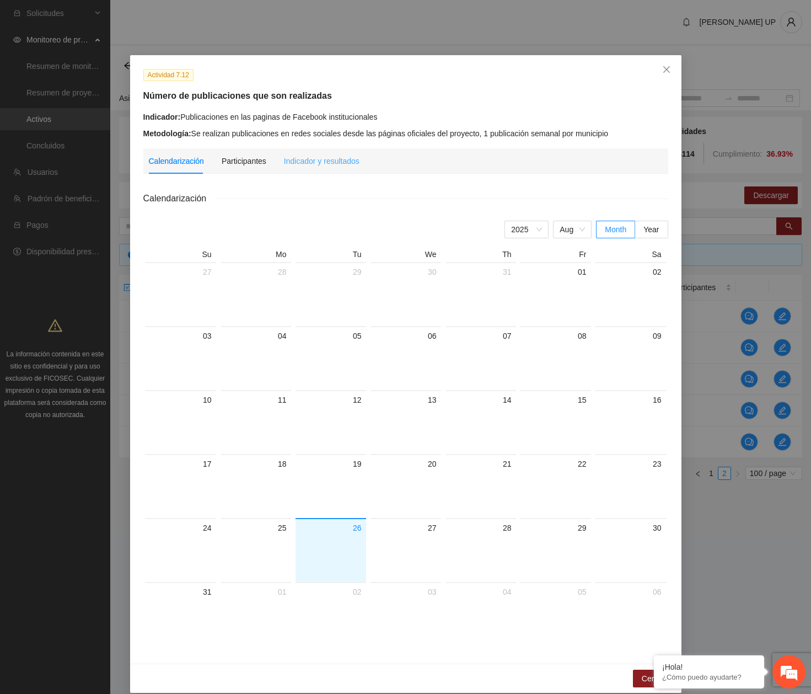
click at [287, 154] on div "Indicador y resultados" at bounding box center [322, 160] width 76 height 25
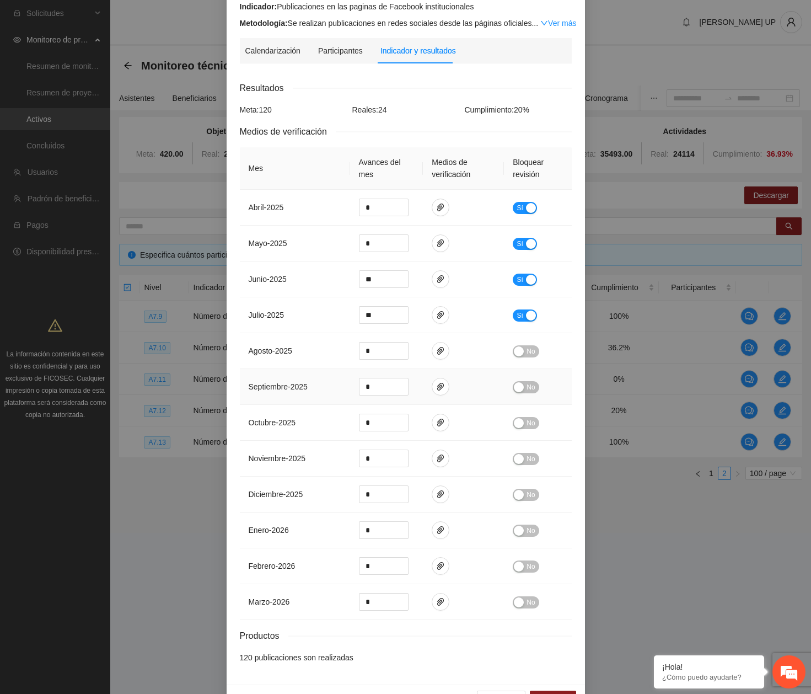
scroll to position [143, 0]
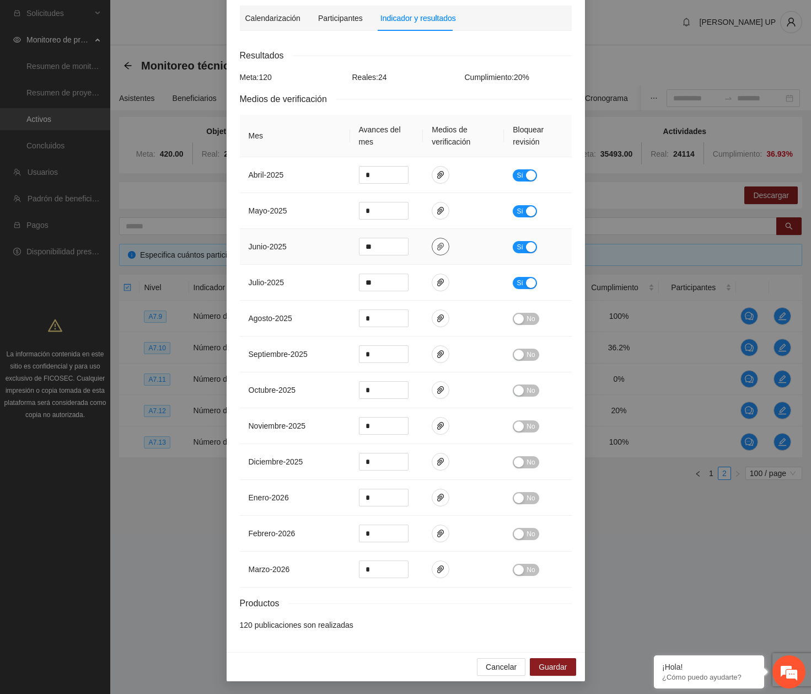
click at [441, 249] on span "paper-clip" at bounding box center [440, 246] width 17 height 9
click at [410, 213] on link "Junio-Publicaciones-en-redes.pdf" at bounding box center [433, 214] width 145 height 12
click at [441, 284] on span "paper-clip" at bounding box center [440, 282] width 17 height 9
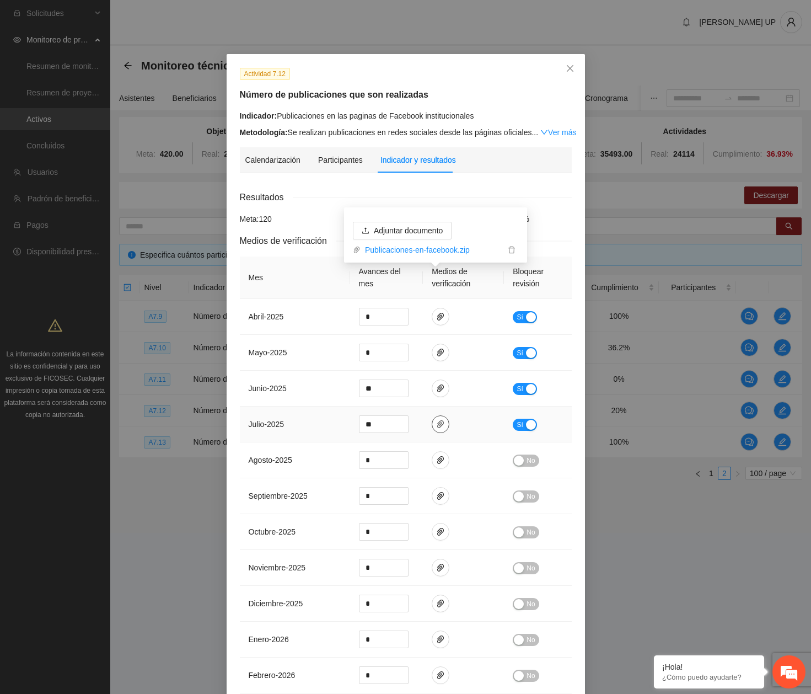
scroll to position [0, 0]
click at [437, 425] on icon "paper-clip" at bounding box center [440, 425] width 7 height 8
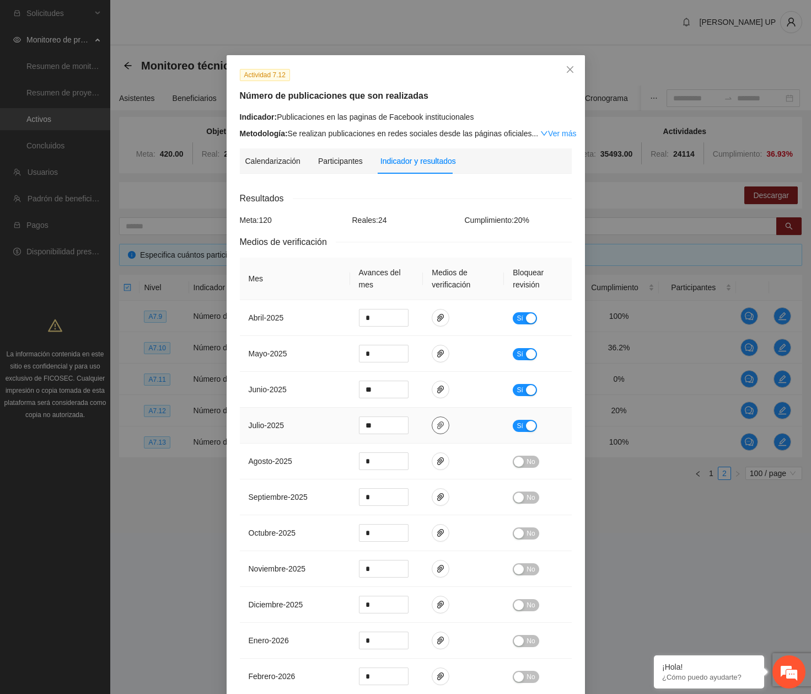
click at [432, 421] on span "paper-clip" at bounding box center [440, 425] width 17 height 9
click at [403, 397] on link "Publicaciones-en-facebook.zip" at bounding box center [433, 393] width 145 height 12
click at [532, 108] on div "Actividad 7.12 Número de publicaciones que son realizadas Indicador: Publicacio…" at bounding box center [406, 103] width 340 height 71
click at [567, 70] on icon "close" at bounding box center [570, 69] width 9 height 9
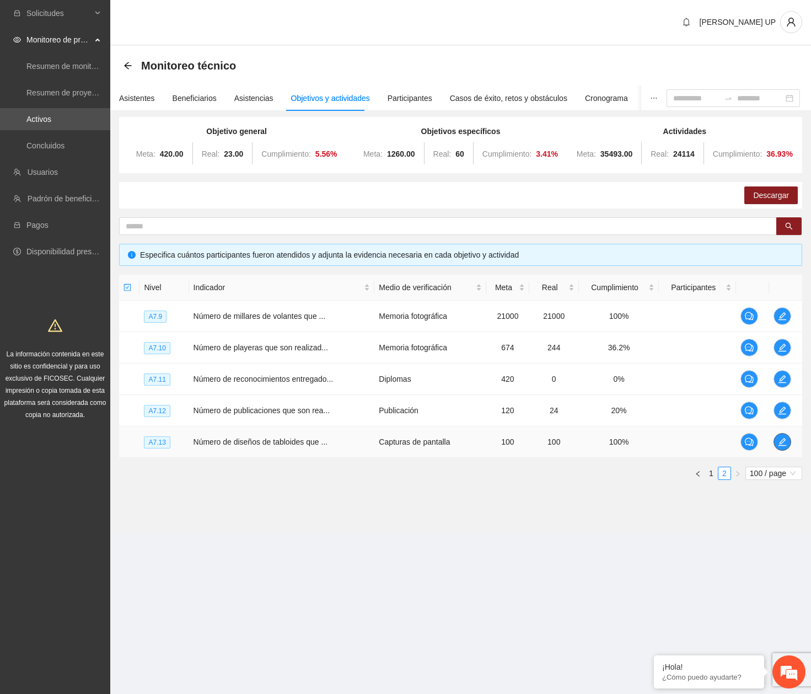
click at [780, 442] on icon "edit" at bounding box center [782, 441] width 9 height 9
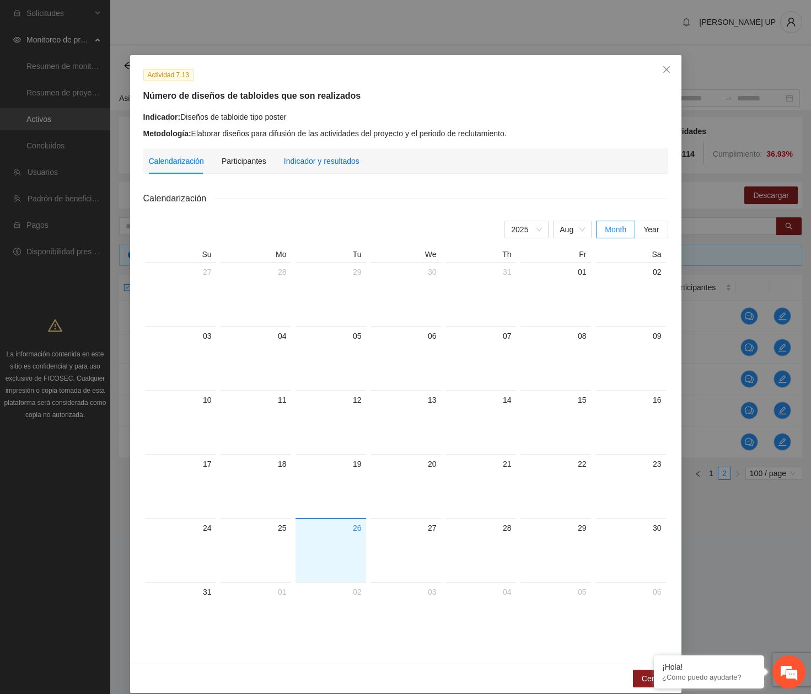
click at [312, 162] on div "Indicador y resultados" at bounding box center [322, 161] width 76 height 12
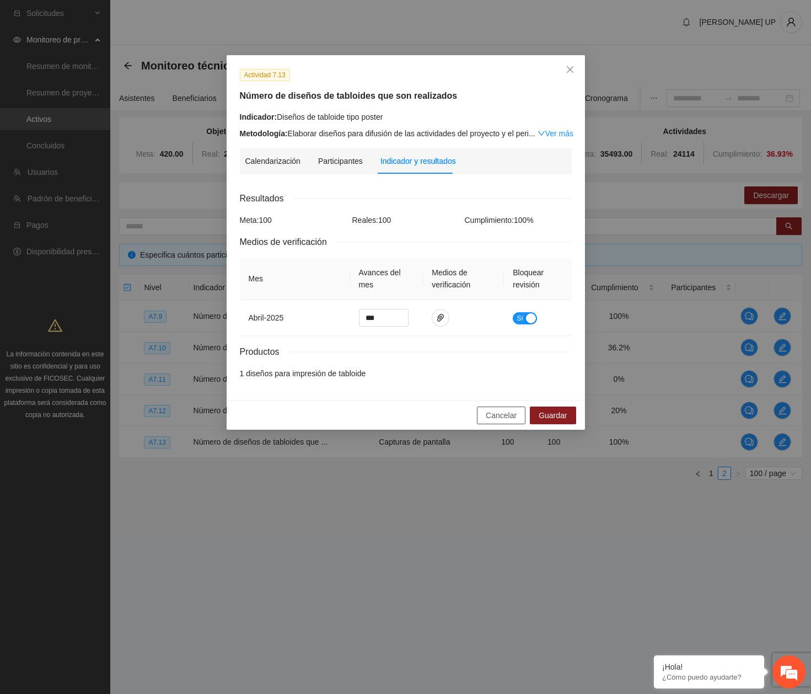
click at [506, 414] on span "Cancelar" at bounding box center [501, 415] width 31 height 12
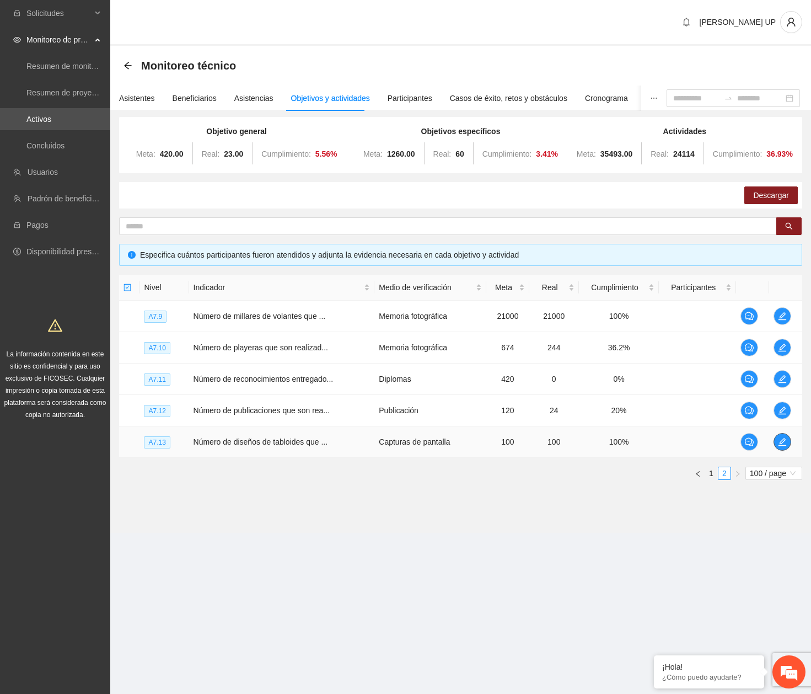
click at [777, 437] on button "button" at bounding box center [783, 442] width 18 height 18
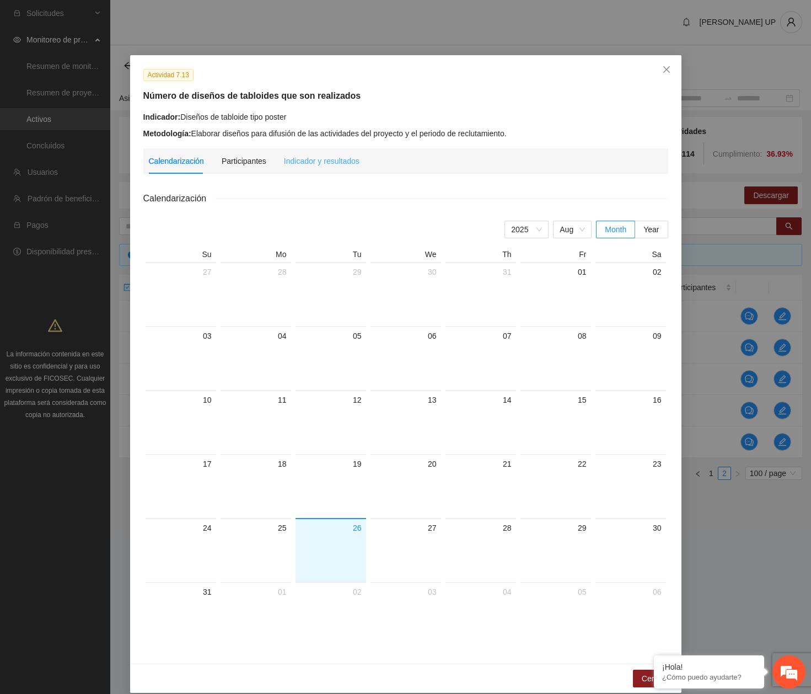
click at [342, 167] on div "Indicador y resultados" at bounding box center [322, 160] width 76 height 25
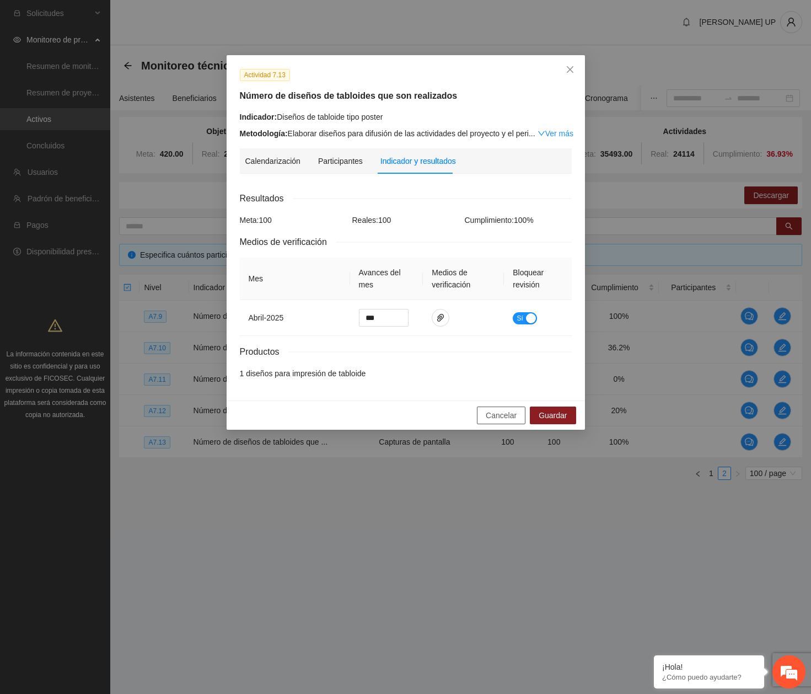
click at [510, 418] on span "Cancelar" at bounding box center [501, 415] width 31 height 12
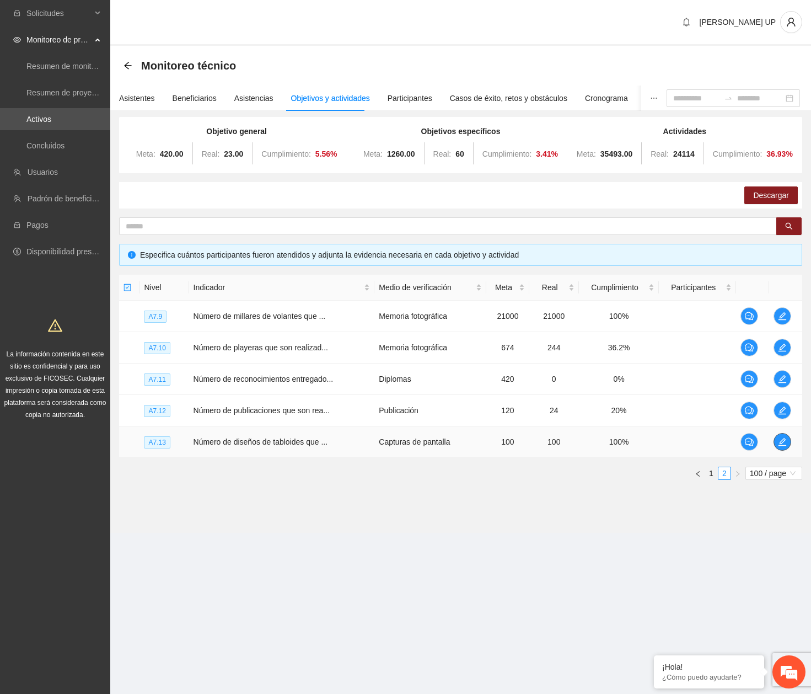
click at [788, 442] on span "edit" at bounding box center [782, 441] width 17 height 9
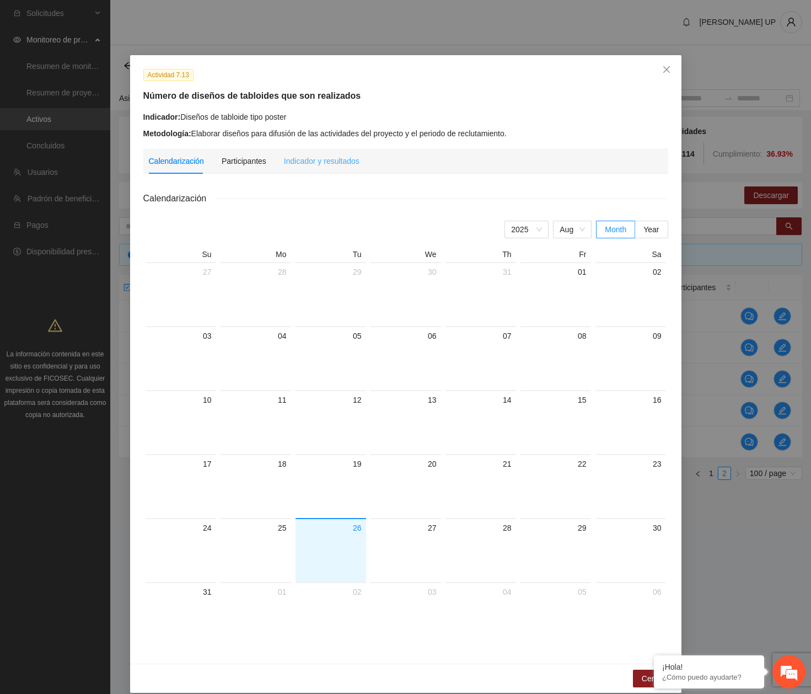
click at [320, 169] on div "Indicador y resultados" at bounding box center [322, 160] width 76 height 25
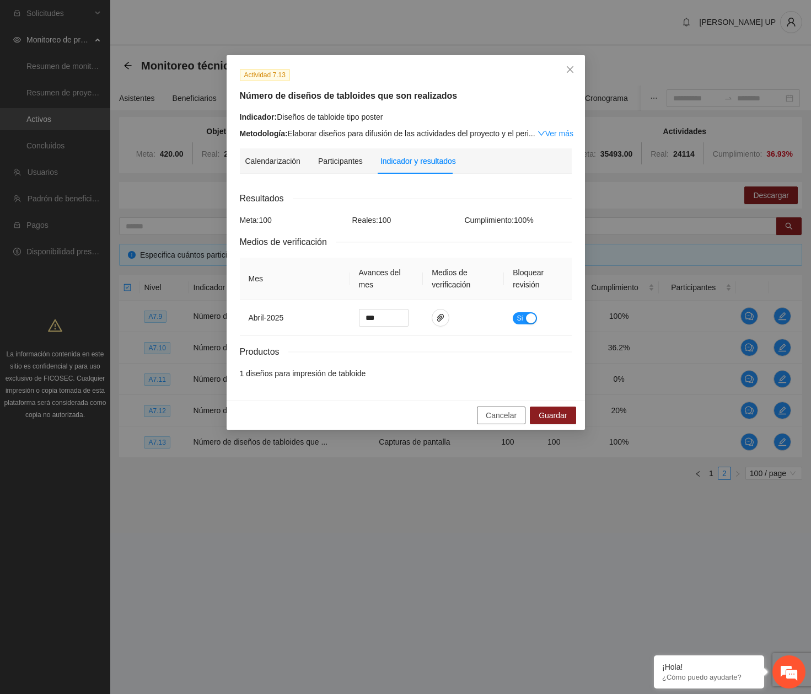
click at [486, 415] on button "Cancelar" at bounding box center [501, 415] width 49 height 18
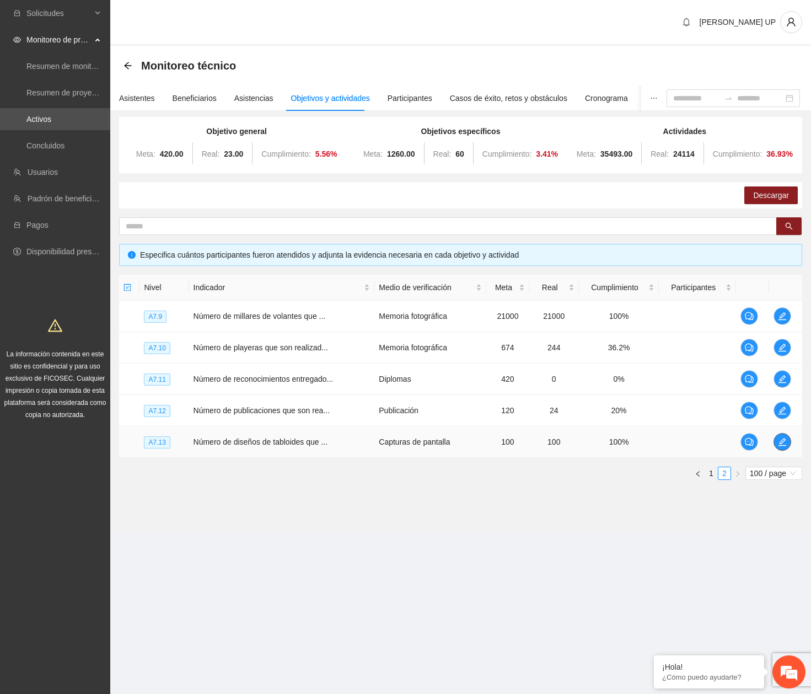
click at [780, 440] on icon "edit" at bounding box center [782, 441] width 9 height 9
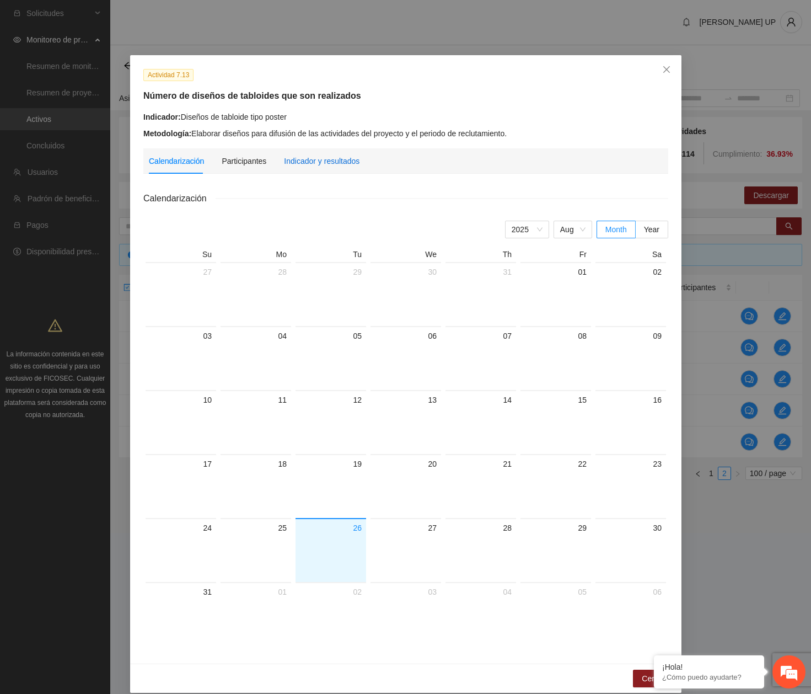
click at [314, 162] on div "Indicador y resultados" at bounding box center [322, 161] width 76 height 12
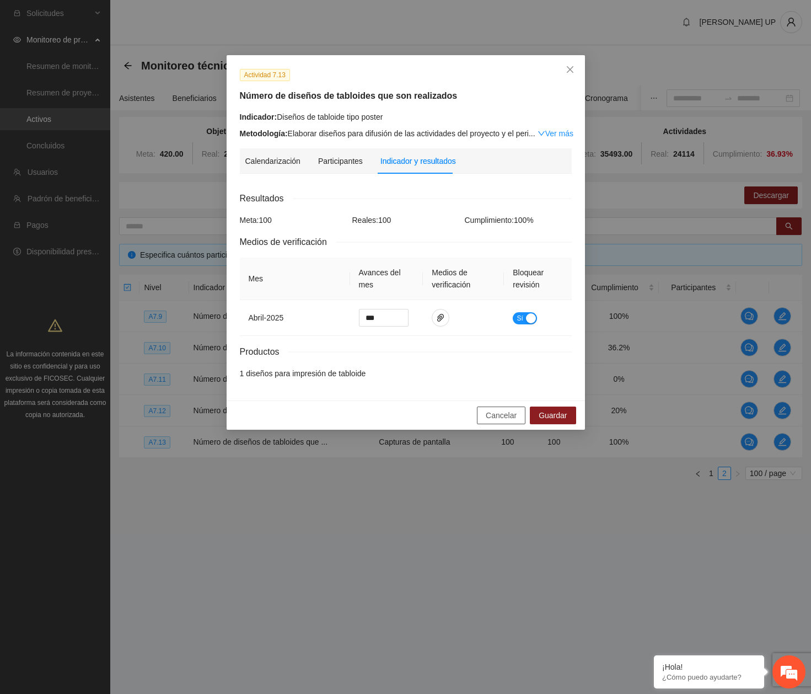
click at [500, 412] on span "Cancelar" at bounding box center [501, 415] width 31 height 12
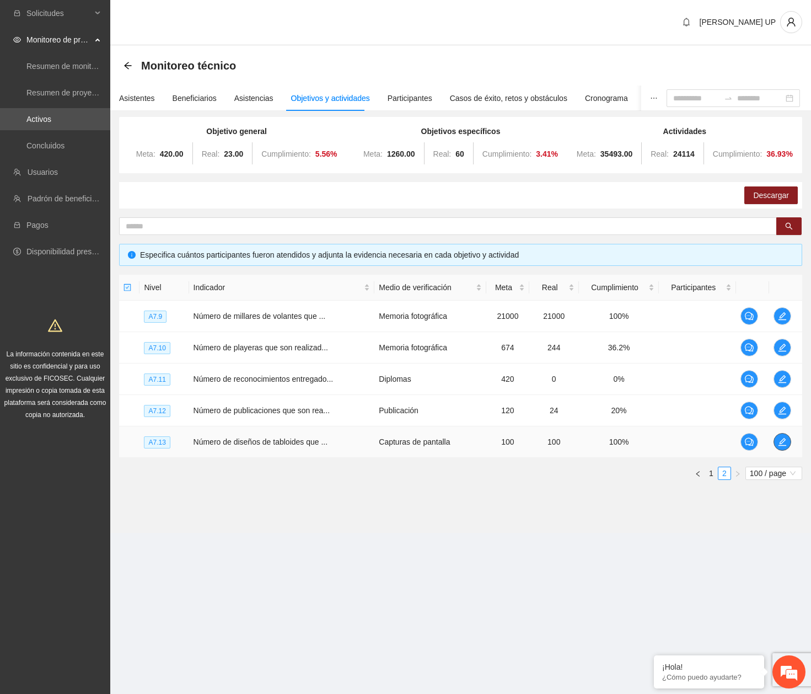
click at [788, 445] on span "edit" at bounding box center [782, 441] width 17 height 9
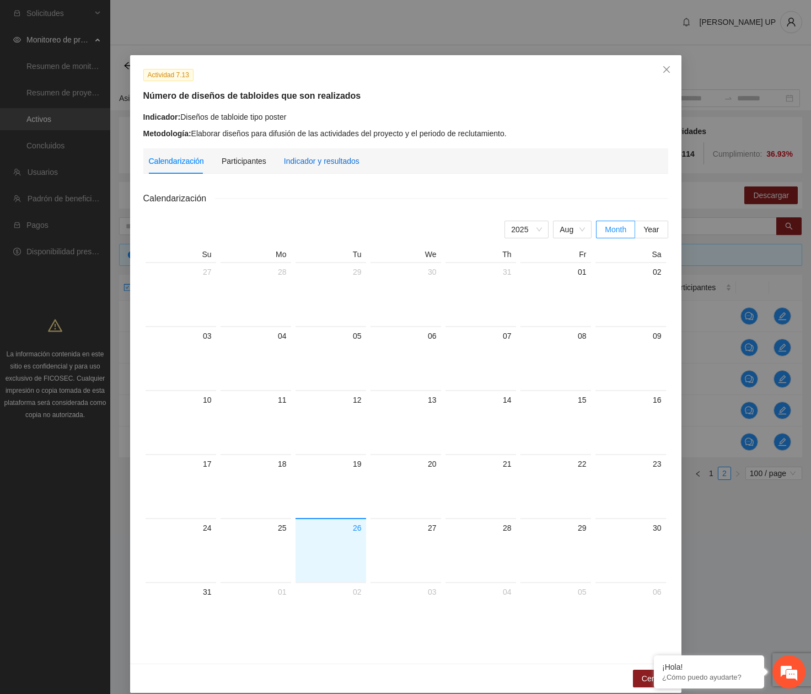
click at [326, 166] on div "Indicador y resultados" at bounding box center [322, 161] width 76 height 12
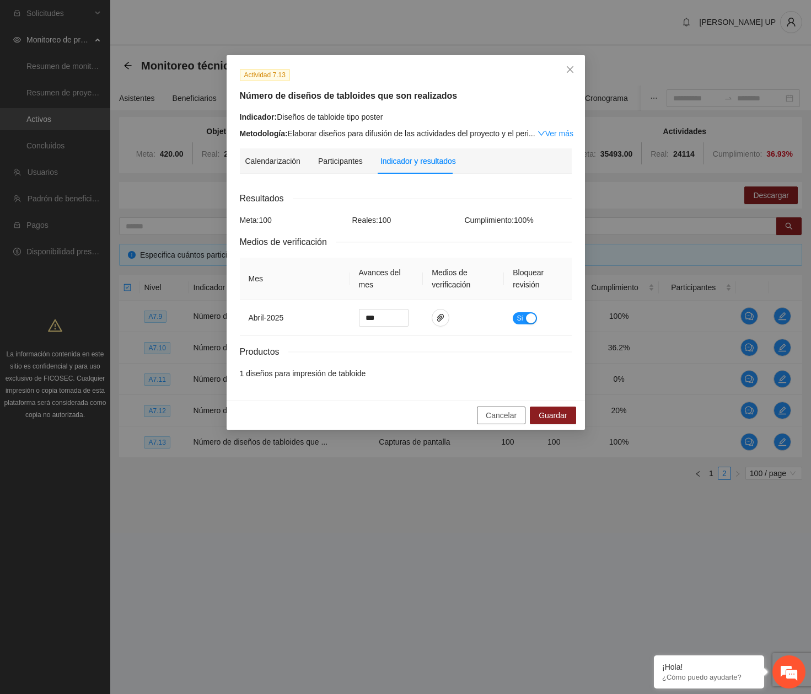
click at [483, 406] on button "Cancelar" at bounding box center [501, 415] width 49 height 18
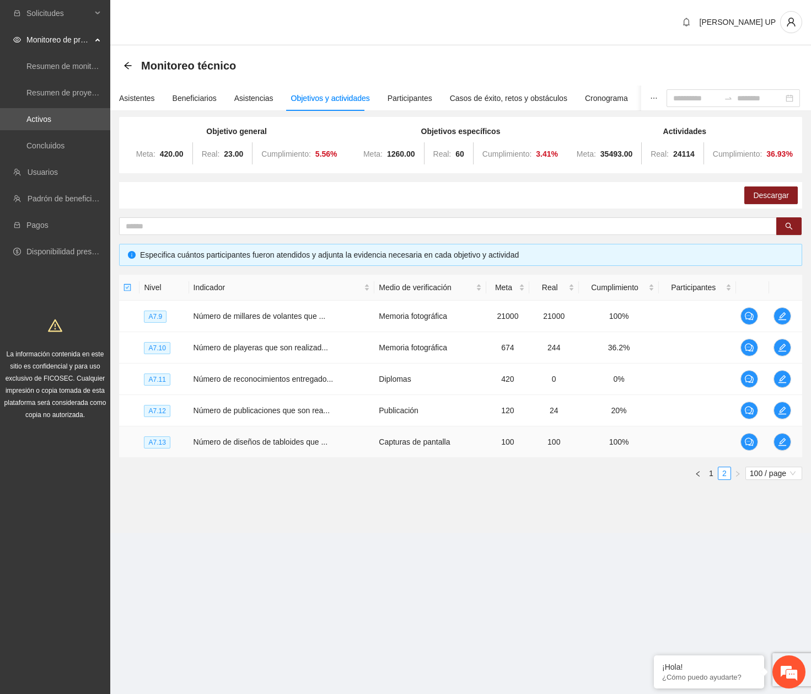
click at [666, 435] on td at bounding box center [697, 441] width 77 height 31
click at [779, 414] on icon "edit" at bounding box center [782, 410] width 9 height 9
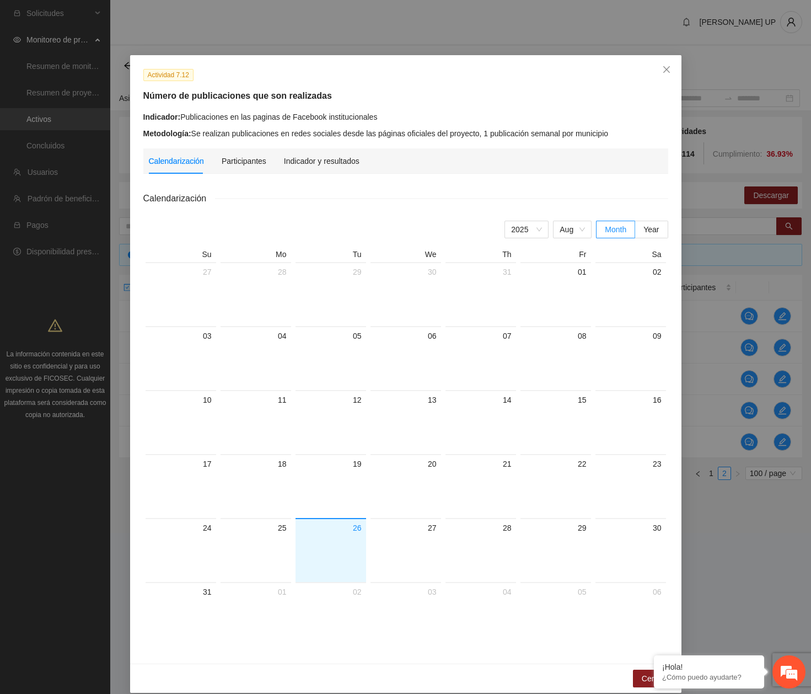
click at [318, 173] on div "Calendarización Participantes Indicador y resultados Calendarización [DATE] Mon…" at bounding box center [405, 399] width 525 height 502
click at [321, 169] on div "Indicador y resultados" at bounding box center [322, 160] width 76 height 25
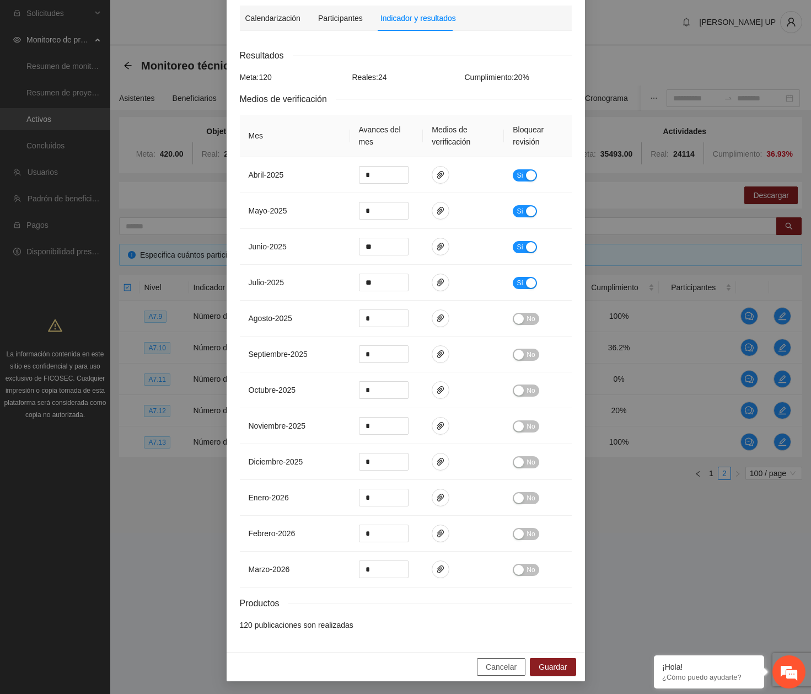
click at [479, 662] on button "Cancelar" at bounding box center [501, 667] width 49 height 18
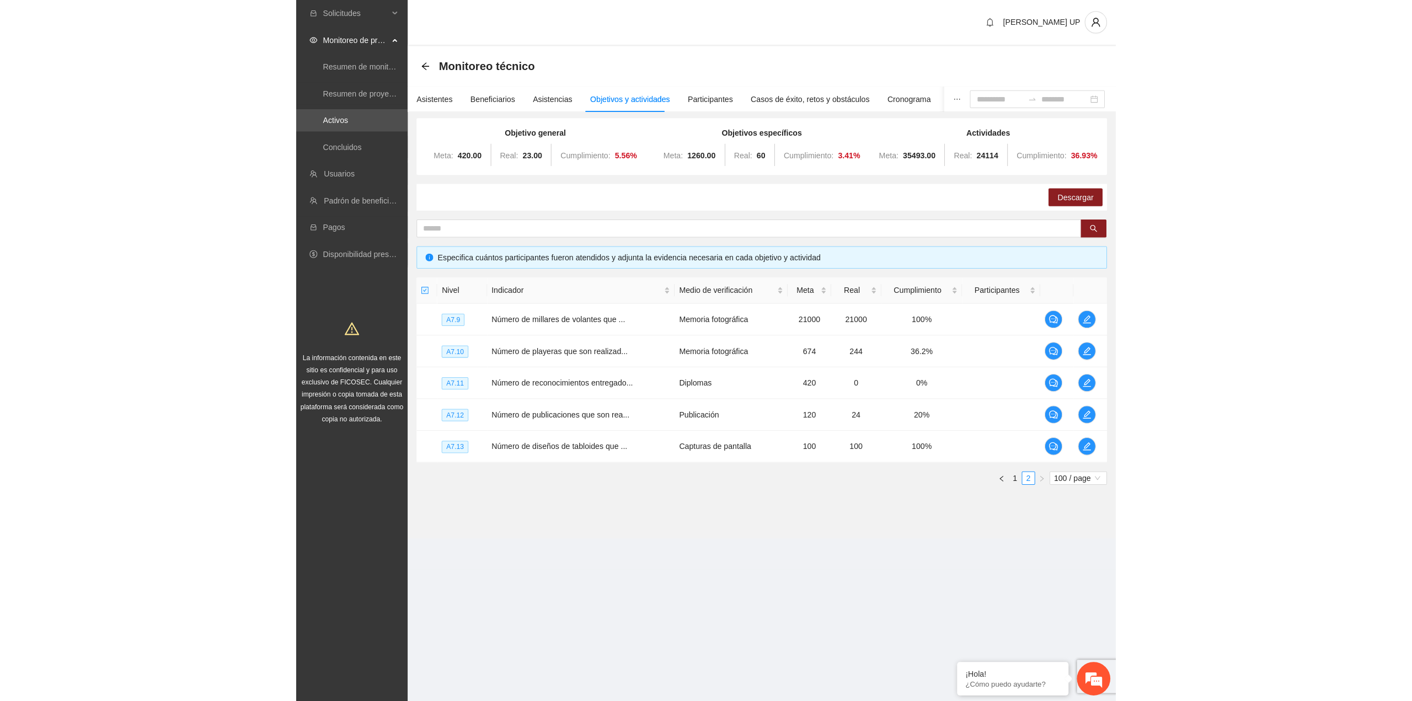
scroll to position [88, 0]
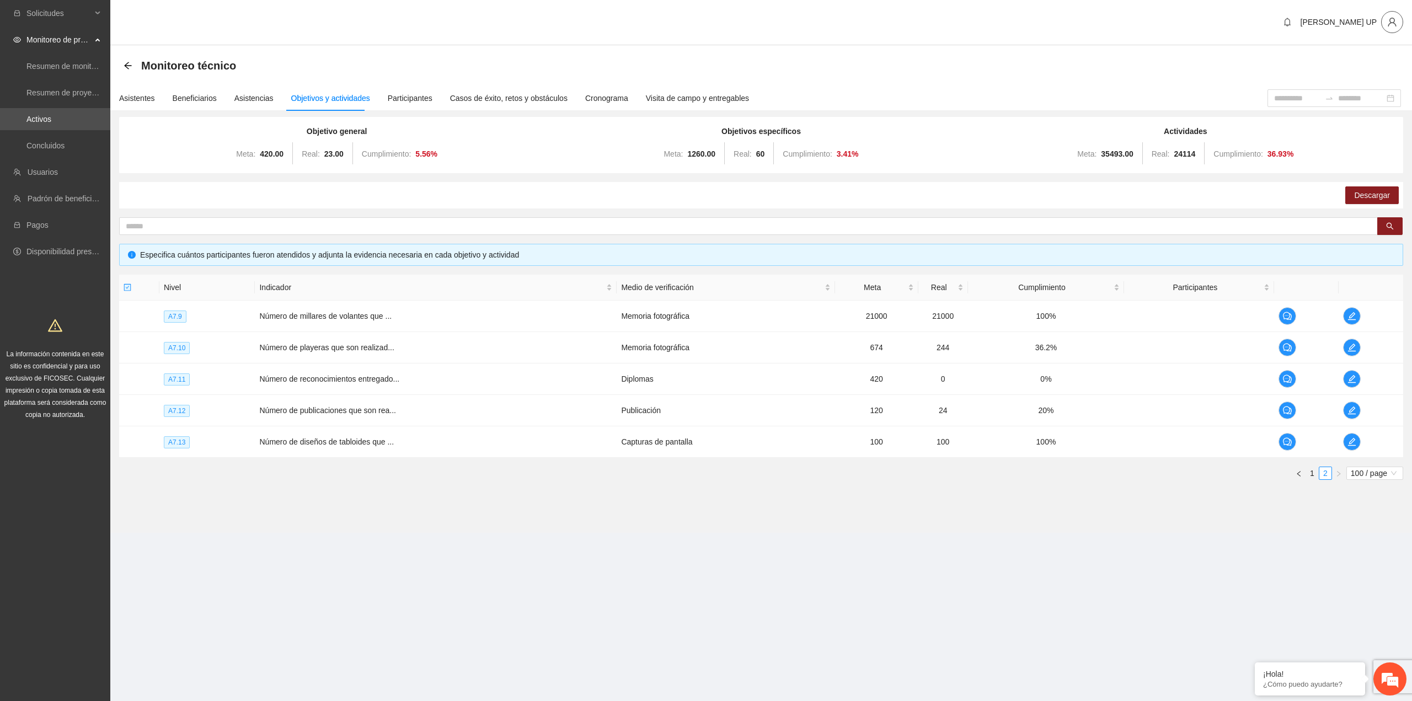
click at [811, 15] on button "button" at bounding box center [1392, 22] width 22 height 22
click at [811, 70] on li "Cerrar sesión" at bounding box center [1363, 64] width 83 height 18
